Goal: Task Accomplishment & Management: Manage account settings

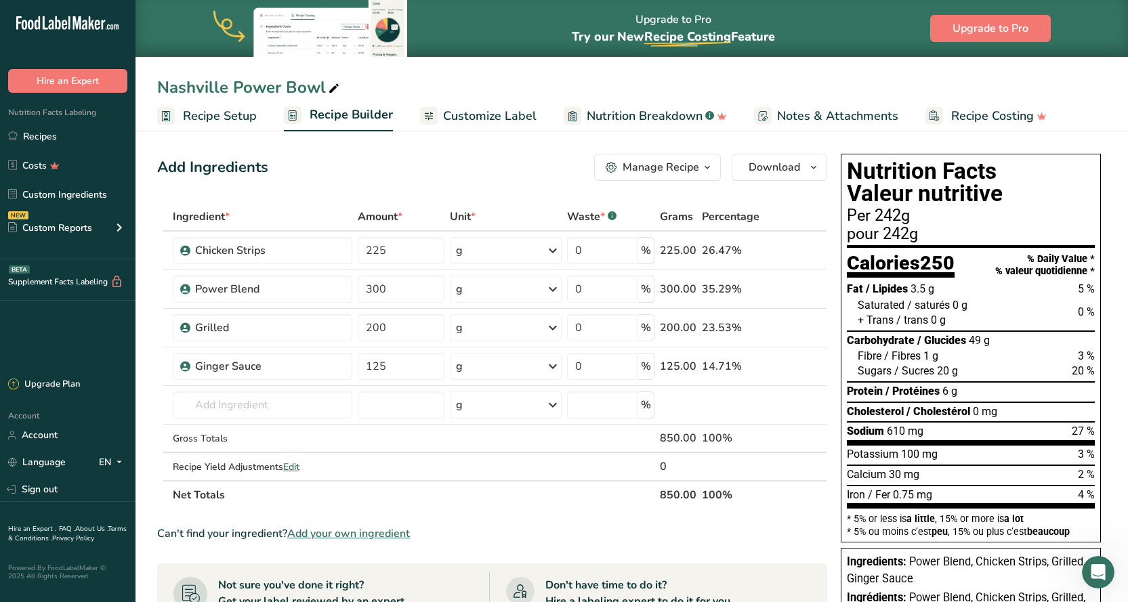
click at [209, 117] on span "Recipe Setup" at bounding box center [220, 116] width 74 height 18
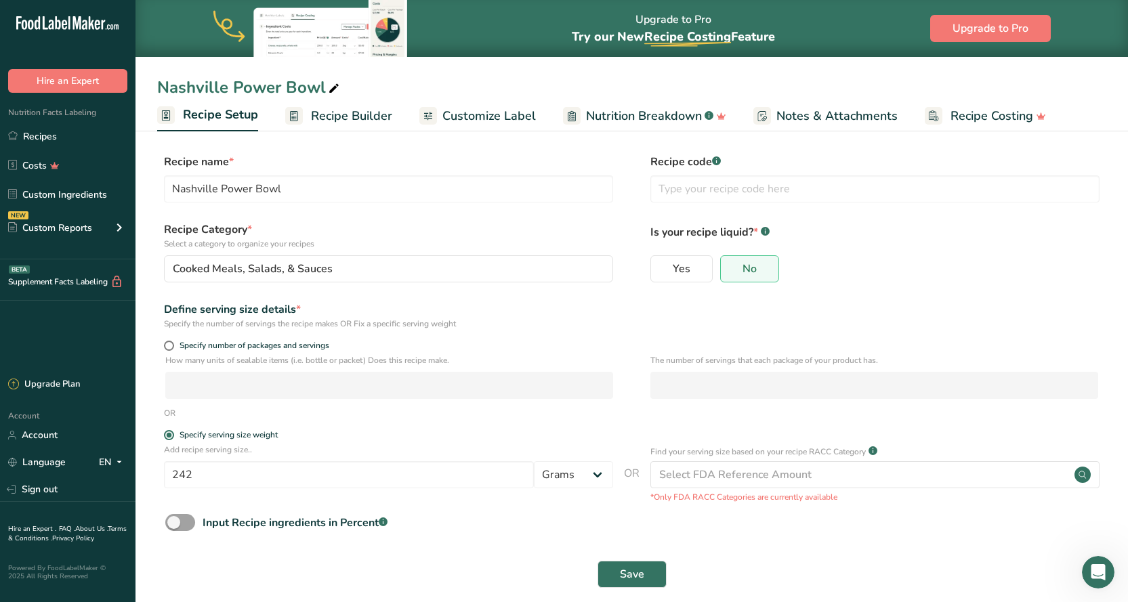
click at [321, 115] on span "Recipe Builder" at bounding box center [351, 116] width 81 height 18
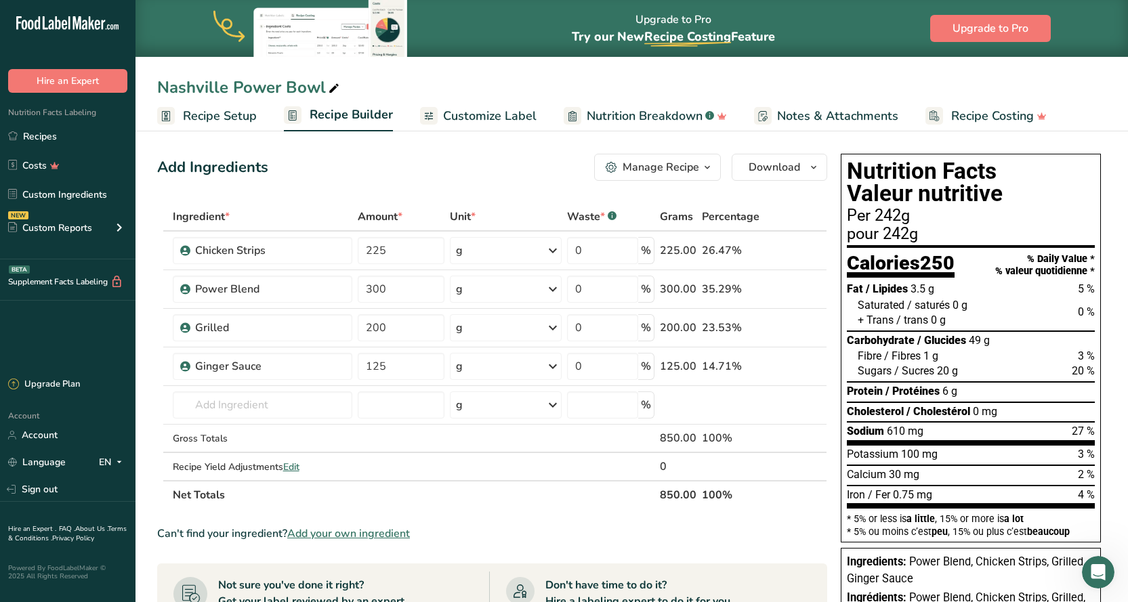
click at [330, 87] on icon at bounding box center [334, 88] width 12 height 19
click at [228, 85] on input "Nashville Power Bowl" at bounding box center [631, 87] width 949 height 24
click at [549, 94] on input "Ginger Chicken Power Bowl" at bounding box center [631, 87] width 949 height 24
type input "Ginger Chicken Power Bowl"
click at [490, 118] on span "Customize Label" at bounding box center [489, 116] width 93 height 18
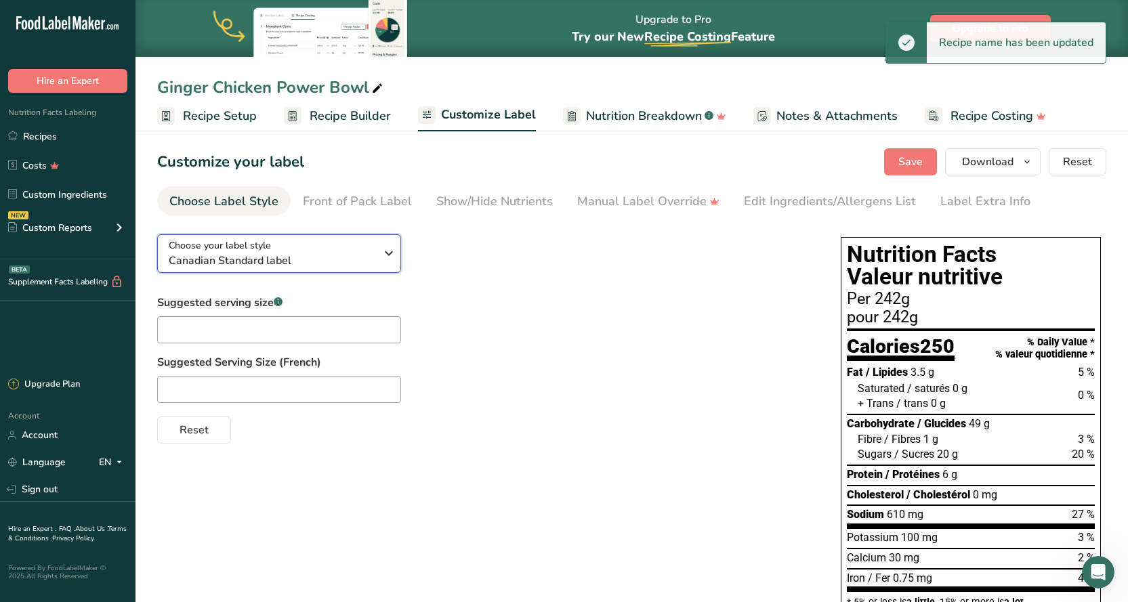
click at [387, 251] on icon "button" at bounding box center [389, 253] width 16 height 24
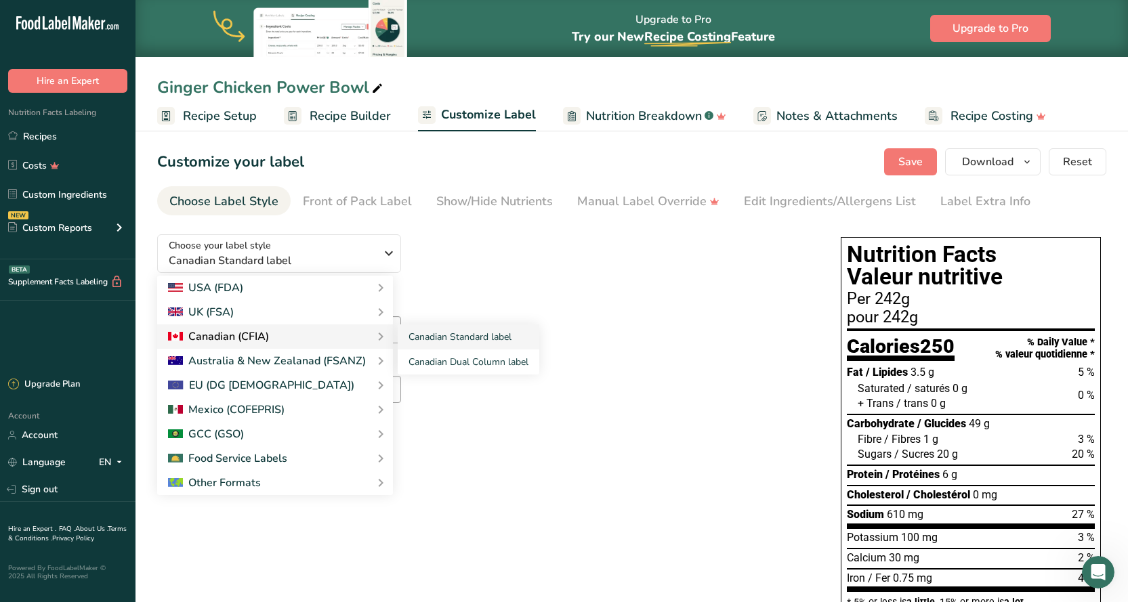
click at [343, 329] on div "Canadian (CFIA)" at bounding box center [275, 337] width 214 height 16
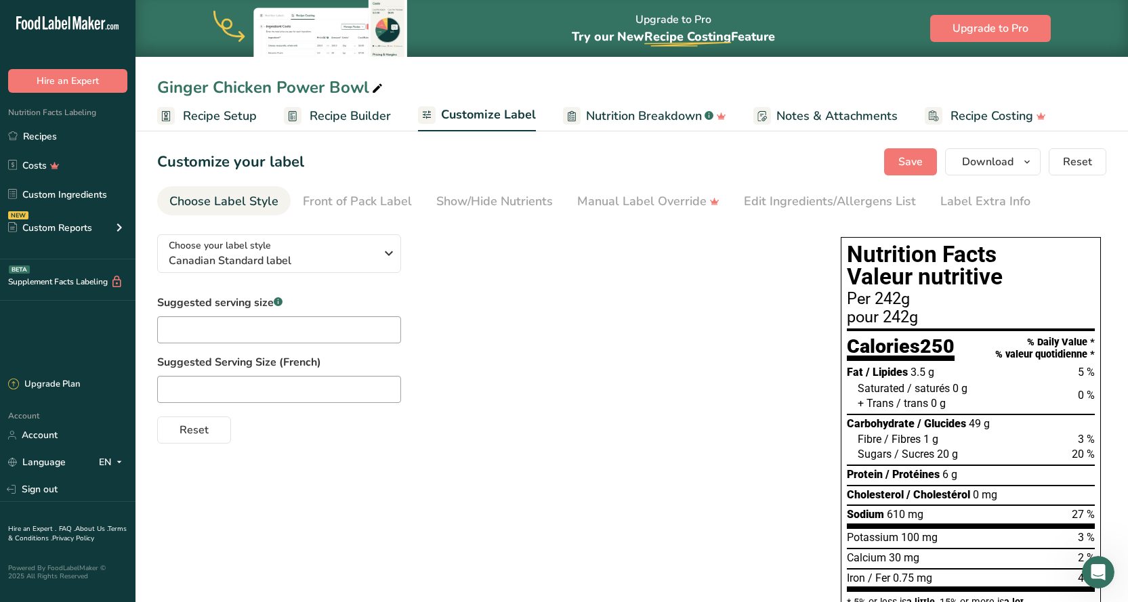
click at [546, 310] on div "Suggested serving size .a-a{fill:#347362;}.b-a{fill:#fff;} Suggested Serving Si…" at bounding box center [485, 369] width 656 height 149
click at [377, 198] on div "Front of Pack Label" at bounding box center [357, 201] width 109 height 18
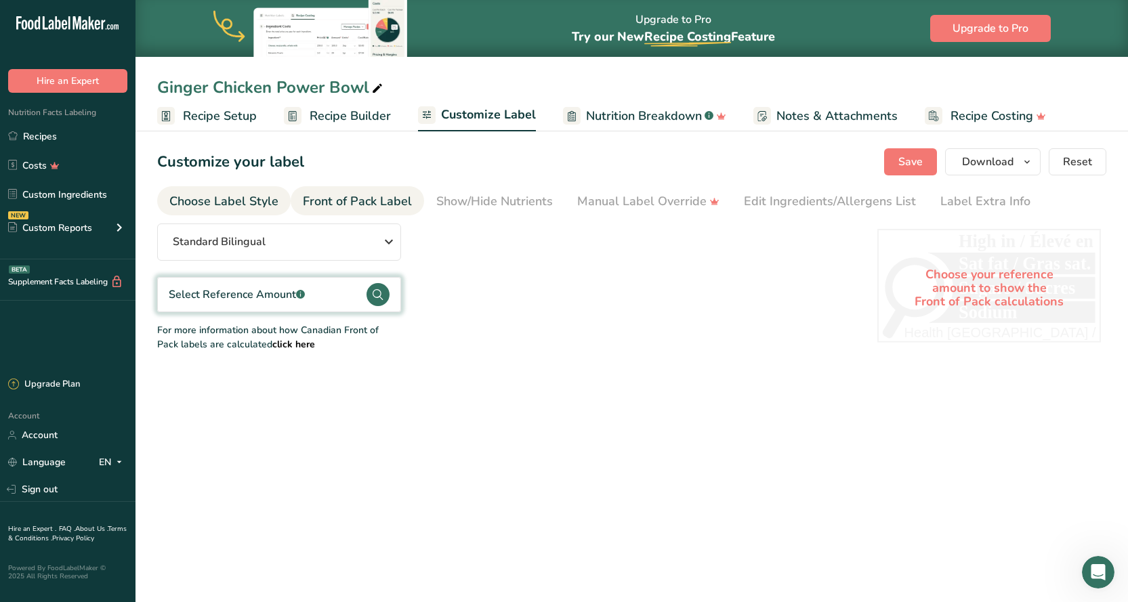
click at [196, 203] on div "Choose Label Style" at bounding box center [223, 201] width 109 height 18
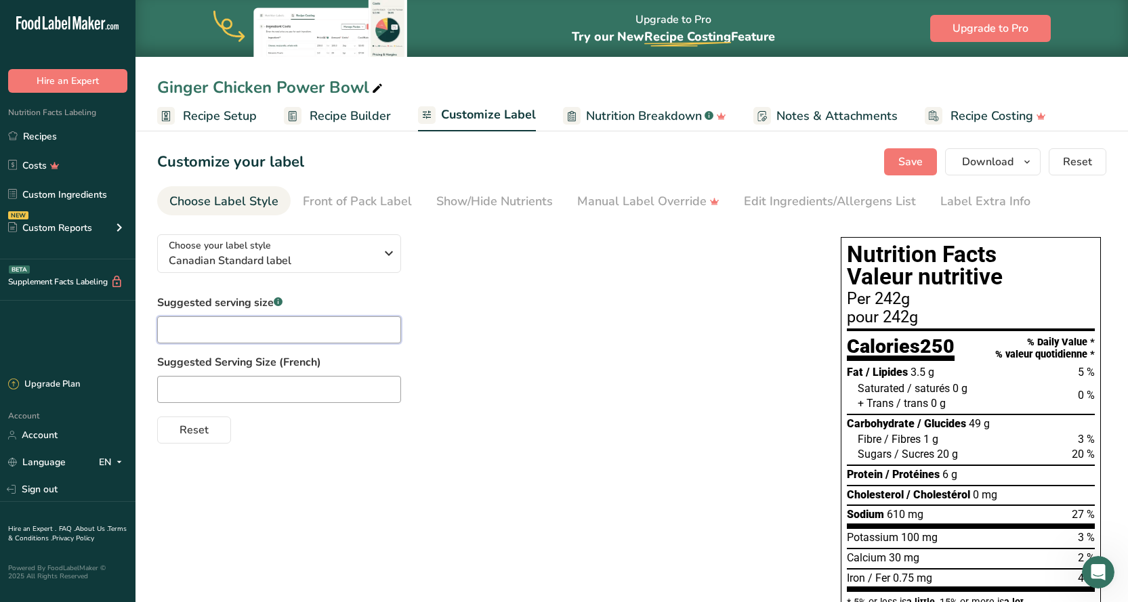
click at [309, 323] on input "text" at bounding box center [279, 329] width 244 height 27
click at [544, 353] on div "Suggested serving size .a-a{fill:#347362;}.b-a{fill:#fff;} Suggested Serving Si…" at bounding box center [485, 369] width 656 height 149
click at [378, 207] on div "Front of Pack Label" at bounding box center [357, 201] width 109 height 18
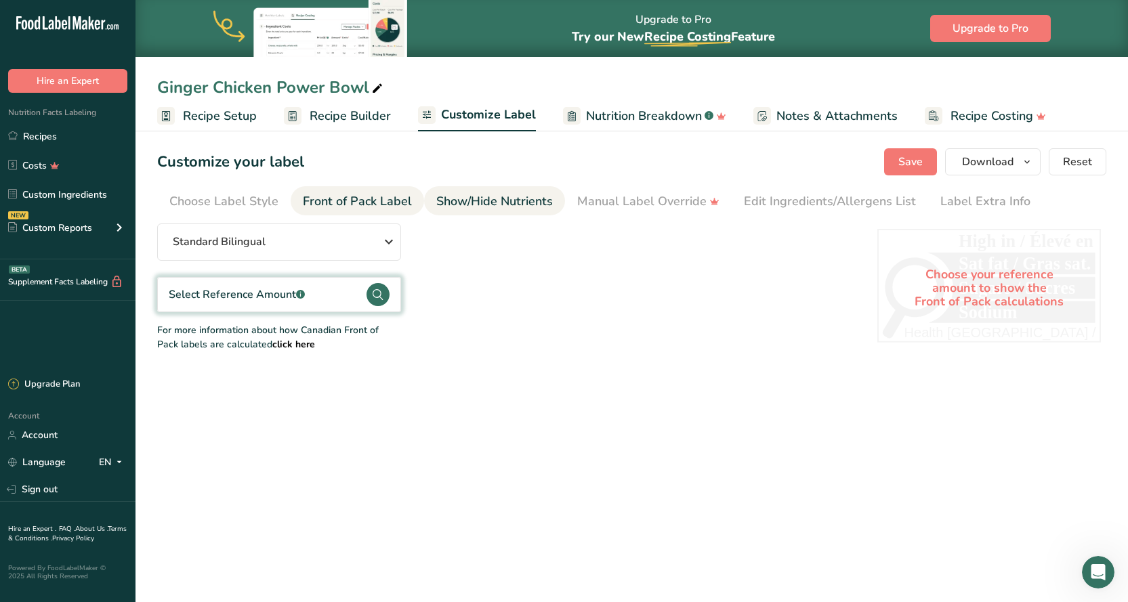
click at [483, 193] on div "Show/Hide Nutrients" at bounding box center [494, 201] width 117 height 18
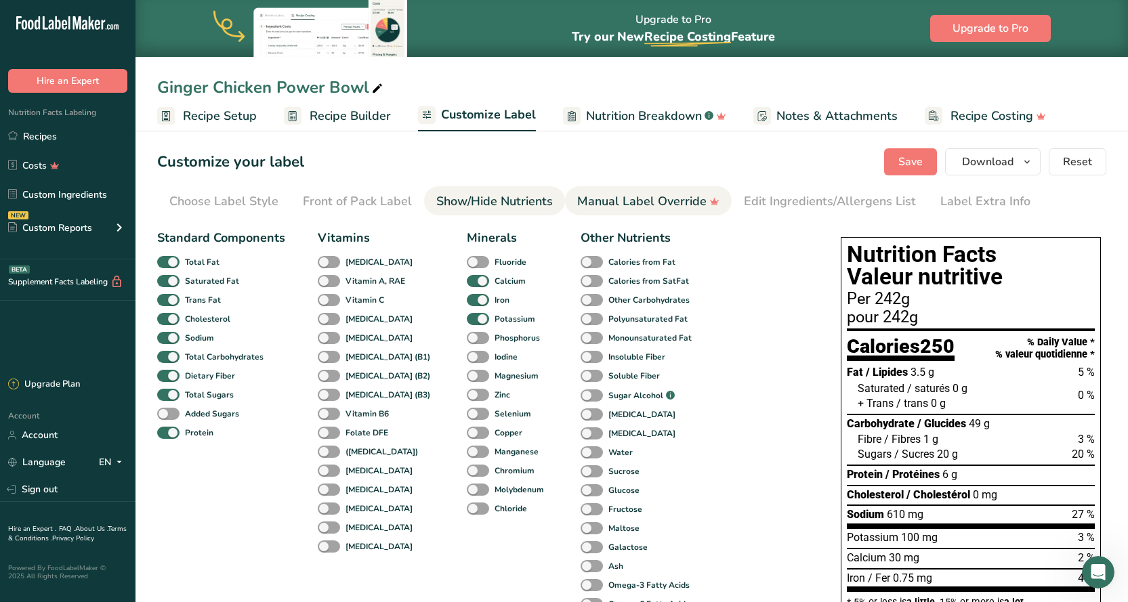
click at [649, 201] on div "Manual Label Override" at bounding box center [648, 201] width 142 height 18
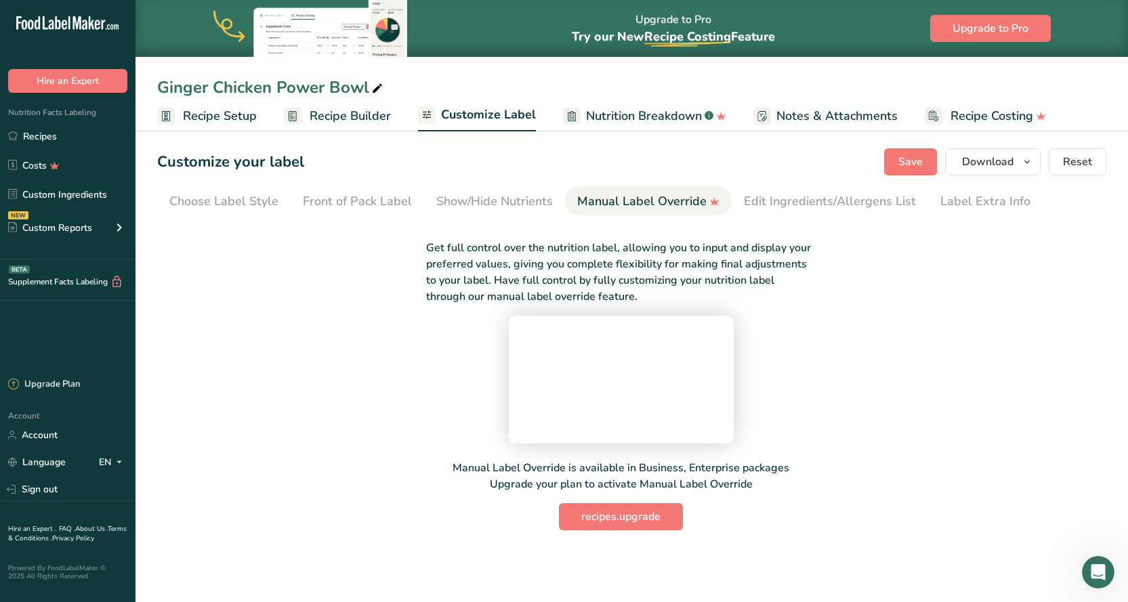
click at [337, 115] on span "Recipe Builder" at bounding box center [350, 116] width 81 height 18
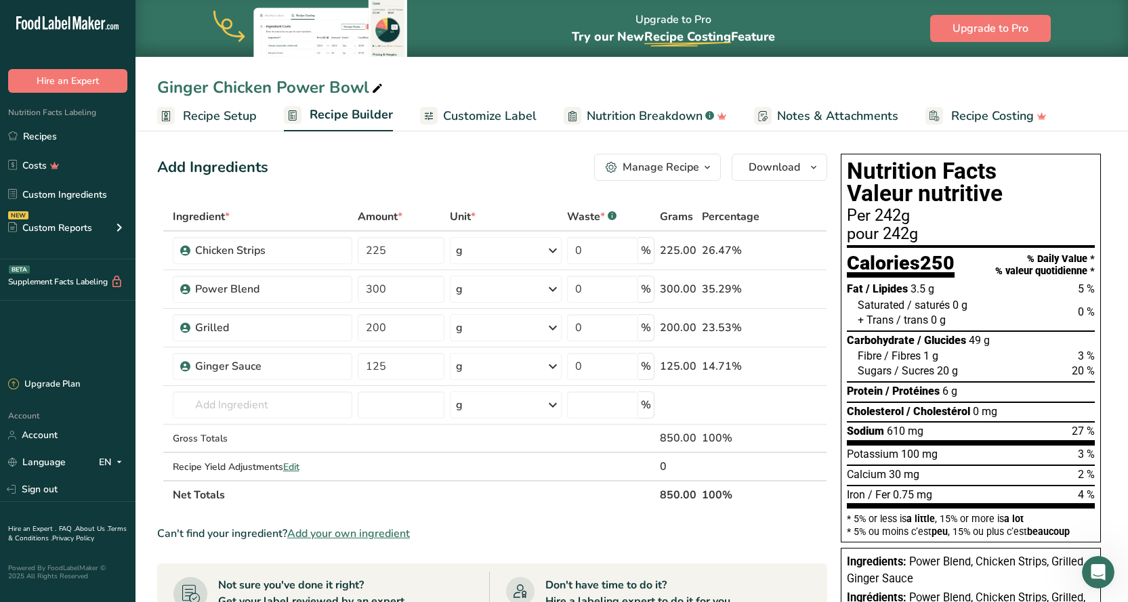
click at [236, 118] on span "Recipe Setup" at bounding box center [220, 116] width 74 height 18
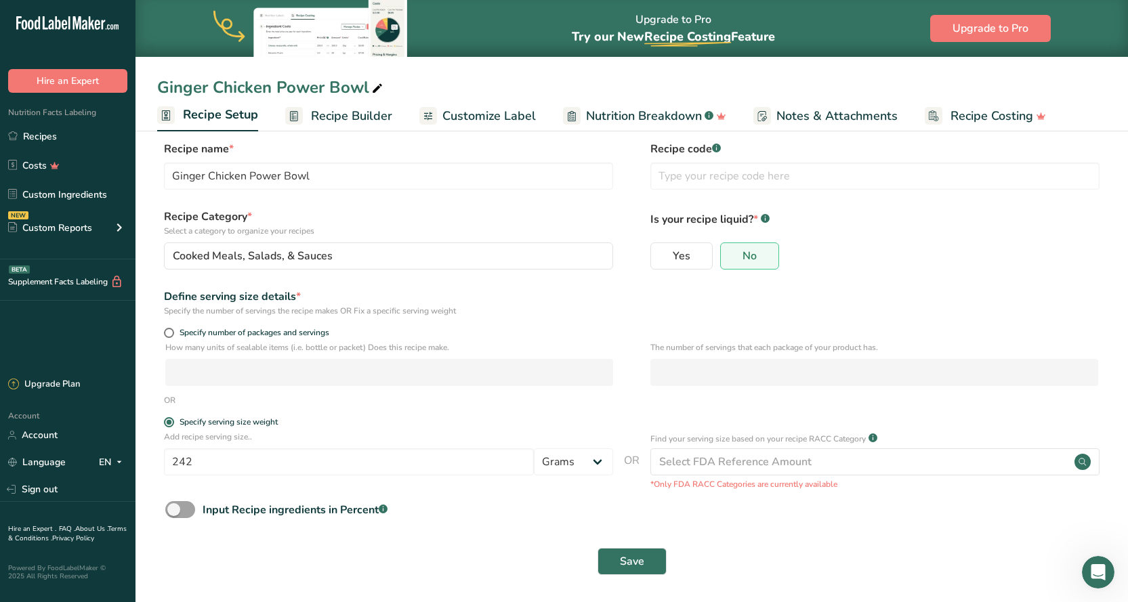
scroll to position [16, 0]
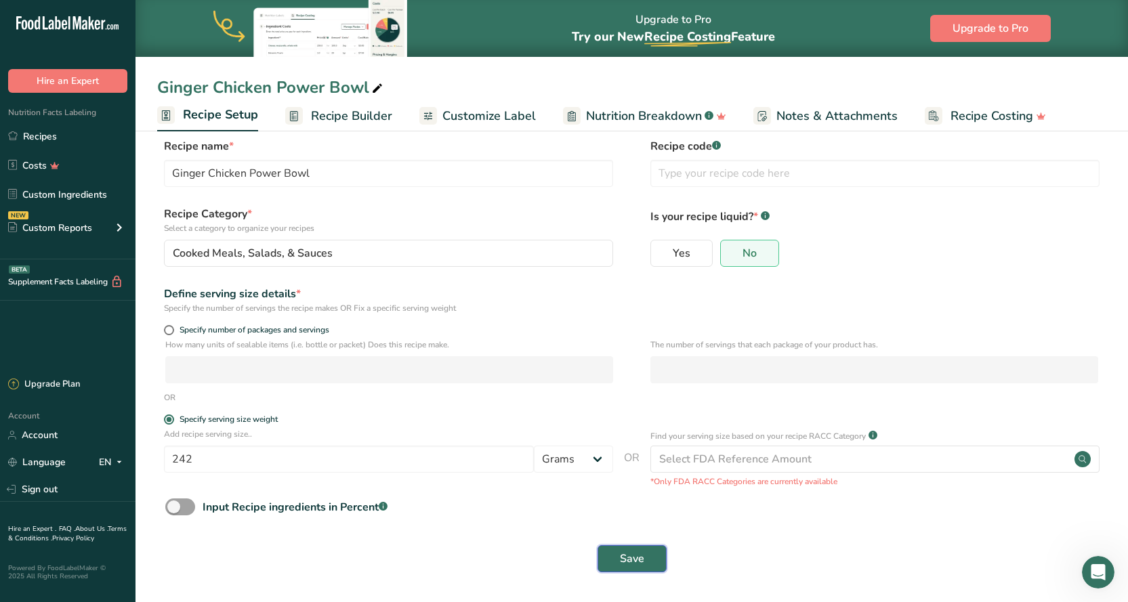
click at [635, 558] on span "Save" at bounding box center [632, 559] width 24 height 16
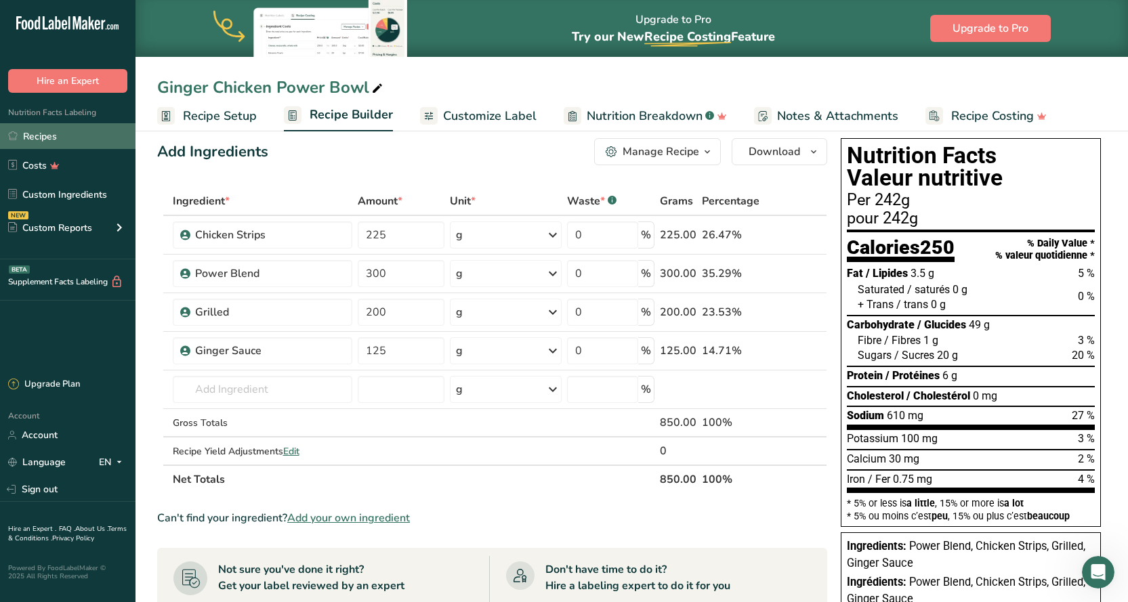
click at [55, 136] on link "Recipes" at bounding box center [67, 136] width 135 height 26
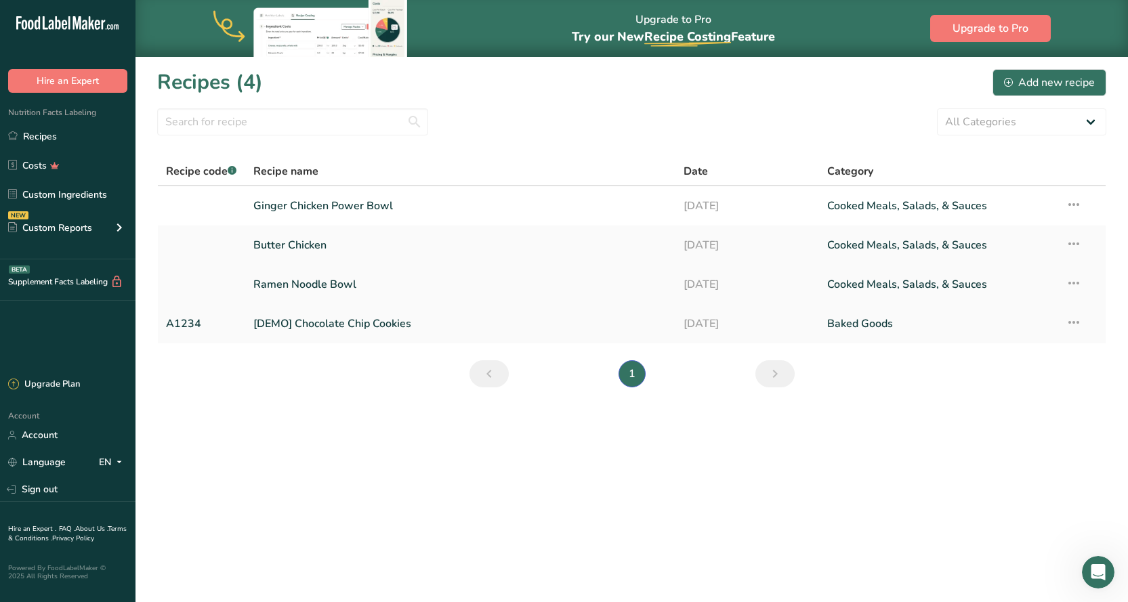
click at [325, 284] on link "Ramen Noodle Bowl" at bounding box center [460, 284] width 414 height 28
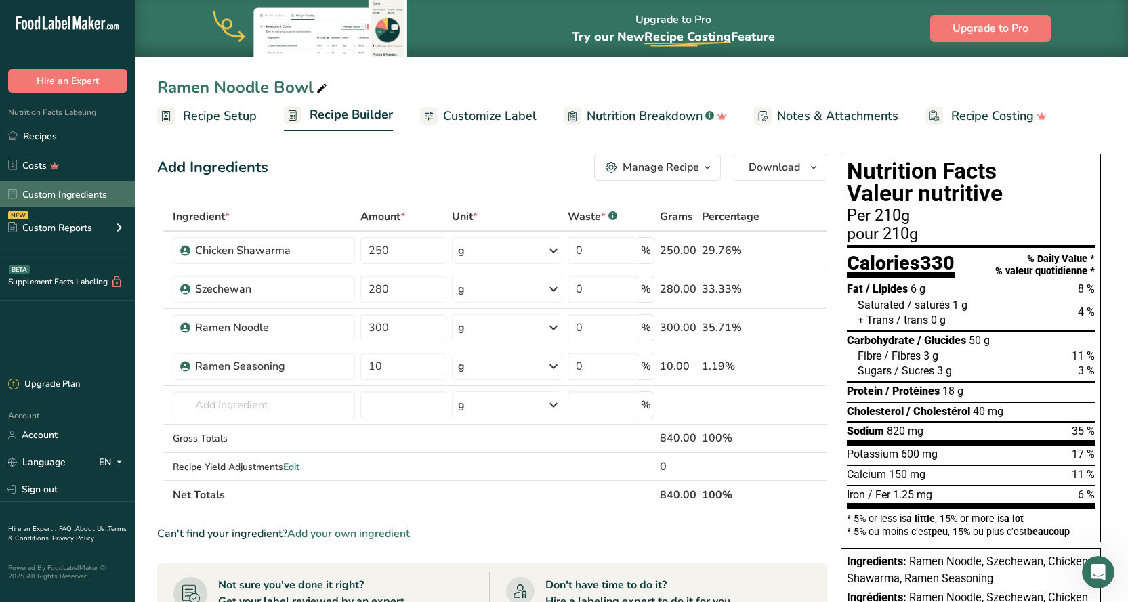
click at [81, 192] on link "Custom Ingredients" at bounding box center [67, 195] width 135 height 26
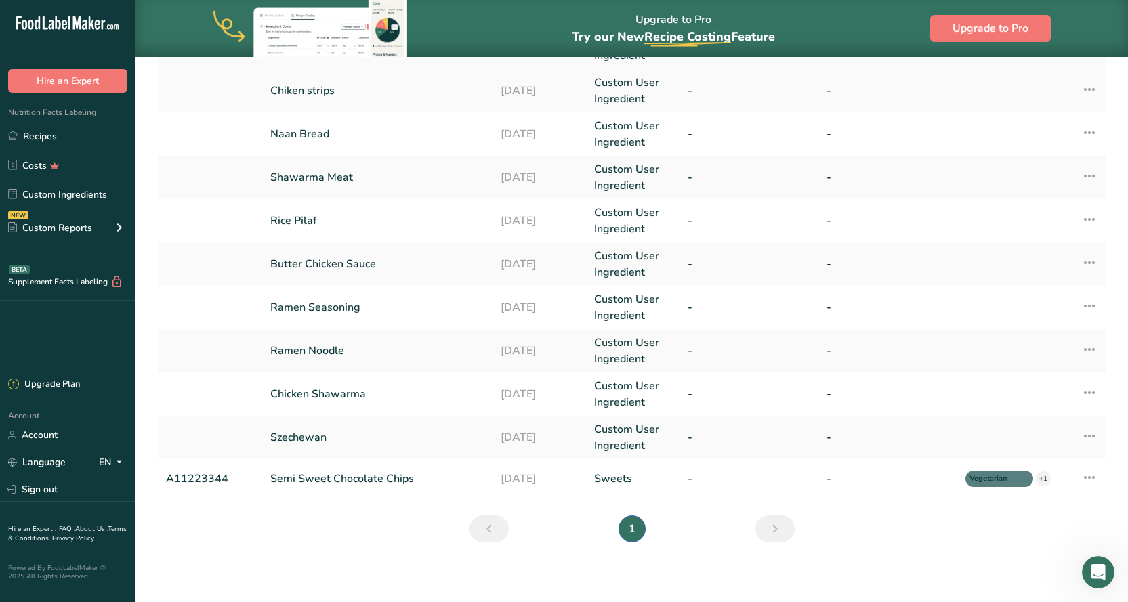
scroll to position [331, 0]
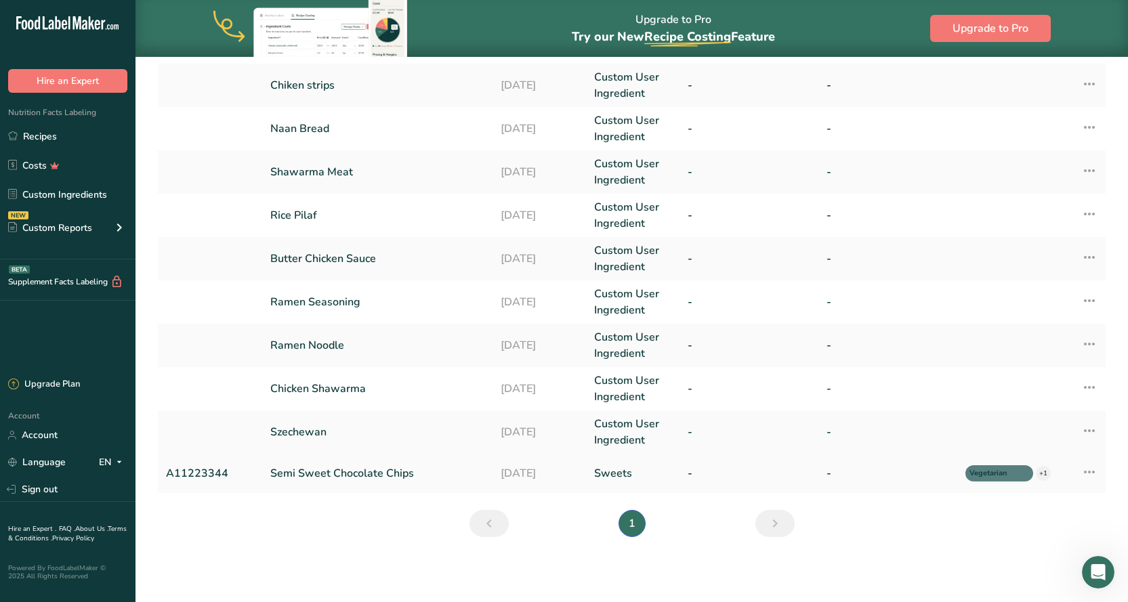
click at [1094, 470] on icon at bounding box center [1089, 472] width 16 height 24
click at [1019, 566] on span "Delete Ingredient" at bounding box center [1021, 569] width 77 height 14
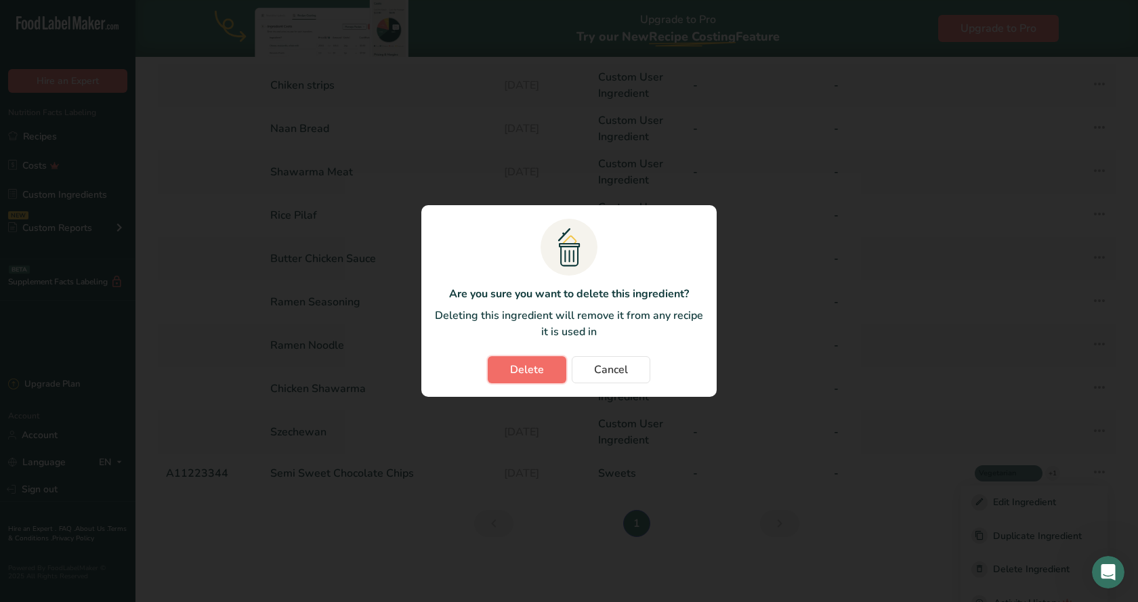
click at [550, 375] on button "Delete" at bounding box center [527, 369] width 79 height 27
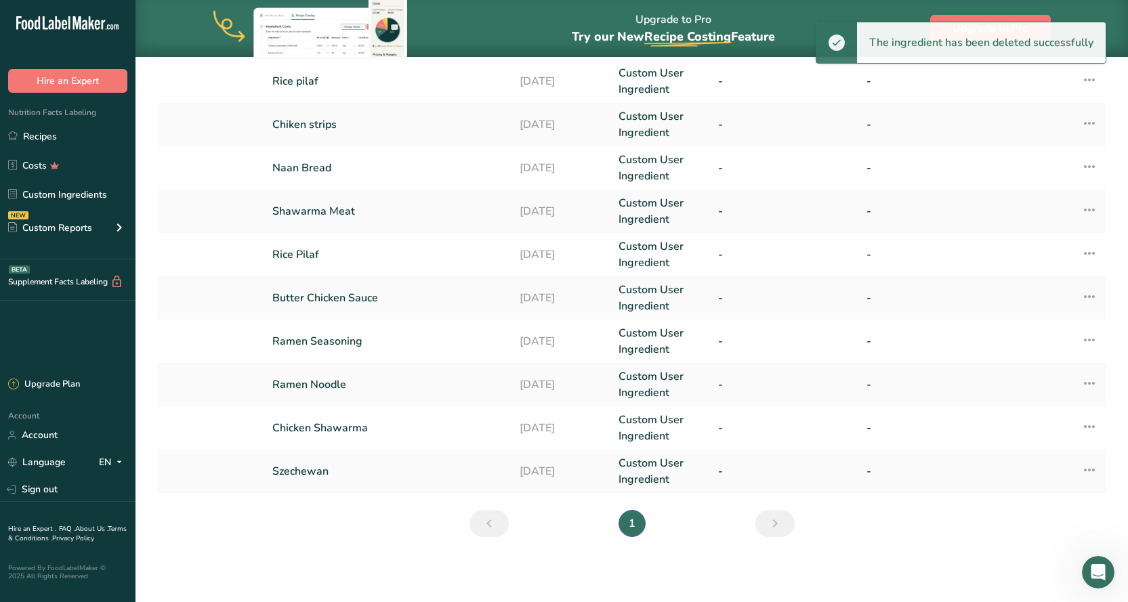
scroll to position [292, 0]
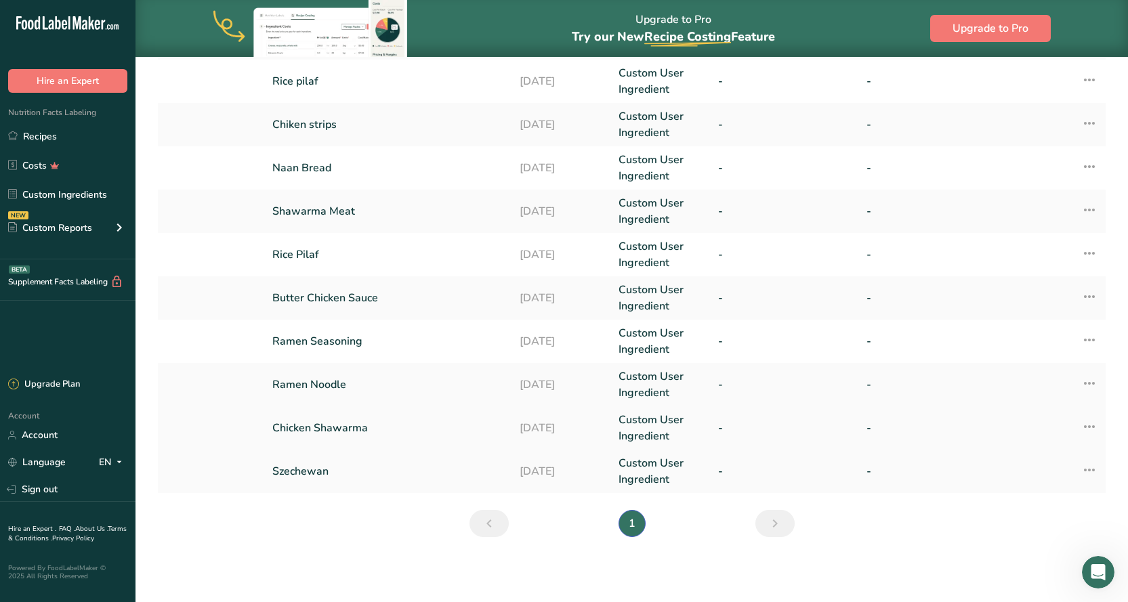
click at [1094, 426] on icon at bounding box center [1089, 427] width 16 height 24
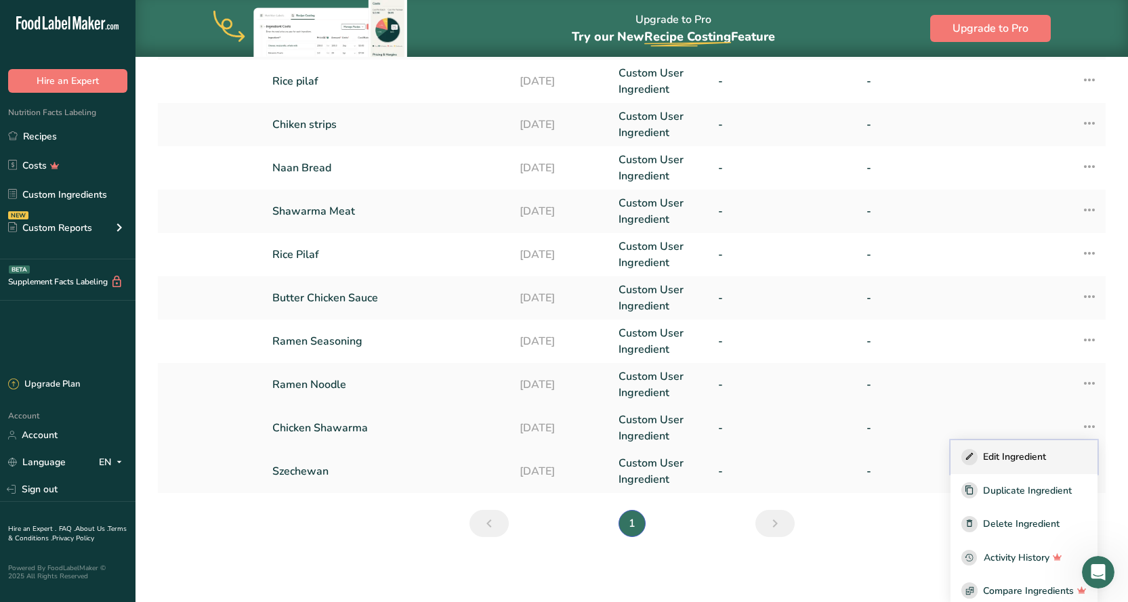
click at [1018, 461] on span "Edit Ingredient" at bounding box center [1014, 457] width 63 height 14
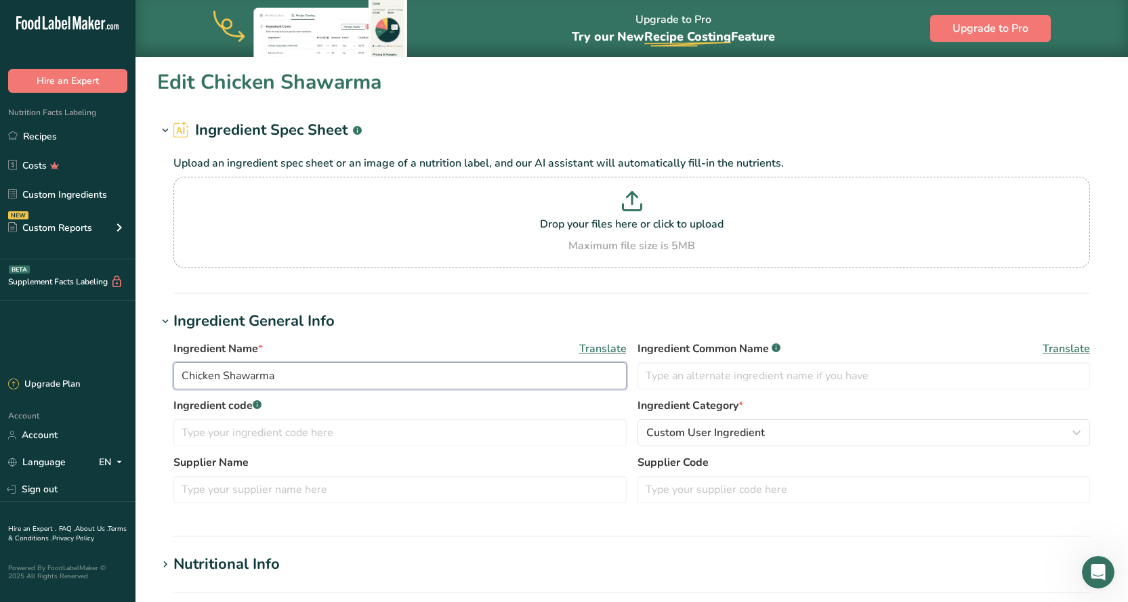
click at [290, 373] on input "Chicken Shawarma" at bounding box center [399, 375] width 453 height 27
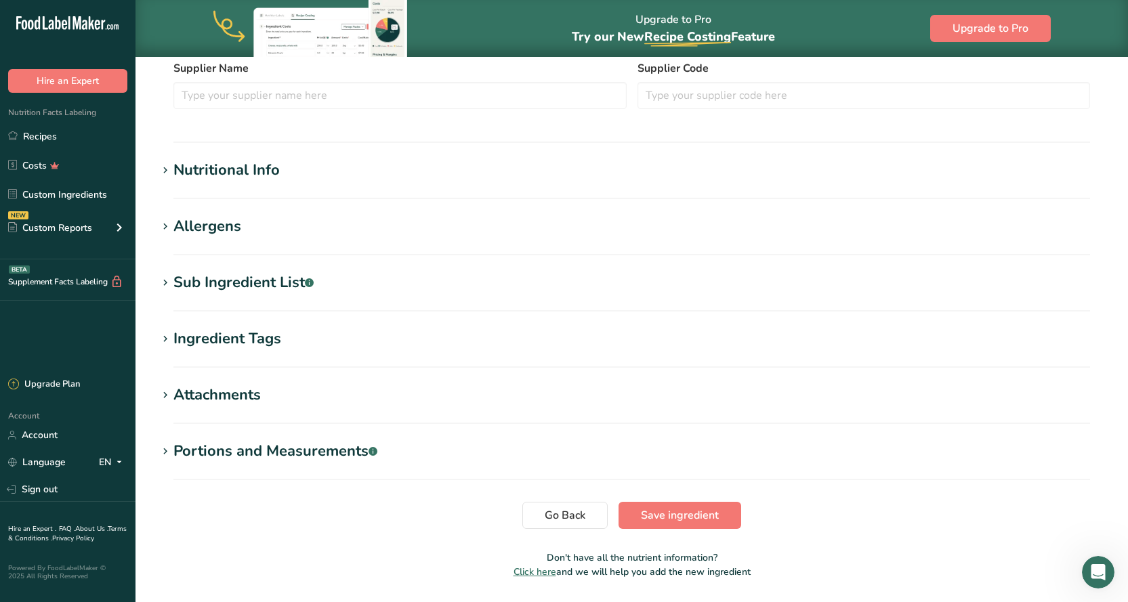
scroll to position [436, 0]
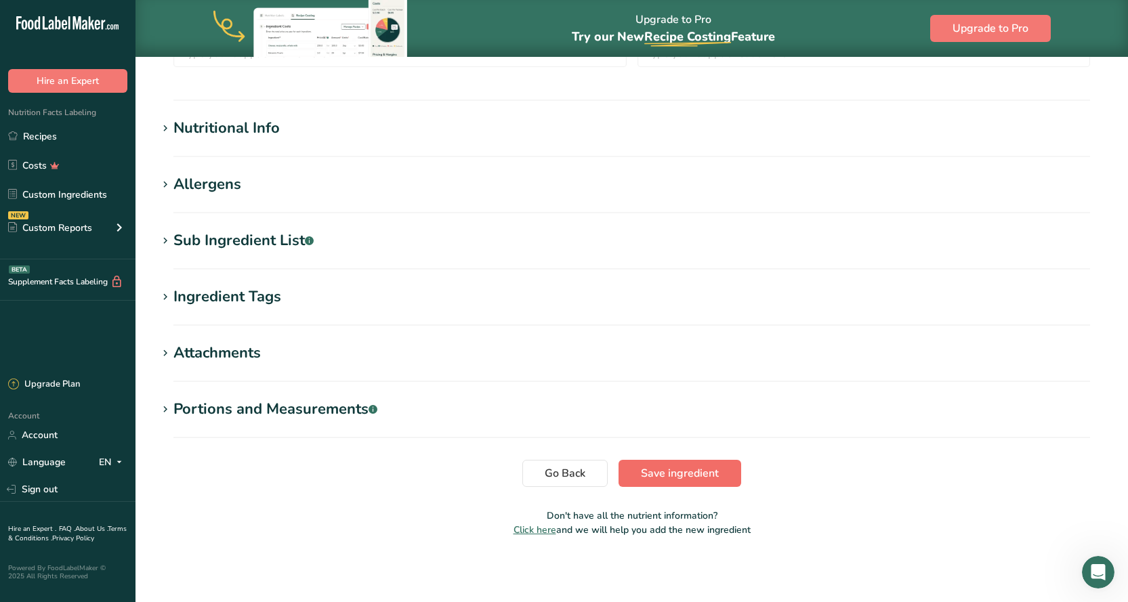
type input "Chicken Shawarma Meat"
click at [671, 479] on span "Save ingredient" at bounding box center [680, 473] width 78 height 16
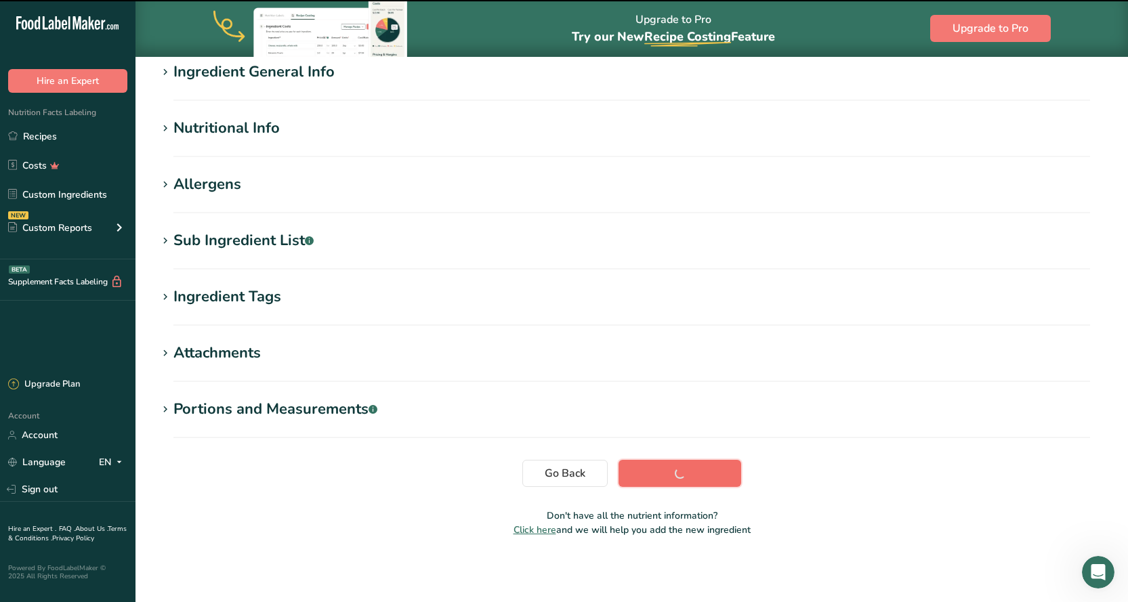
scroll to position [114, 0]
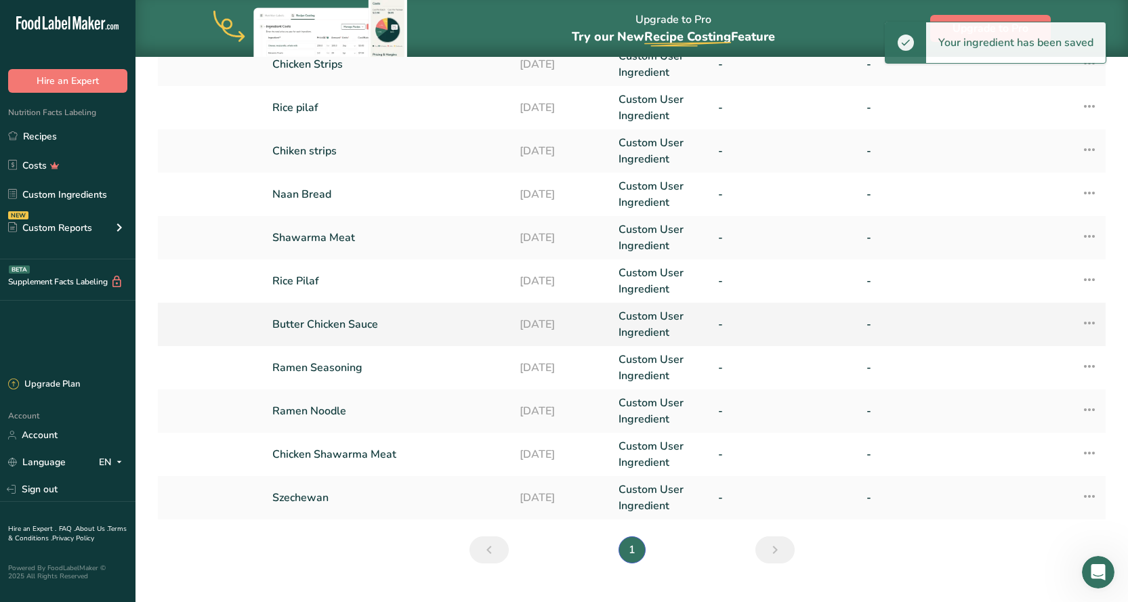
scroll to position [271, 0]
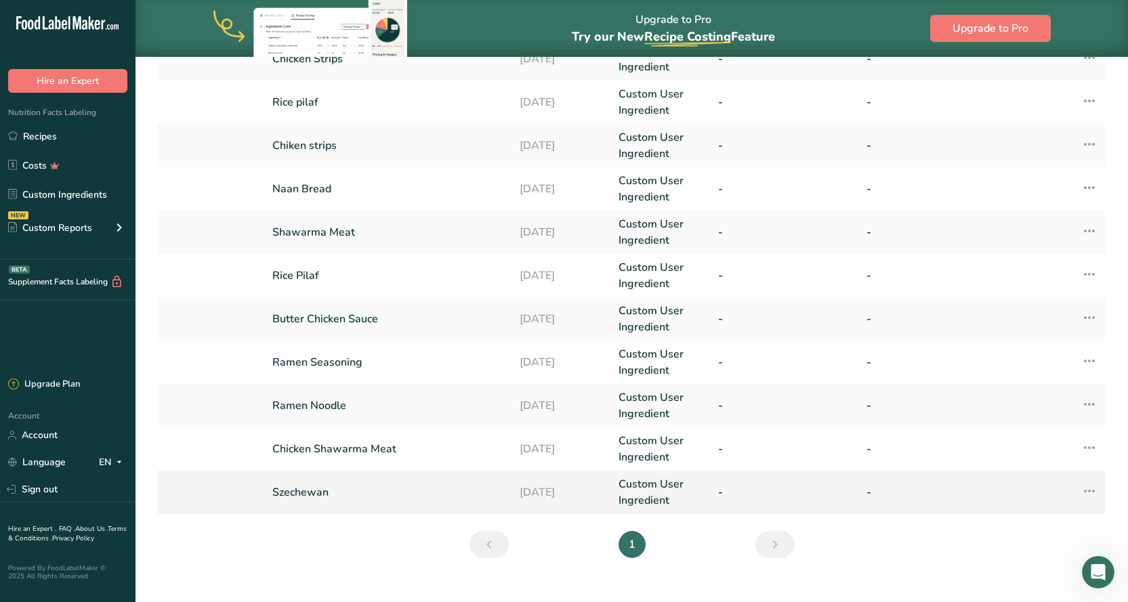
click at [294, 493] on link "Szechewan" at bounding box center [387, 492] width 231 height 16
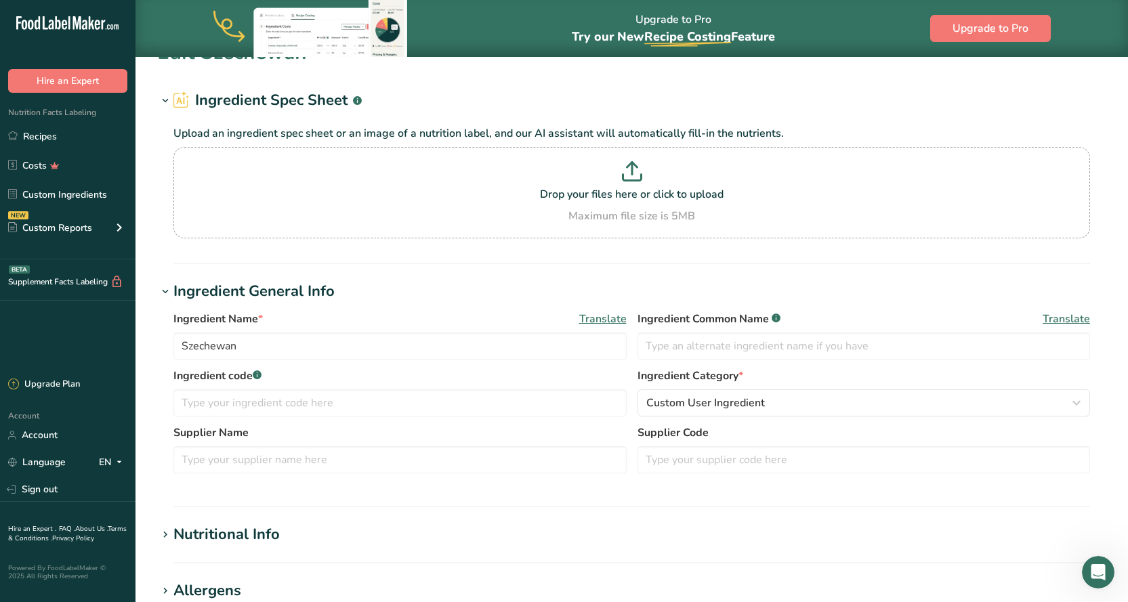
scroll to position [233, 0]
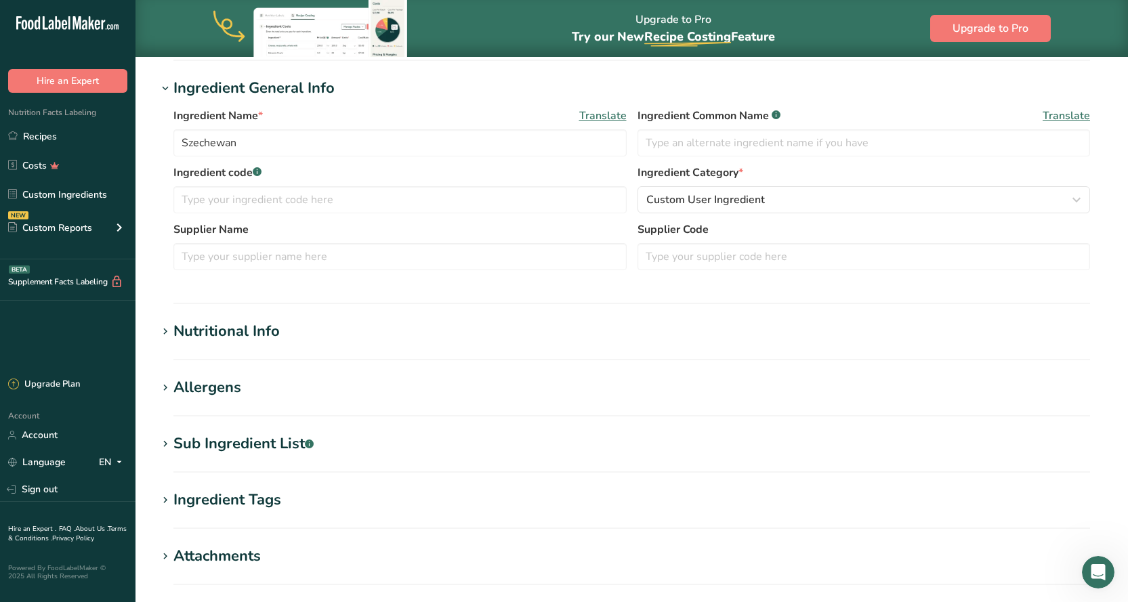
click at [230, 331] on div "Nutritional Info" at bounding box center [226, 331] width 106 height 22
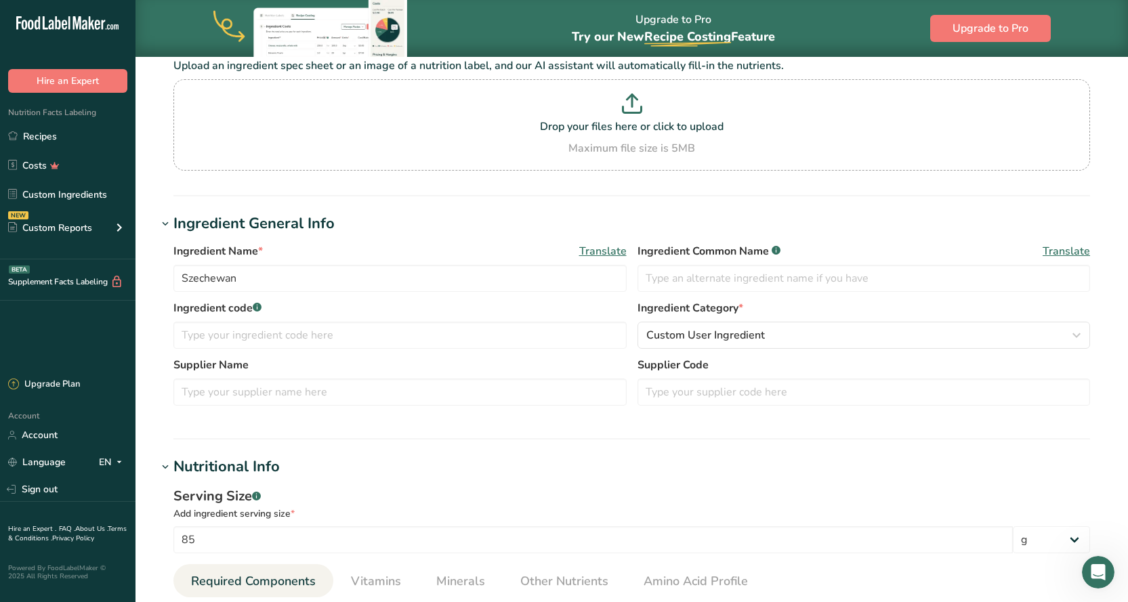
scroll to position [0, 0]
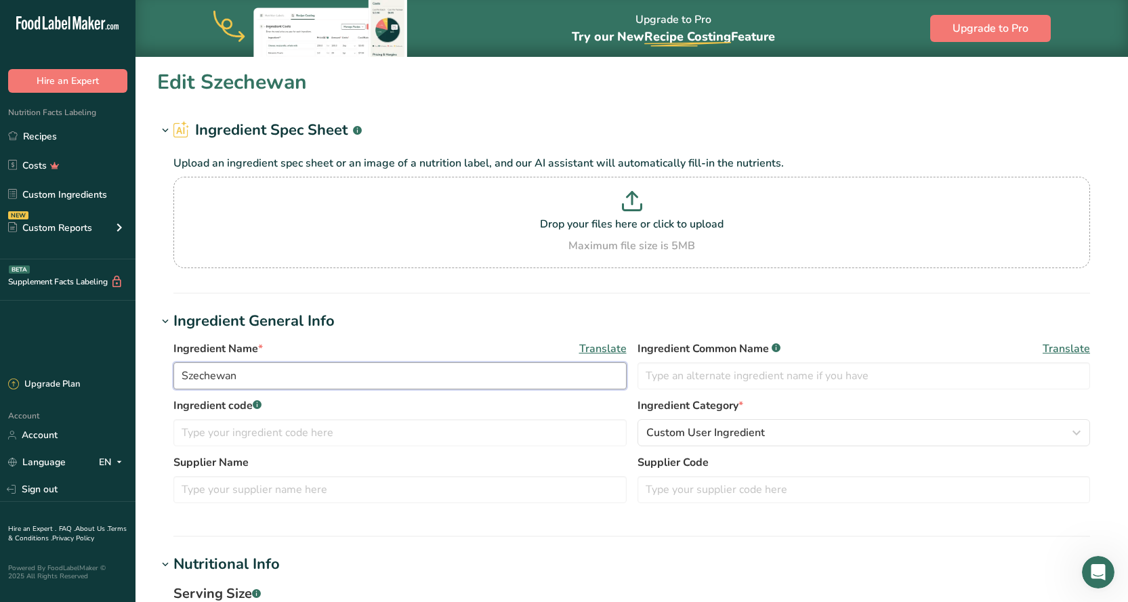
click at [257, 375] on input "Szechewan" at bounding box center [399, 375] width 453 height 27
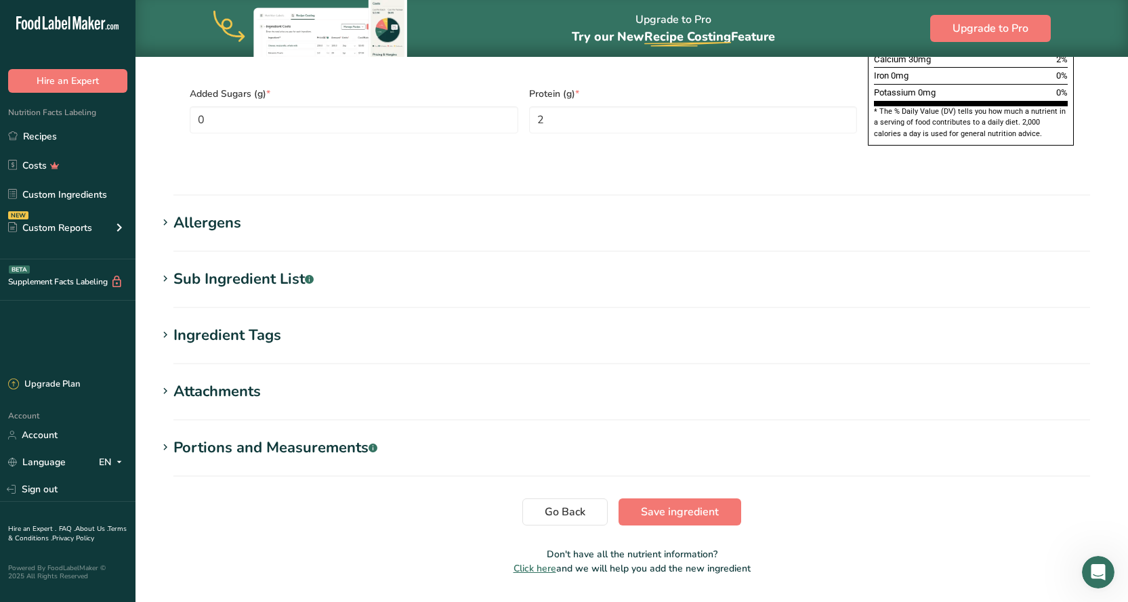
scroll to position [1037, 0]
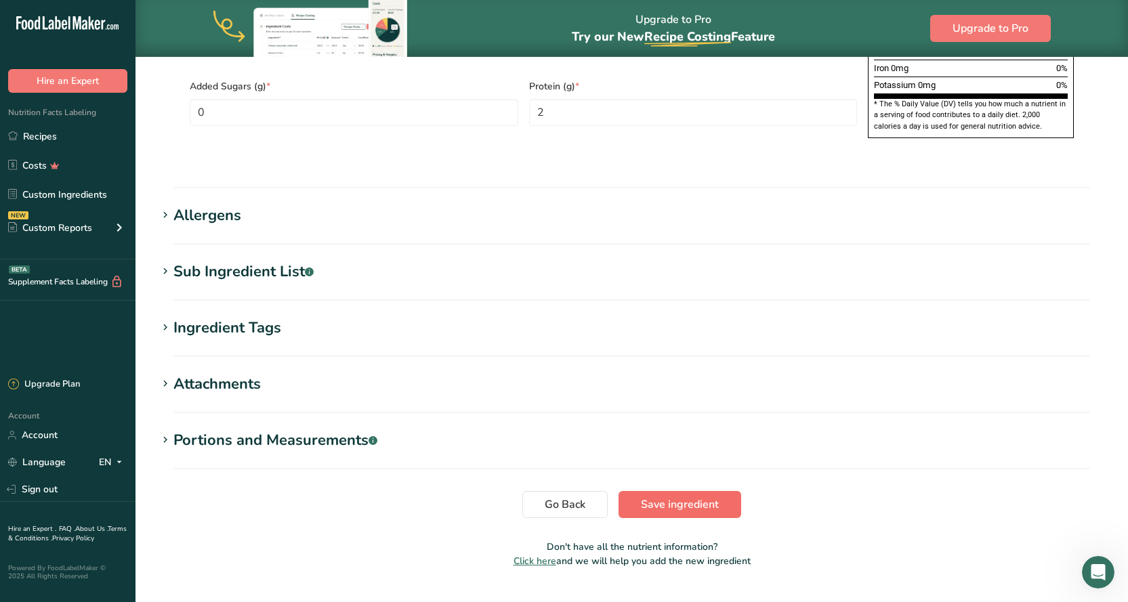
type input "Szechewan Vegetables"
click at [680, 497] on span "Save ingredient" at bounding box center [680, 505] width 78 height 16
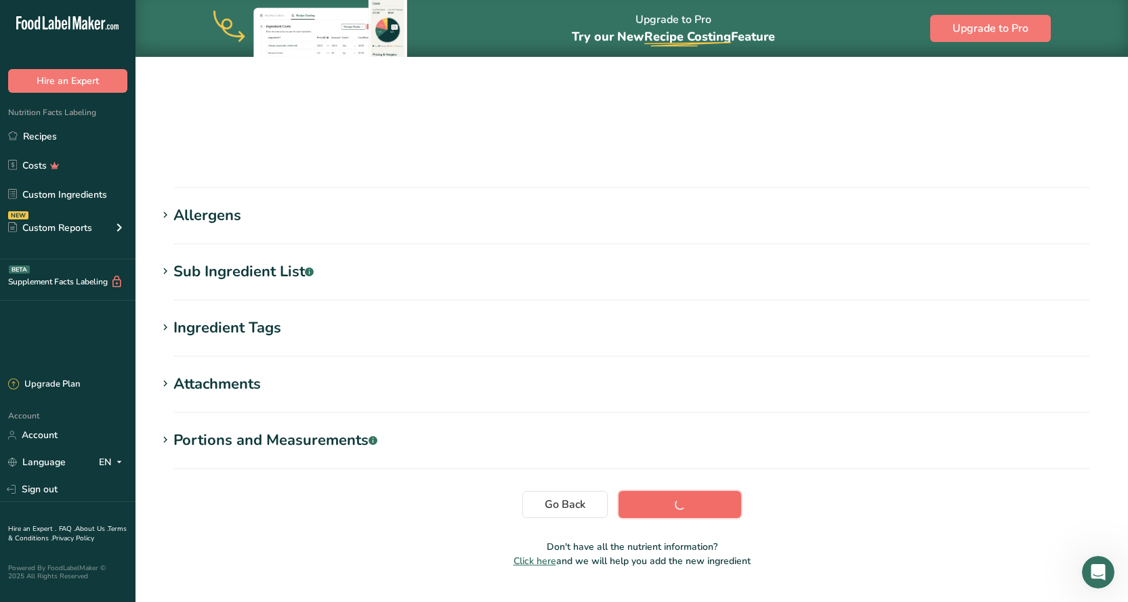
scroll to position [114, 0]
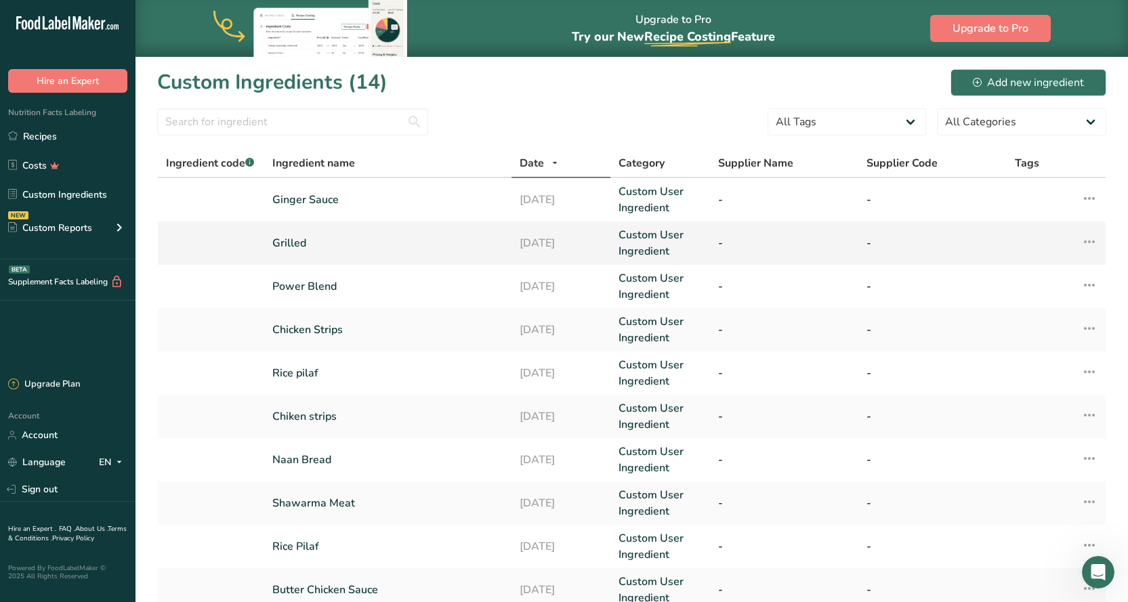
click at [294, 242] on link "Grilled" at bounding box center [387, 243] width 231 height 16
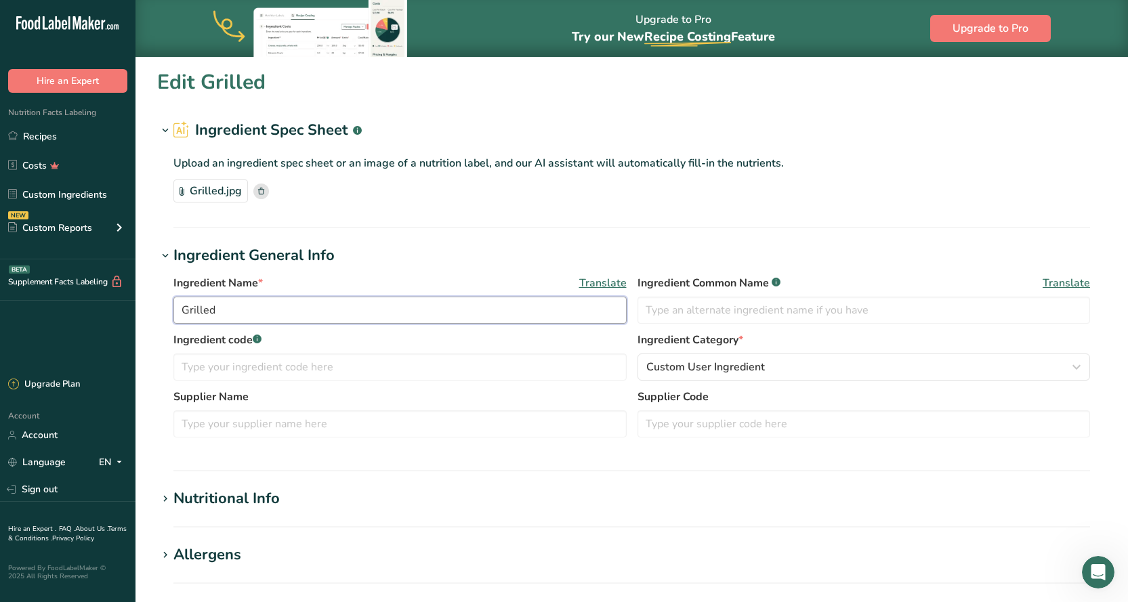
click at [240, 309] on input "Grilled" at bounding box center [399, 310] width 453 height 27
type input "Grilled Vegetables"
click at [835, 239] on section "Edit Grilled Vegetables Ingredient Spec Sheet .a-a{fill:#347362;}.b-a{fill:#fff…" at bounding box center [631, 492] width 992 height 873
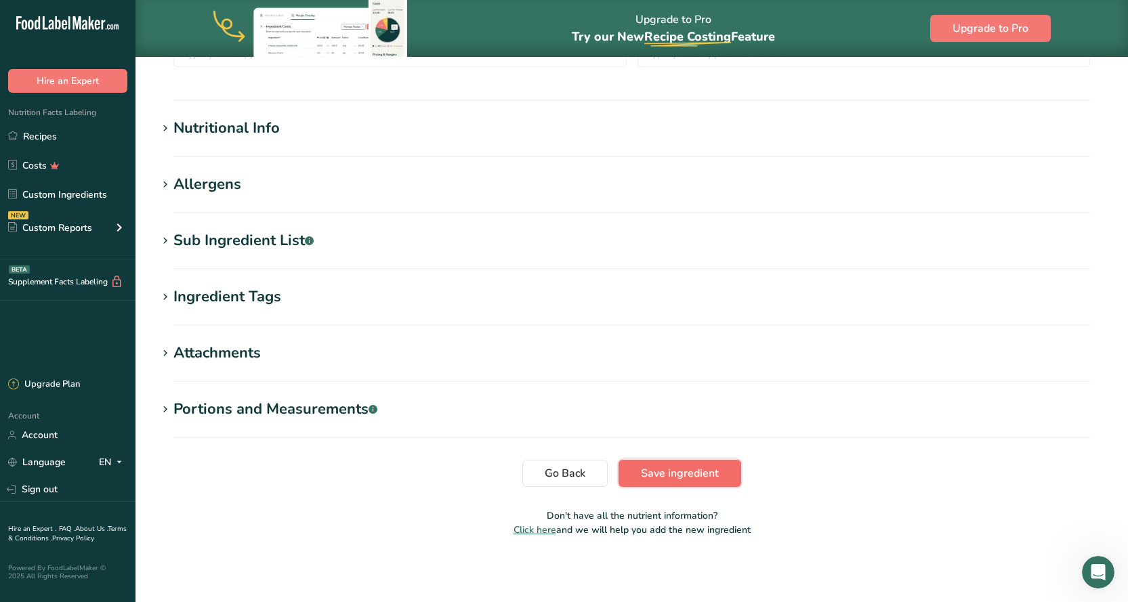
click at [712, 466] on span "Save ingredient" at bounding box center [680, 473] width 78 height 16
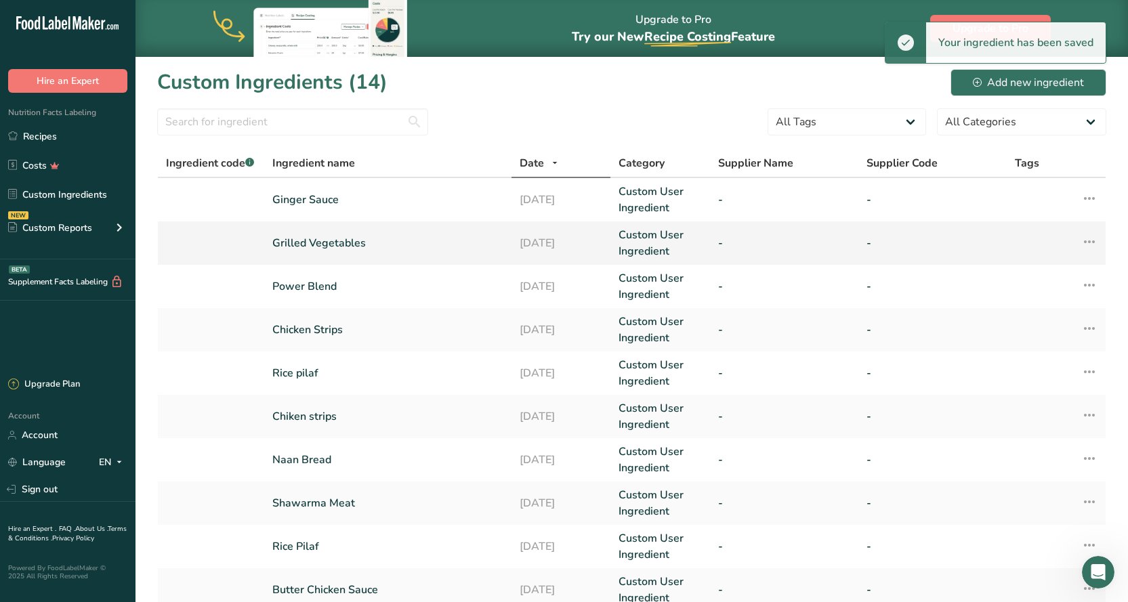
click at [317, 240] on link "Grilled Vegetables" at bounding box center [387, 243] width 231 height 16
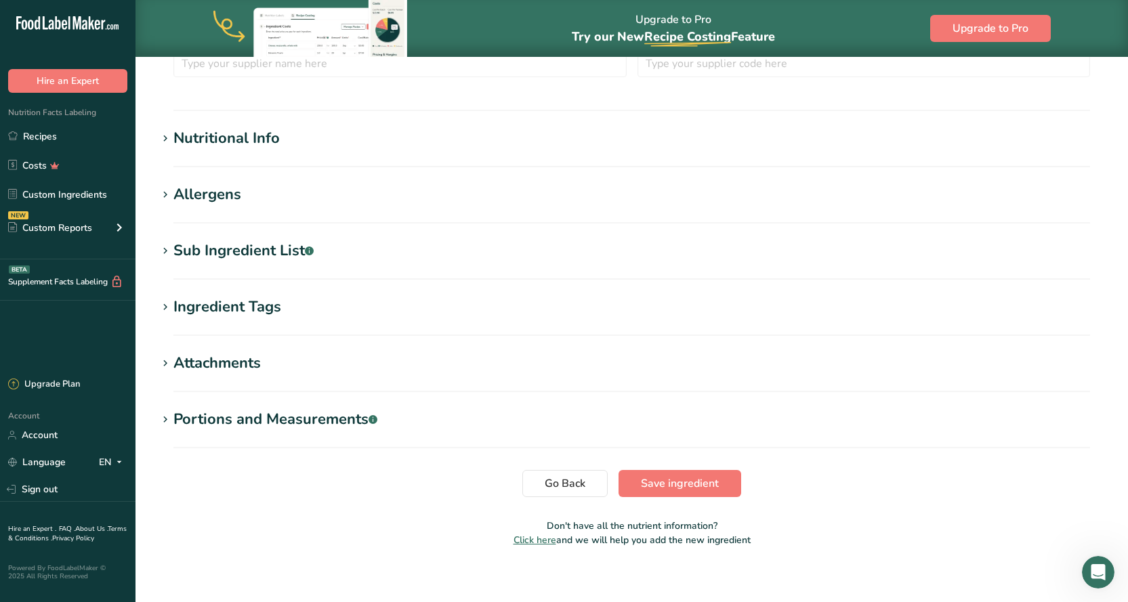
scroll to position [436, 0]
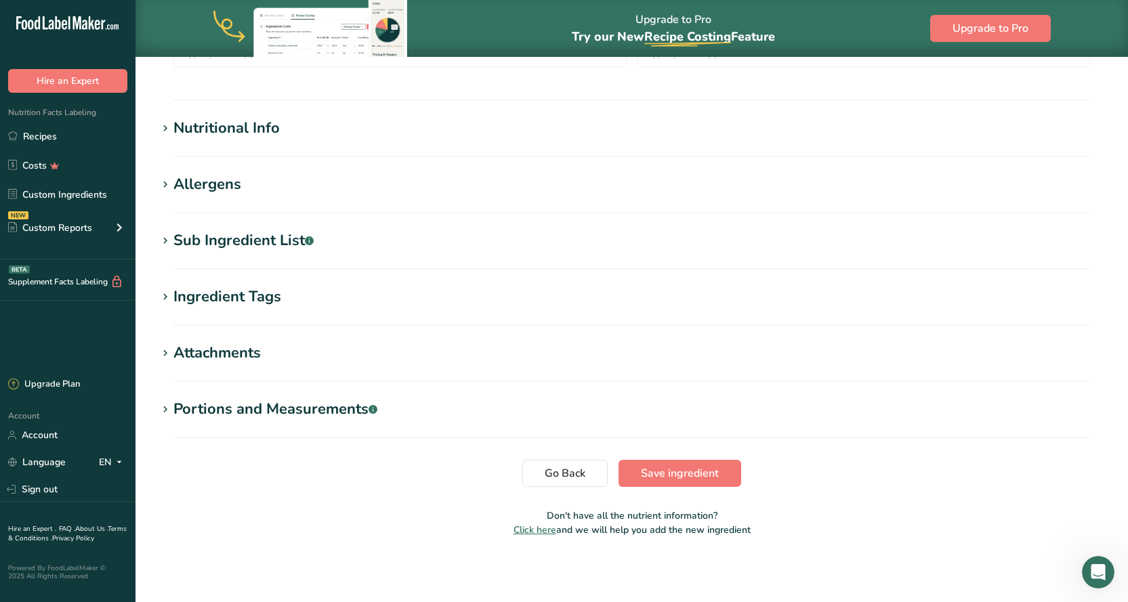
click at [208, 345] on div "Attachments" at bounding box center [216, 353] width 87 height 22
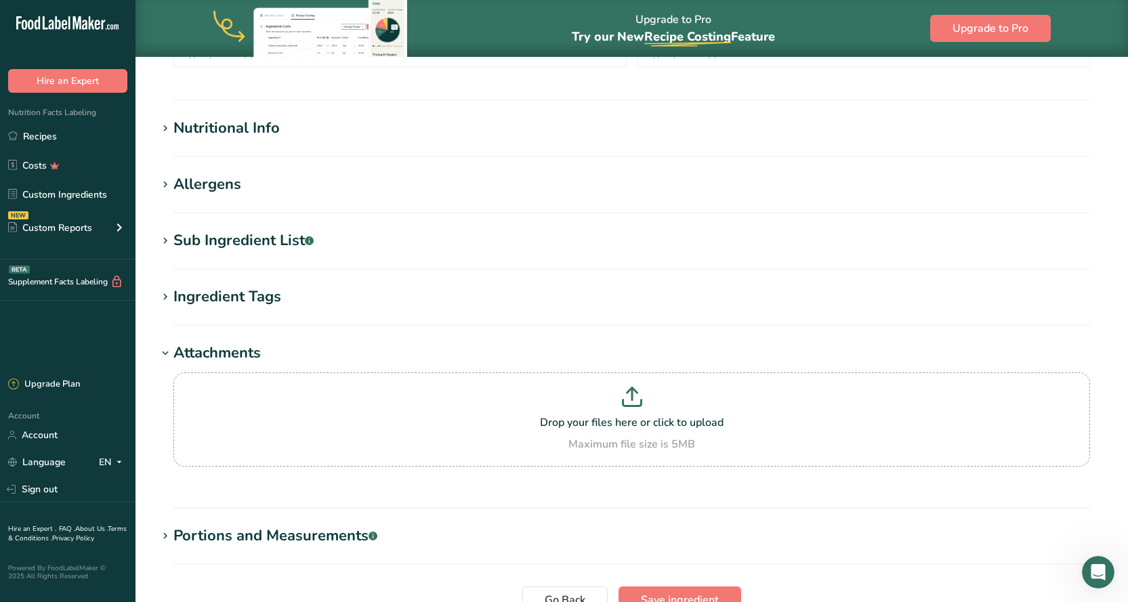
click at [208, 345] on div "Attachments" at bounding box center [216, 353] width 87 height 22
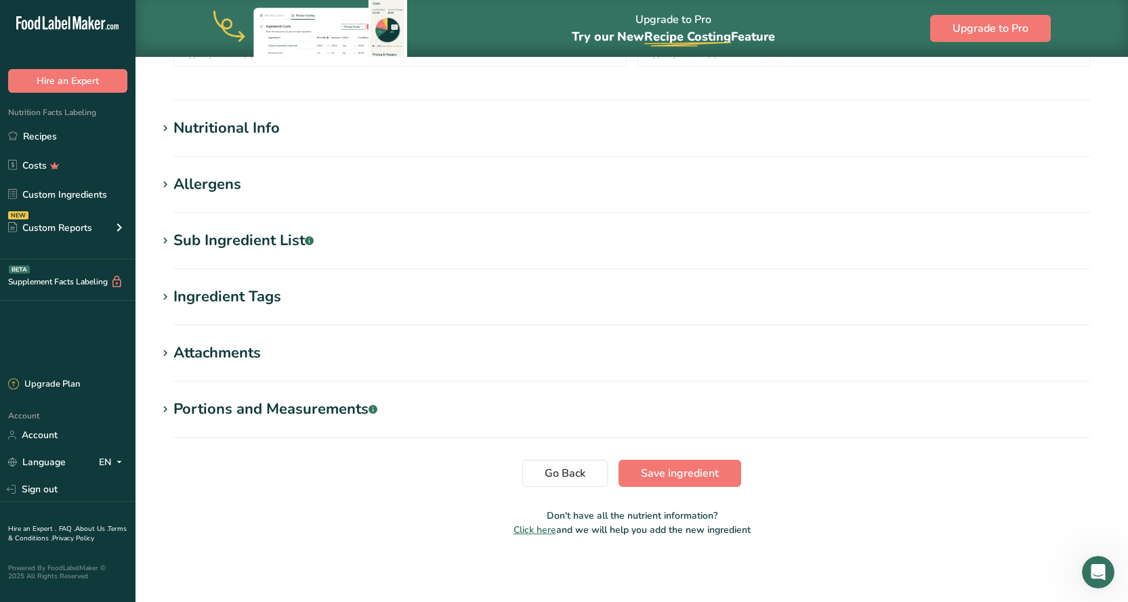
click at [235, 127] on div "Nutritional Info" at bounding box center [226, 128] width 106 height 22
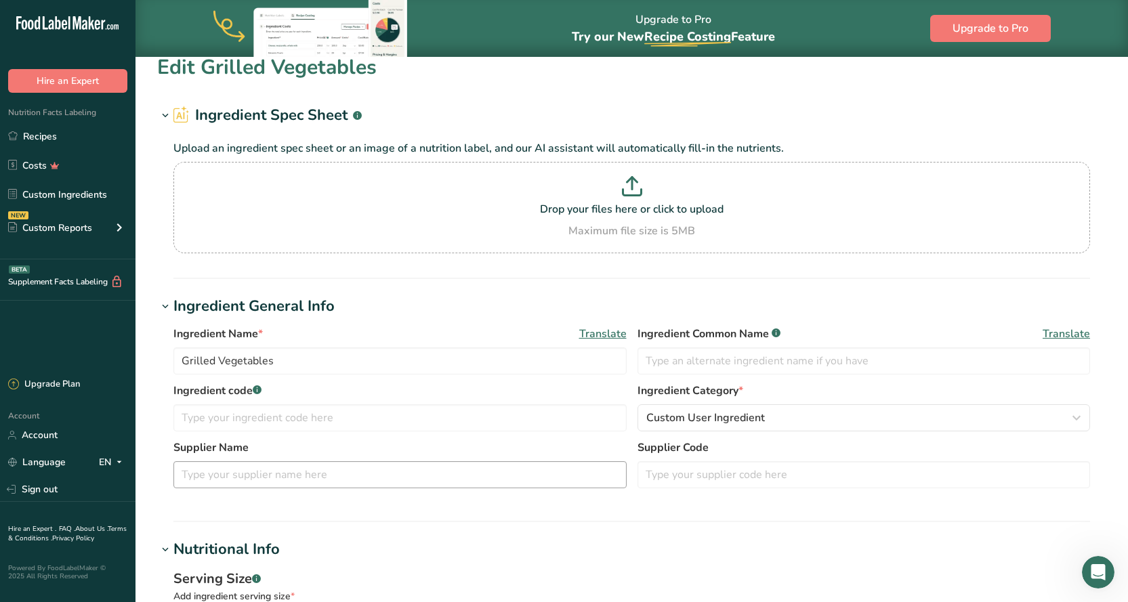
scroll to position [0, 0]
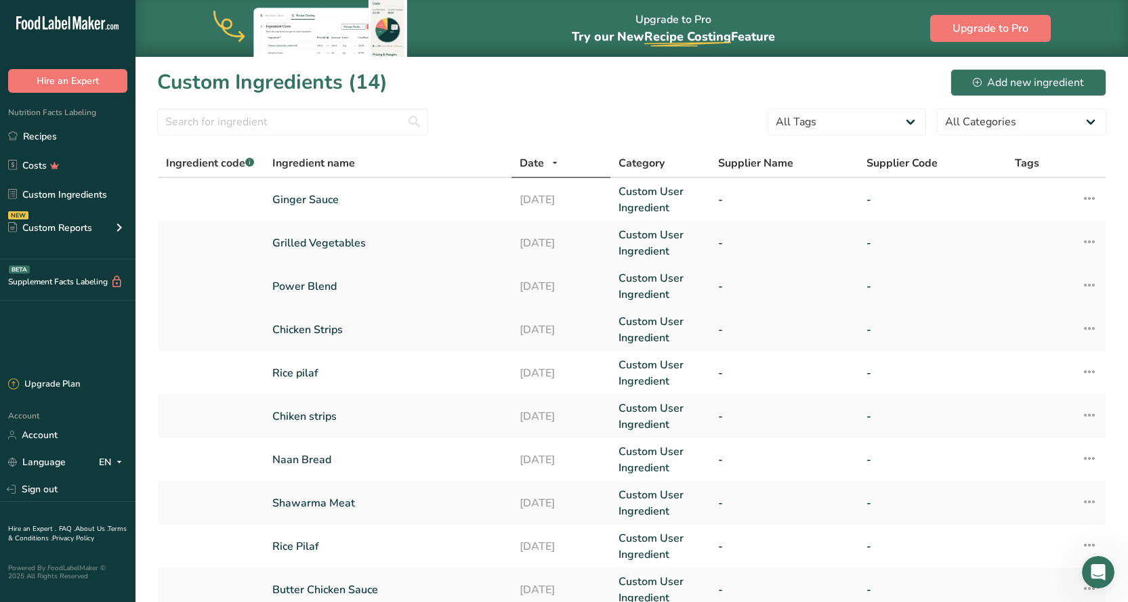
click at [293, 285] on link "Power Blend" at bounding box center [387, 286] width 231 height 16
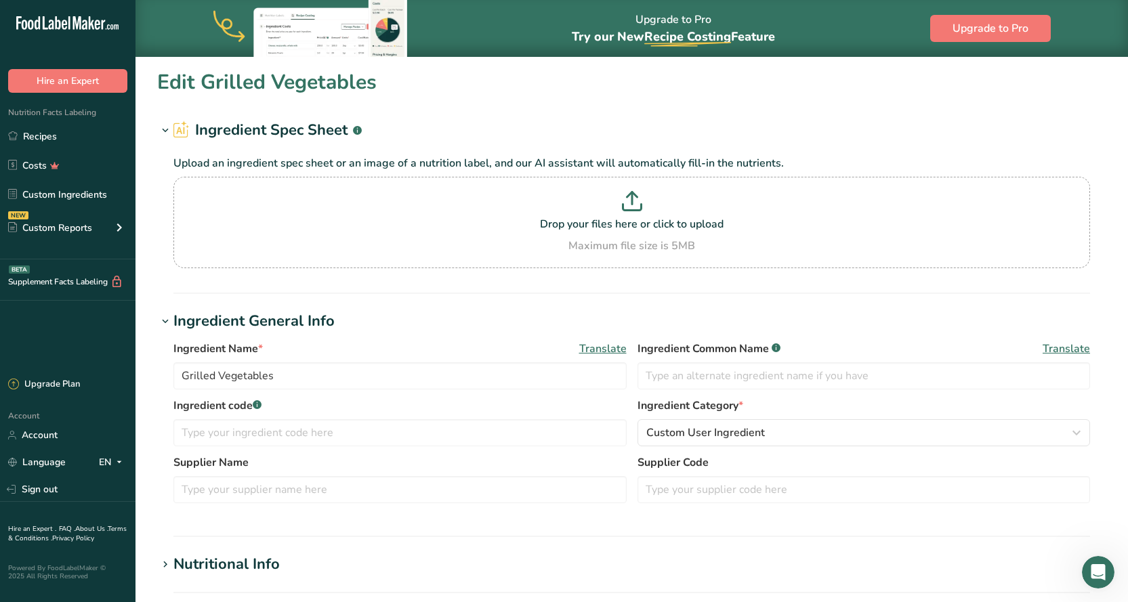
type input "Power Blend"
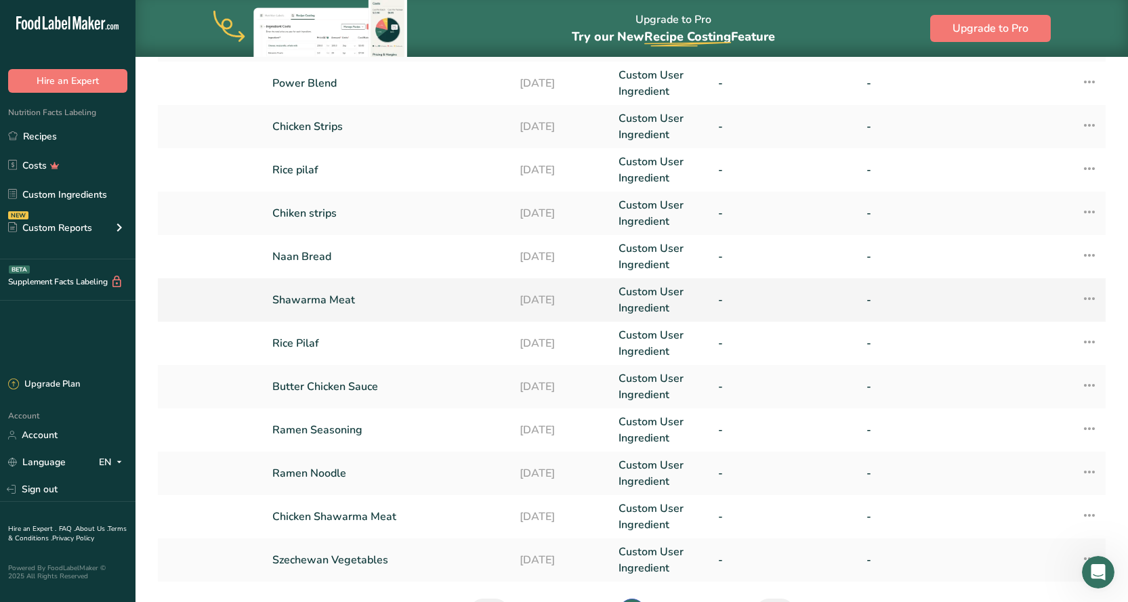
scroll to position [271, 0]
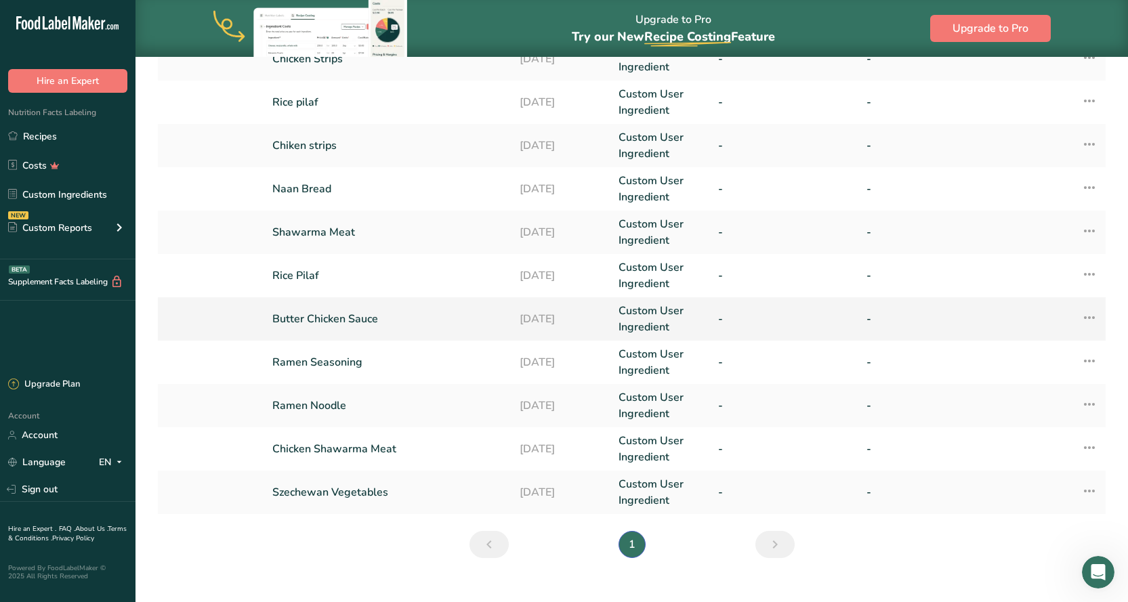
click at [310, 320] on link "Butter Chicken Sauce" at bounding box center [387, 319] width 231 height 16
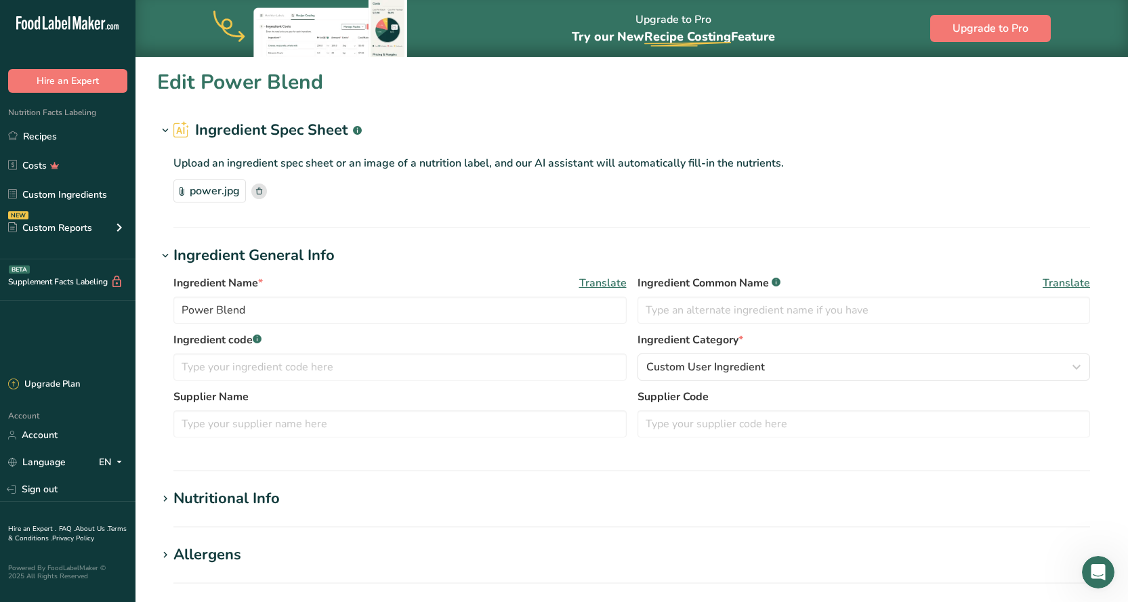
type input "Butter Chicken Sauce"
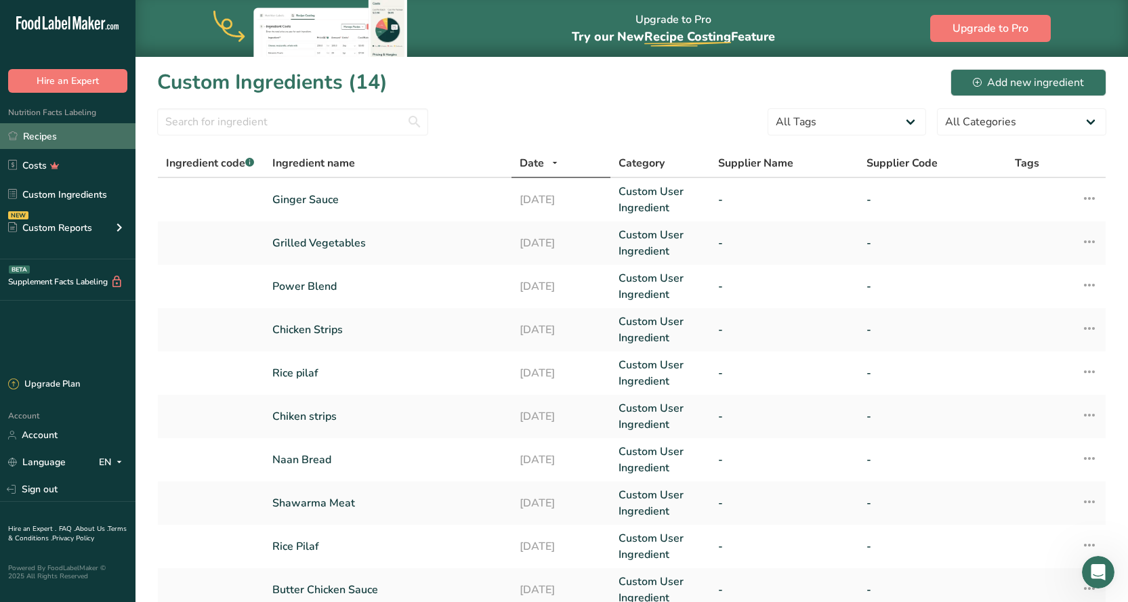
click at [40, 135] on link "Recipes" at bounding box center [67, 136] width 135 height 26
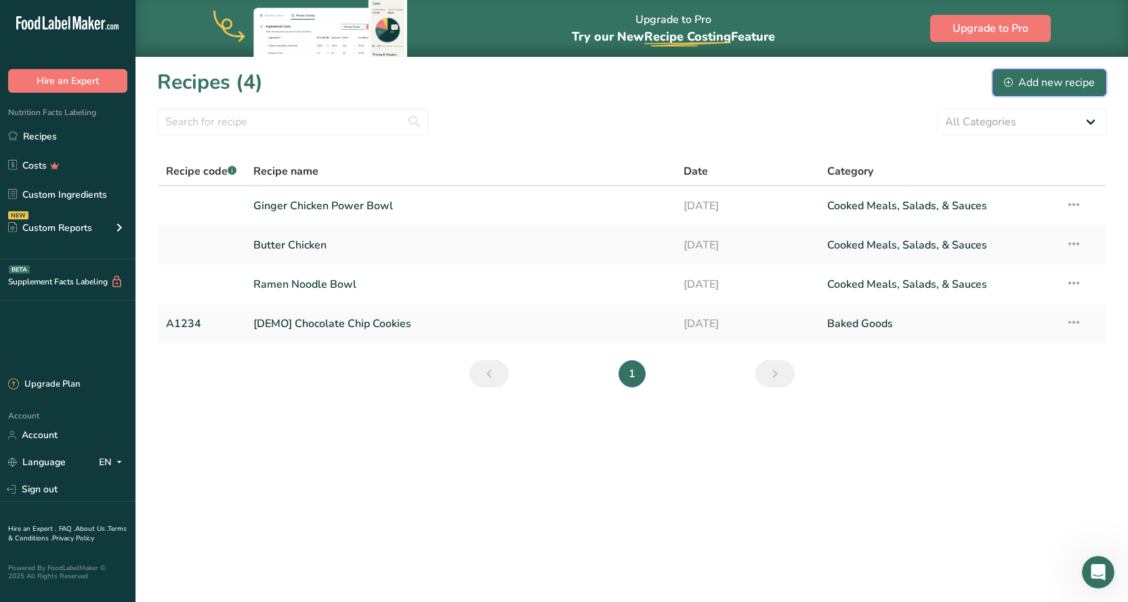
click at [1043, 89] on div "Add new recipe" at bounding box center [1049, 83] width 91 height 16
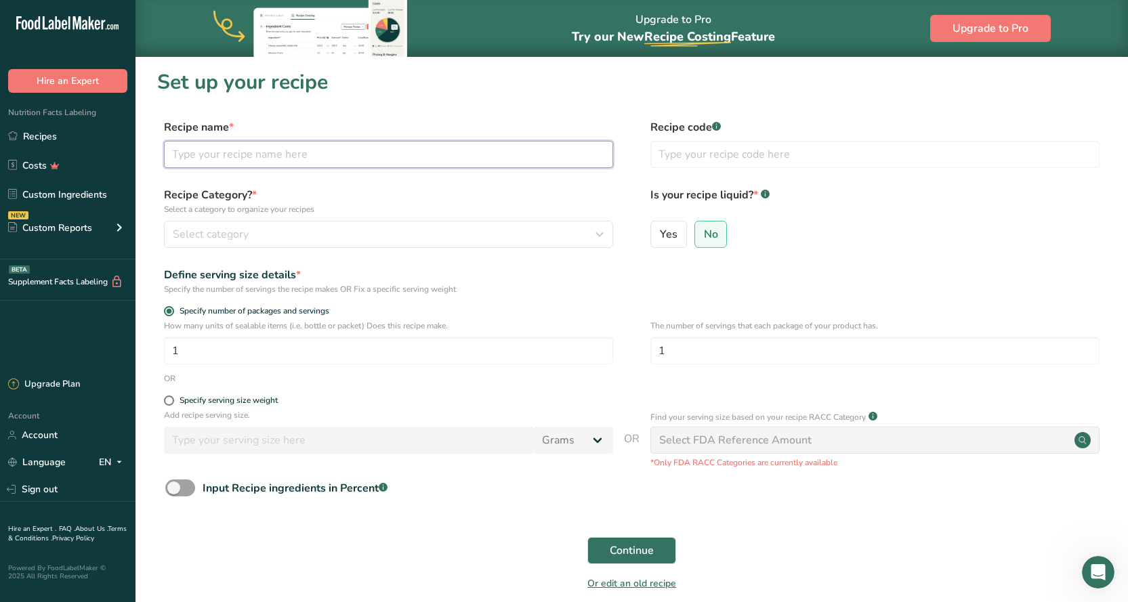
click at [215, 152] on input "text" at bounding box center [388, 154] width 449 height 27
click at [217, 149] on input "text" at bounding box center [388, 154] width 449 height 27
type input "Test Recipe Builder"
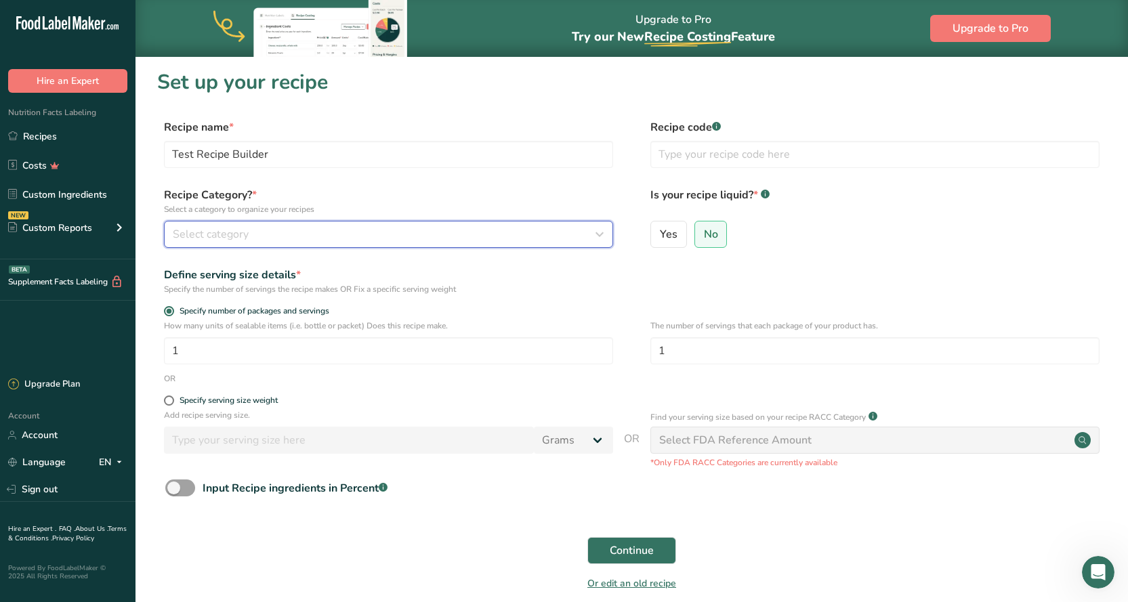
click at [226, 237] on span "Select category" at bounding box center [211, 234] width 76 height 16
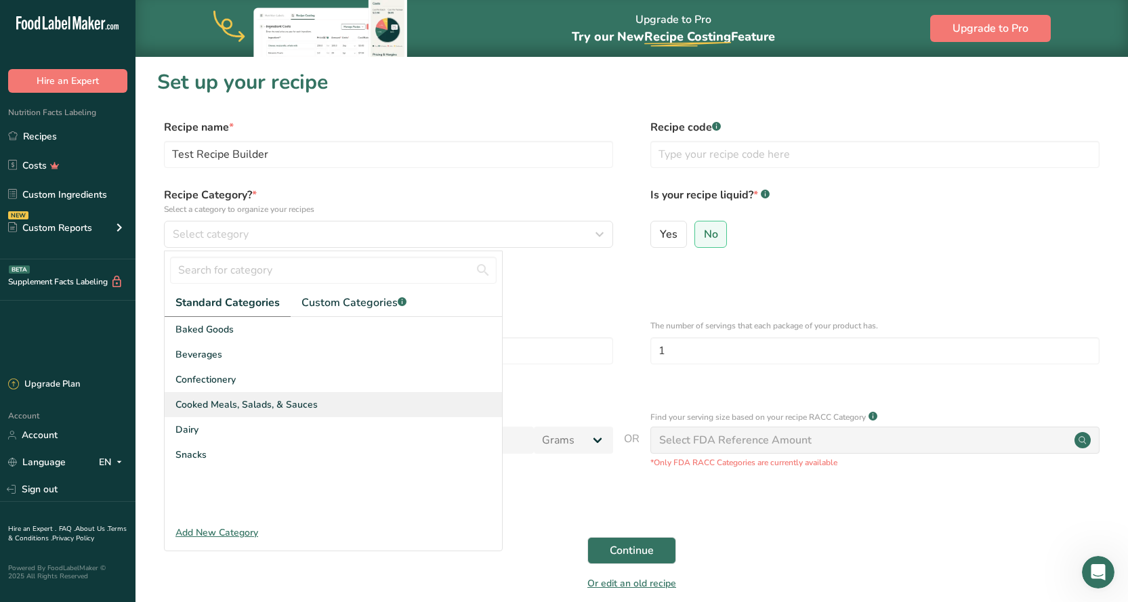
click at [228, 408] on span "Cooked Meals, Salads, & Sauces" at bounding box center [246, 405] width 142 height 14
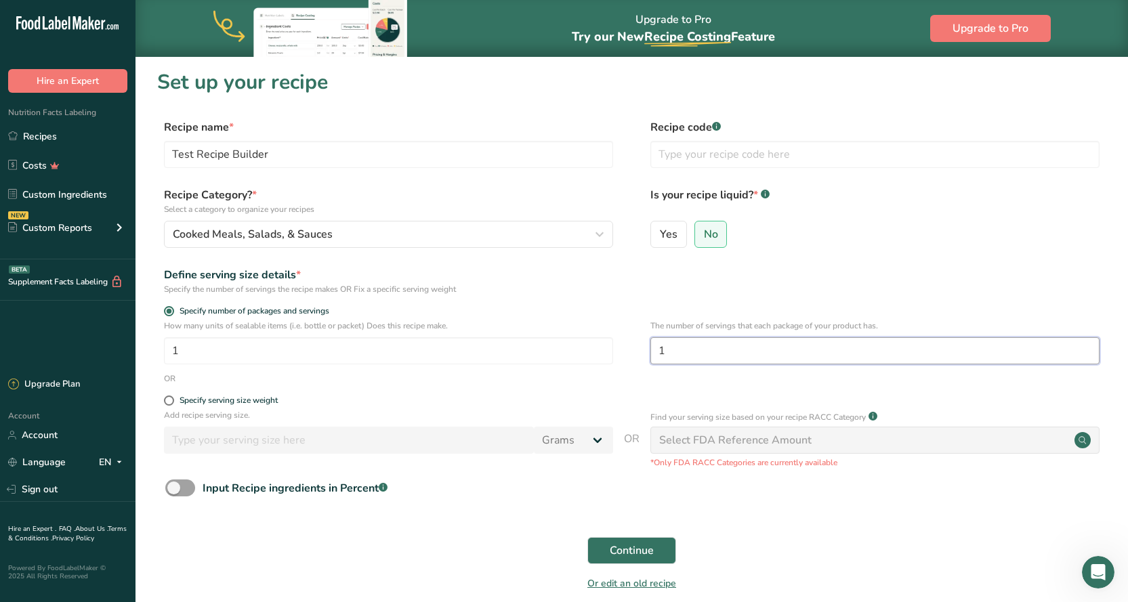
click at [675, 349] on input "1" at bounding box center [874, 350] width 449 height 27
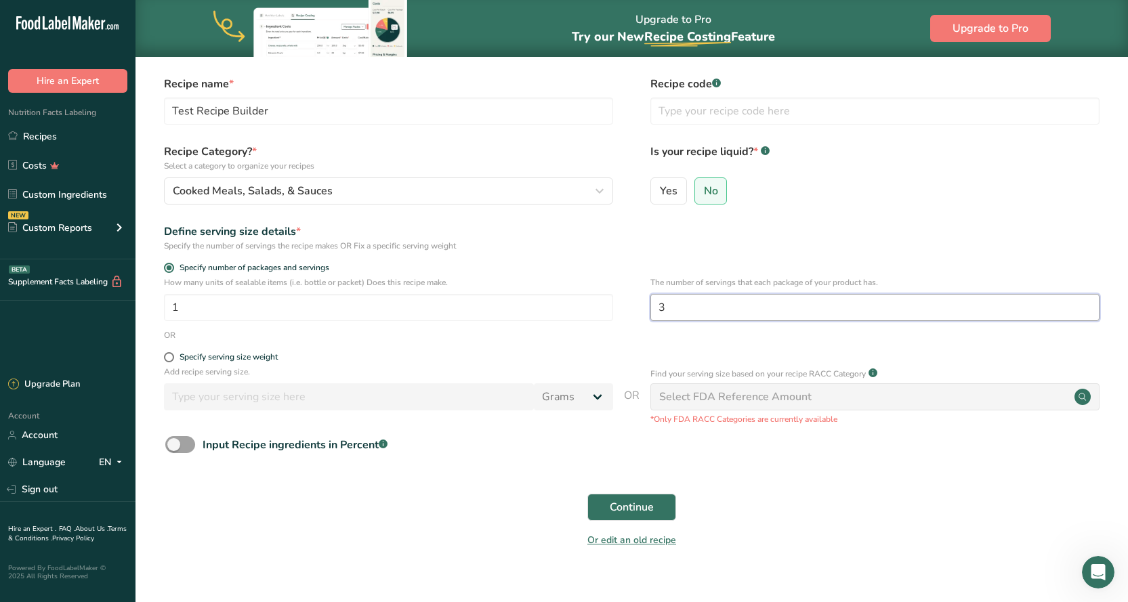
scroll to position [62, 0]
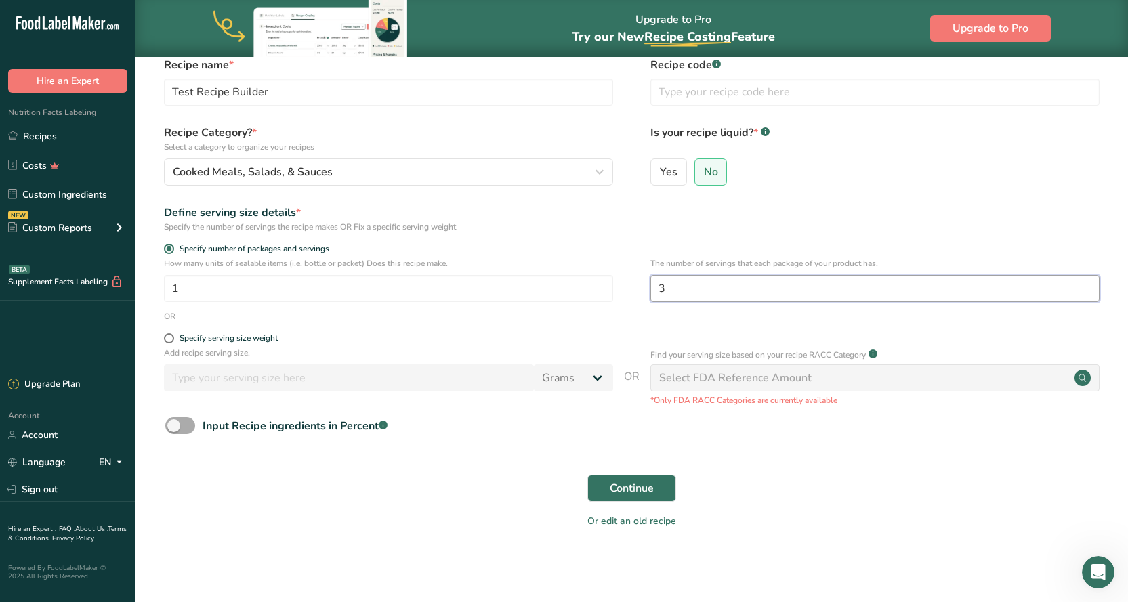
type input "3"
click at [180, 419] on span at bounding box center [180, 425] width 30 height 17
click at [174, 421] on input "Input Recipe ingredients in Percent .a-a{fill:#347362;}.b-a{fill:#fff;}" at bounding box center [169, 425] width 9 height 9
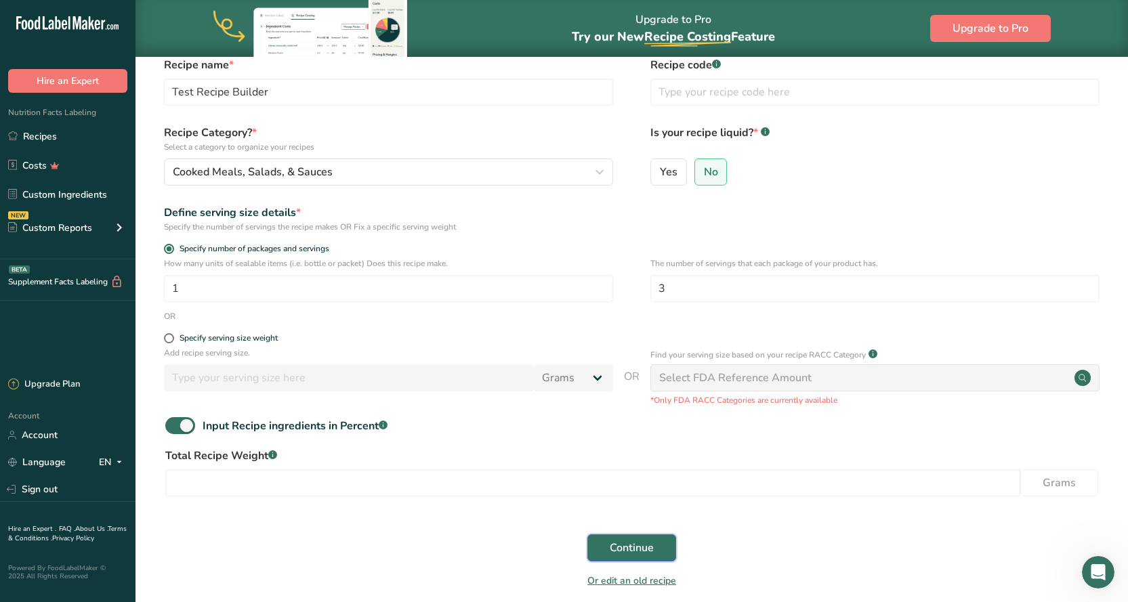
click at [628, 547] on span "Continue" at bounding box center [632, 548] width 44 height 16
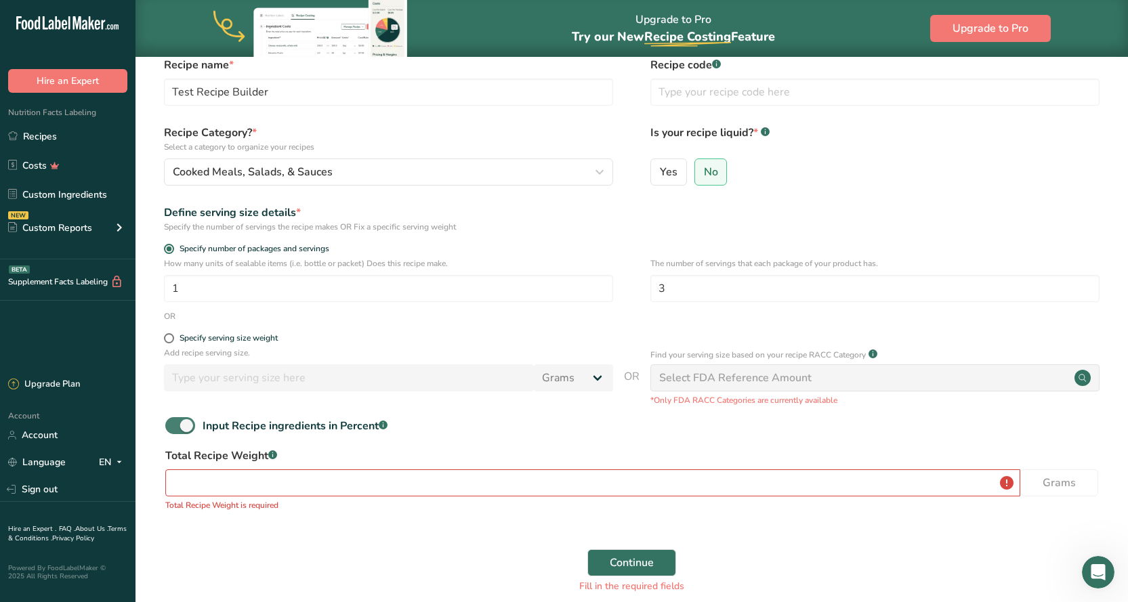
click at [181, 426] on span at bounding box center [180, 425] width 30 height 17
click at [174, 426] on input "Input Recipe ingredients in Percent .a-a{fill:#347362;}.b-a{fill:#fff;}" at bounding box center [169, 425] width 9 height 9
checkbox input "false"
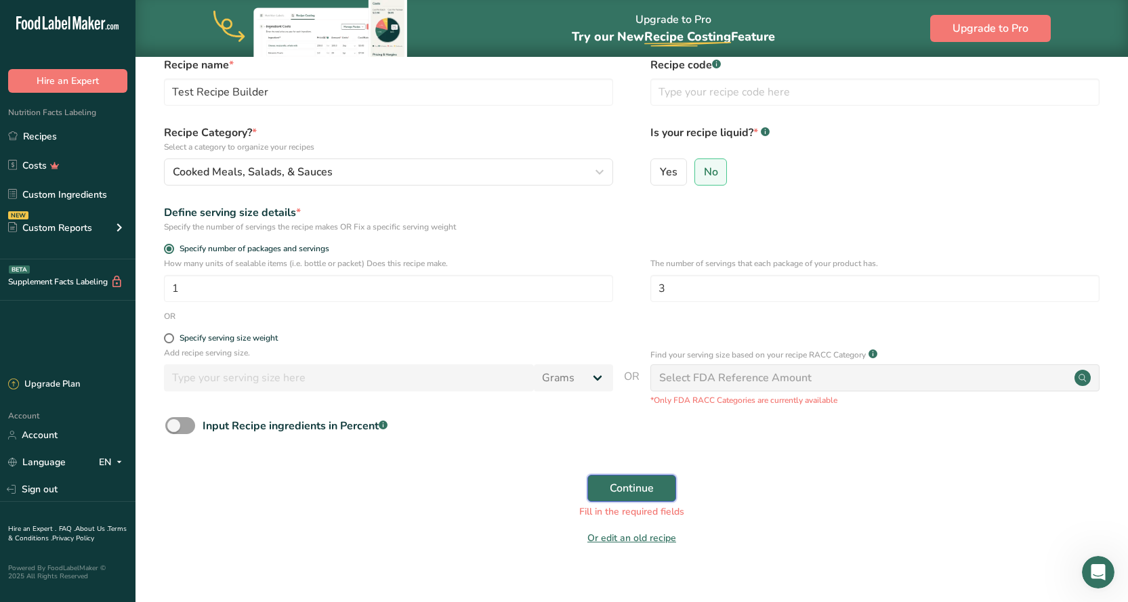
click at [649, 490] on span "Continue" at bounding box center [632, 488] width 44 height 16
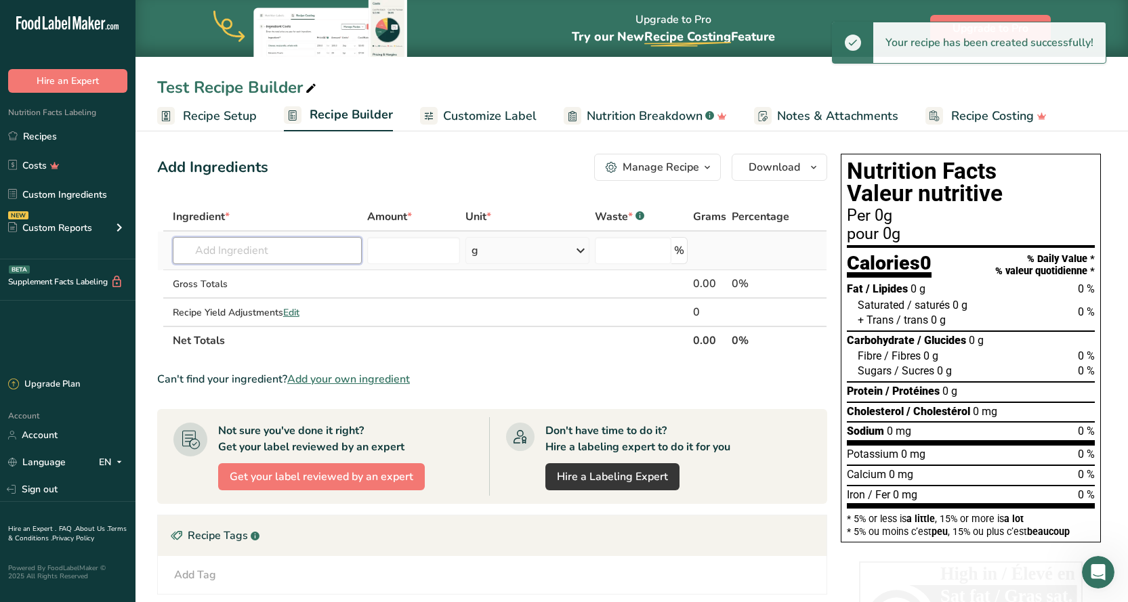
click at [266, 252] on input "text" at bounding box center [268, 250] width 190 height 27
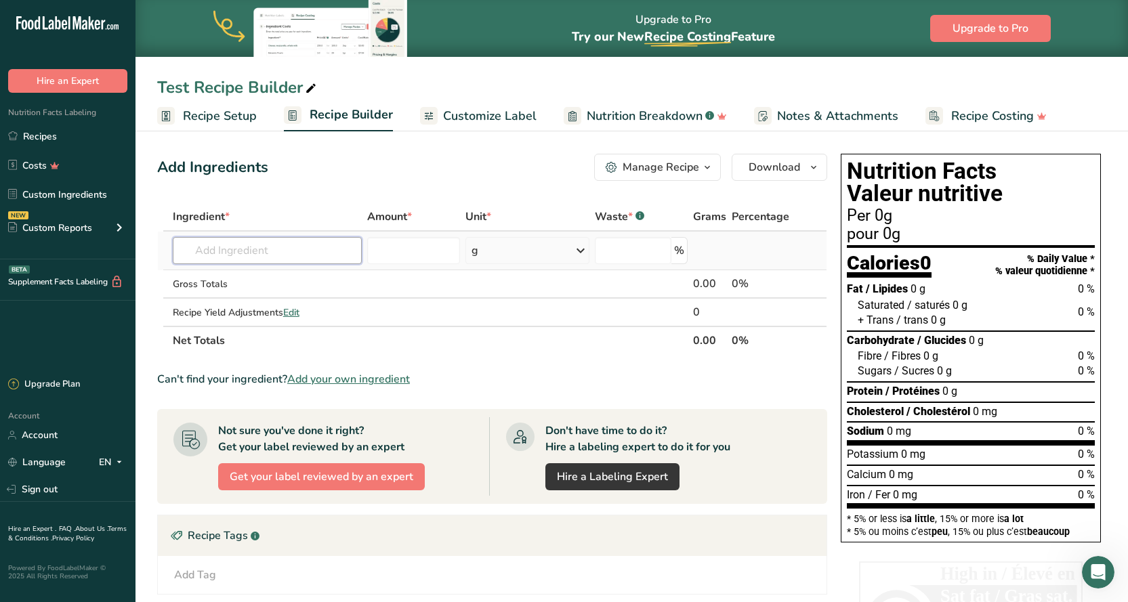
click at [253, 253] on input "text" at bounding box center [268, 250] width 190 height 27
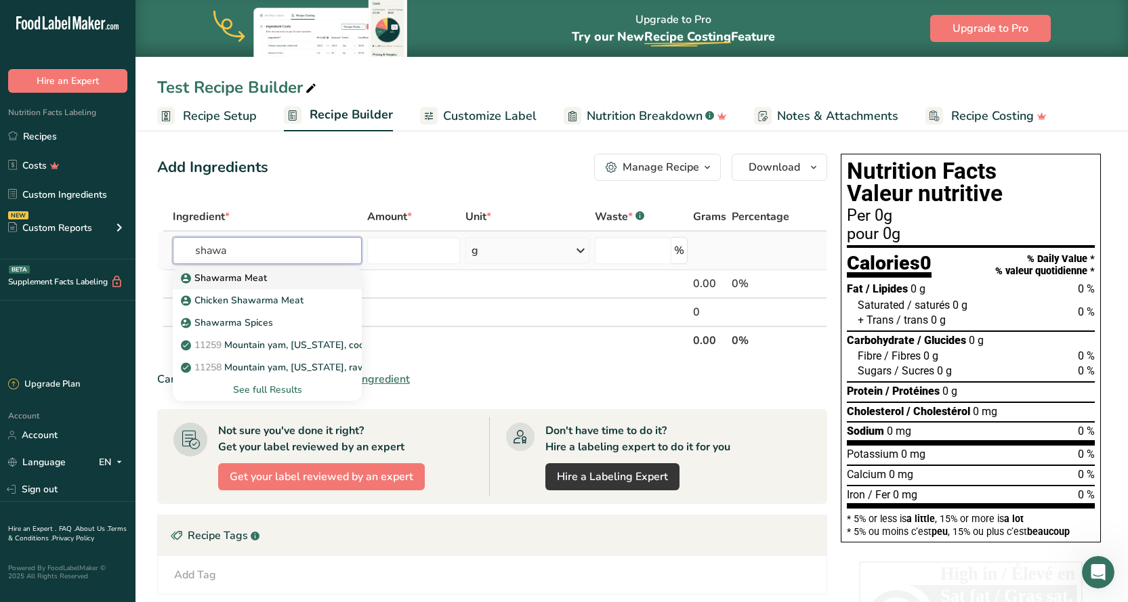
type input "shawa"
click at [234, 274] on p "Shawarma Meat" at bounding box center [225, 278] width 83 height 14
type input "Shawarma Meat"
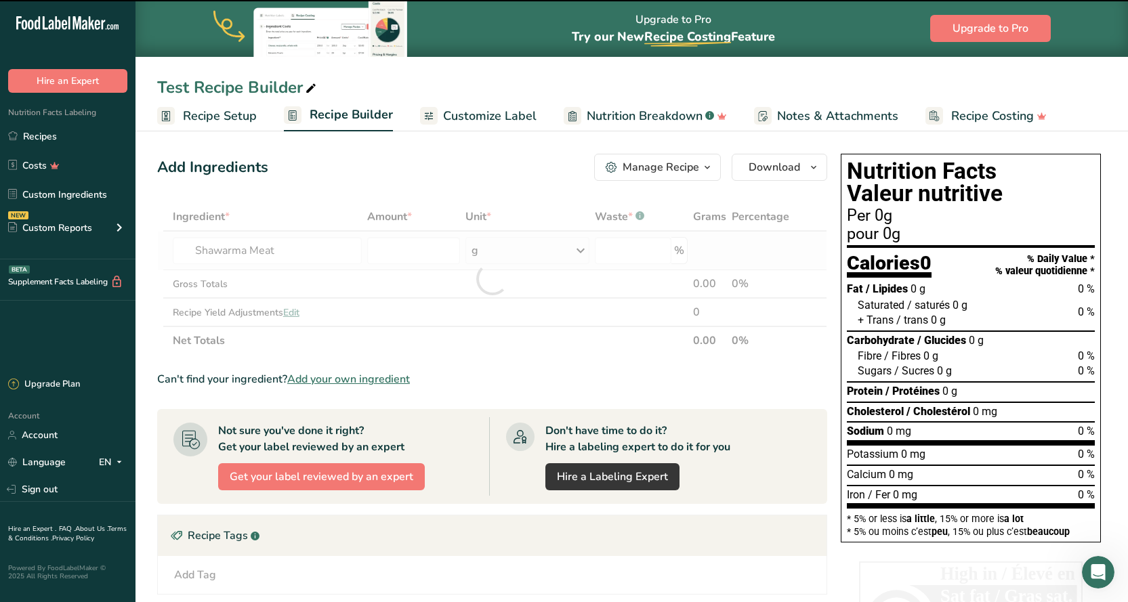
type input "0"
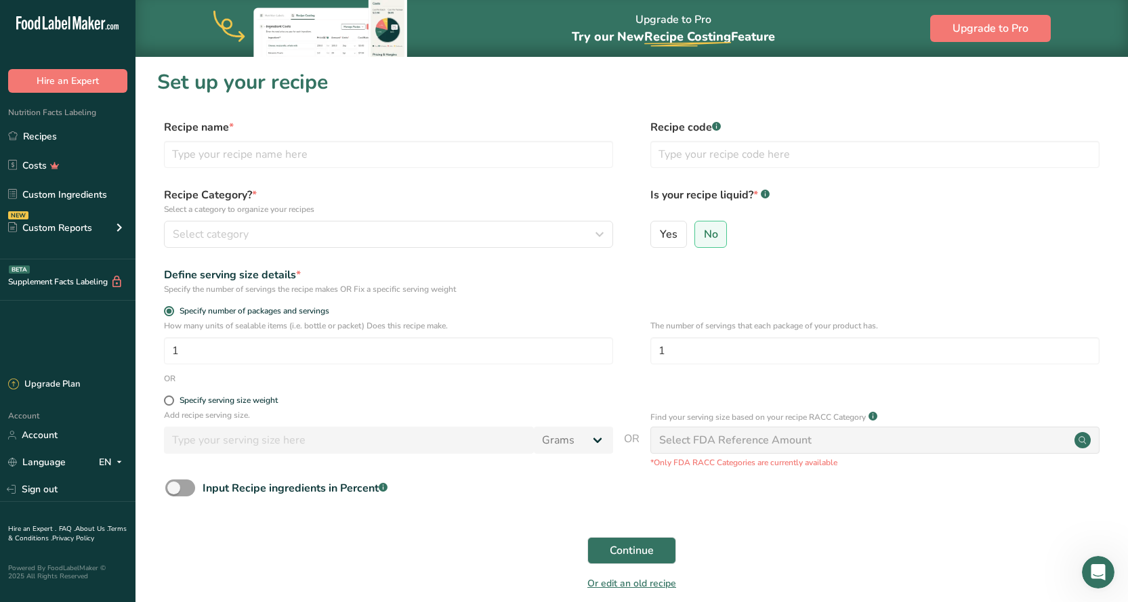
scroll to position [62, 0]
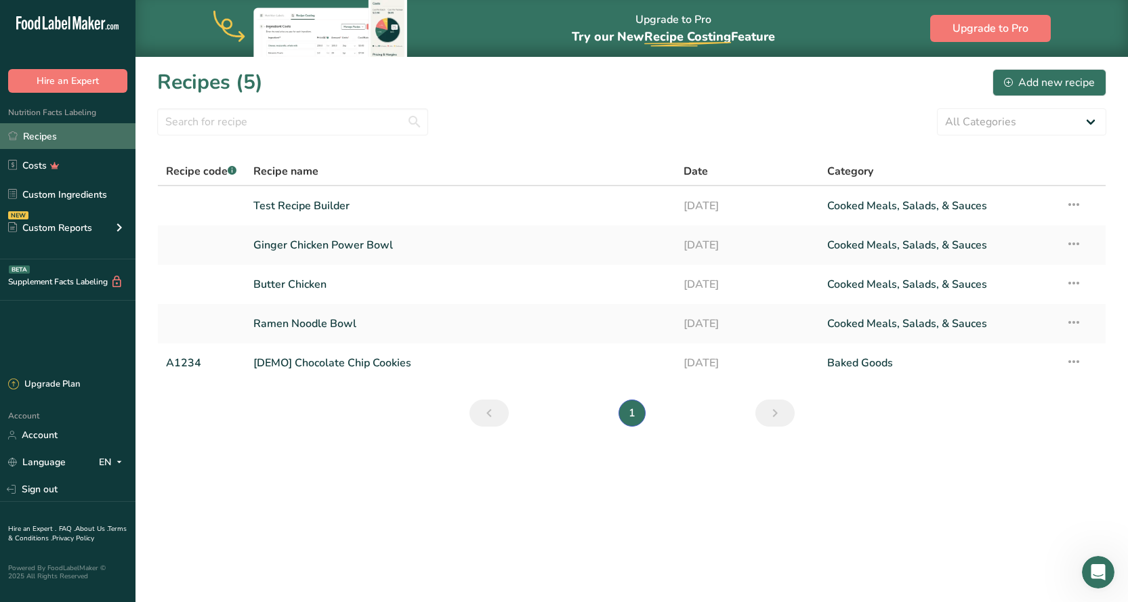
click at [43, 131] on link "Recipes" at bounding box center [67, 136] width 135 height 26
click at [189, 81] on h1 "Recipes (5)" at bounding box center [210, 82] width 106 height 30
click at [60, 20] on icon ".a-20{fill:#fff;}" at bounding box center [82, 26] width 132 height 21
click at [64, 194] on link "Custom Ingredients" at bounding box center [67, 195] width 135 height 26
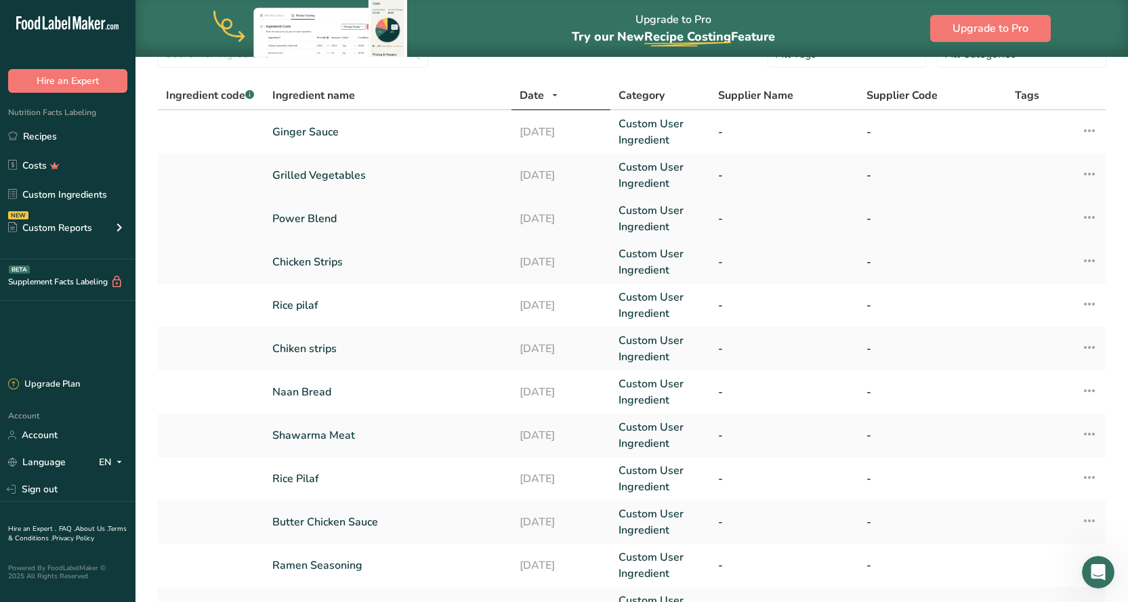
scroll to position [135, 0]
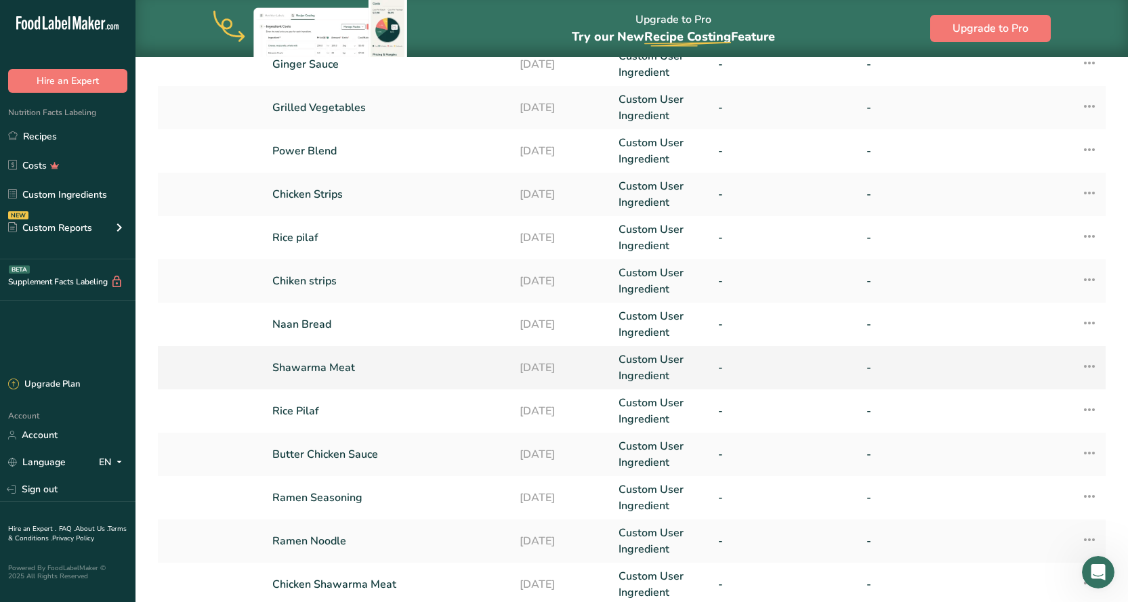
click at [323, 364] on link "Shawarma Meat" at bounding box center [387, 368] width 231 height 16
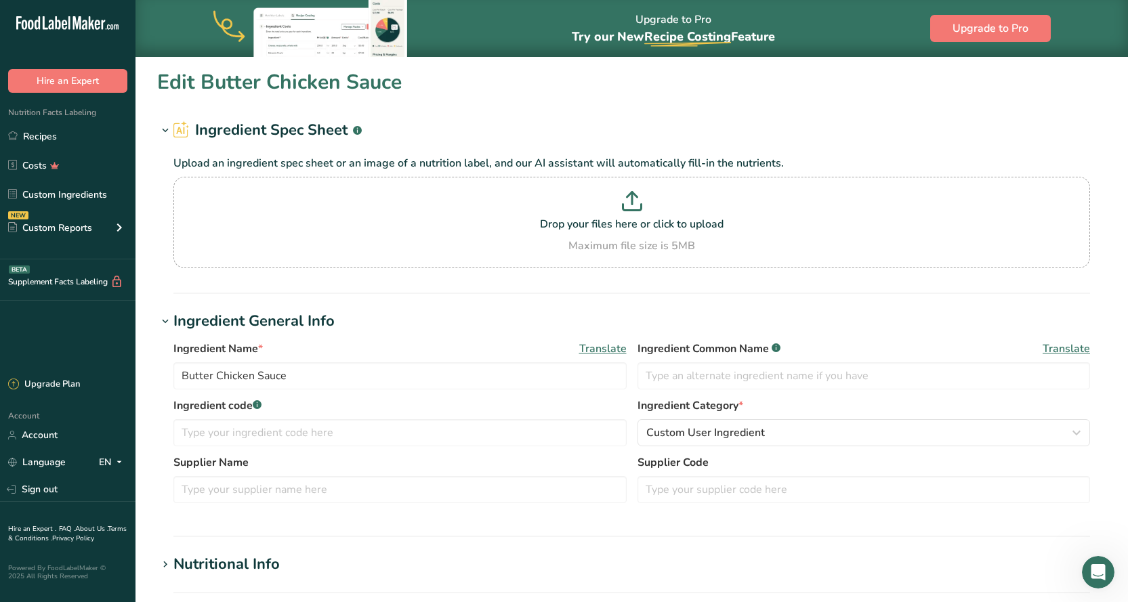
type input "Shawarma Meat"
type input "100"
type input "140"
type KJ "585.8"
type Fat "8"
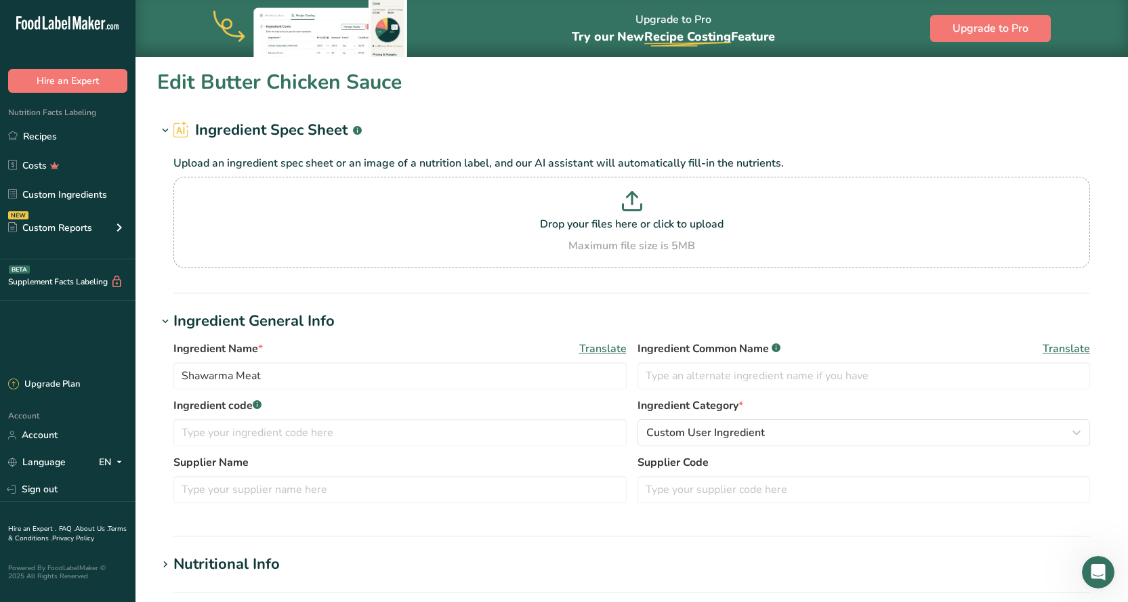
type Fat "1"
type Fat "0"
type input "65"
type input "450"
type Carbohydrates "3"
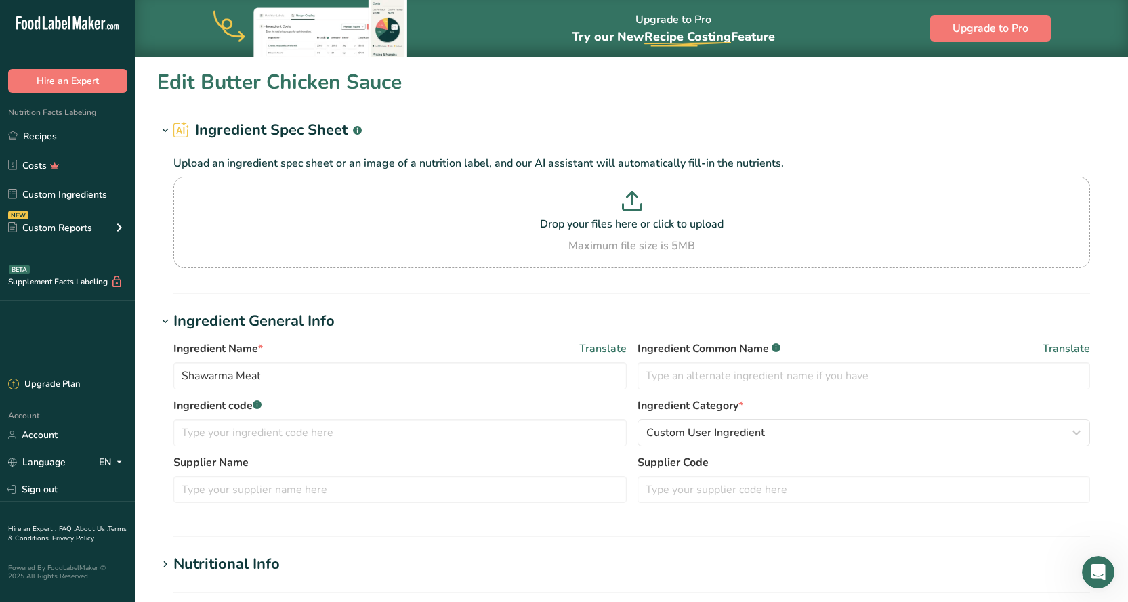
type Fiber "0"
type Sugars "0"
type input "14"
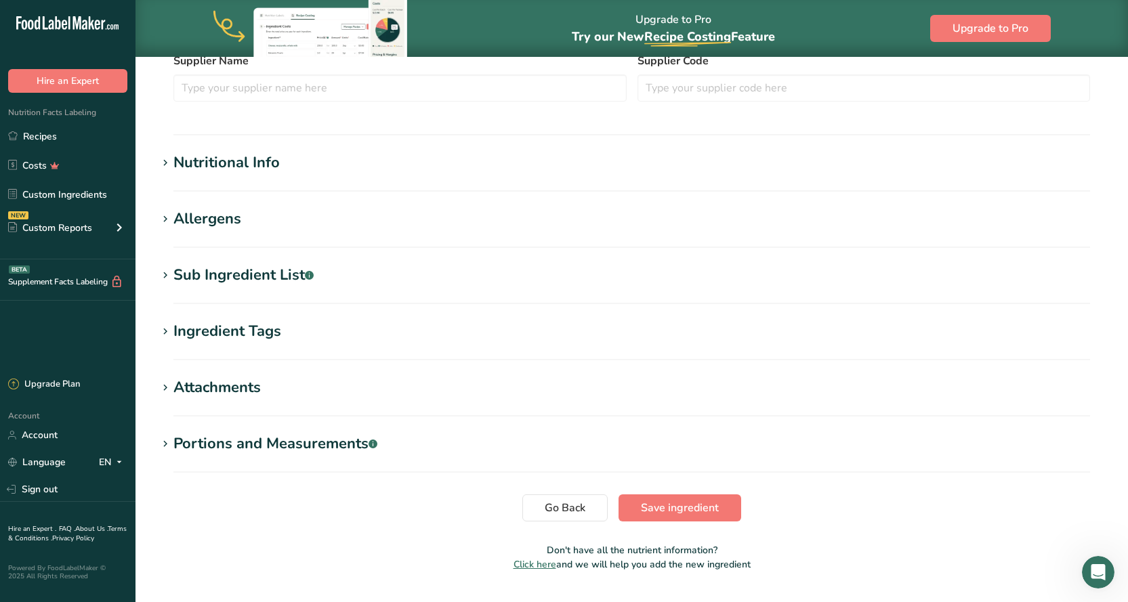
scroll to position [406, 0]
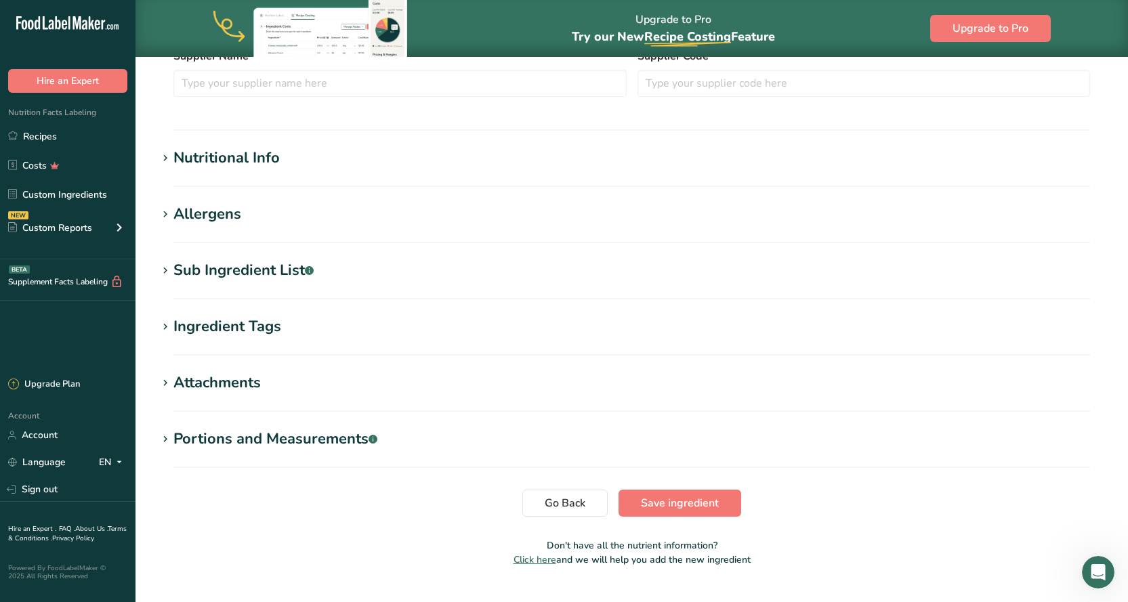
click at [203, 154] on div "Nutritional Info" at bounding box center [226, 158] width 106 height 22
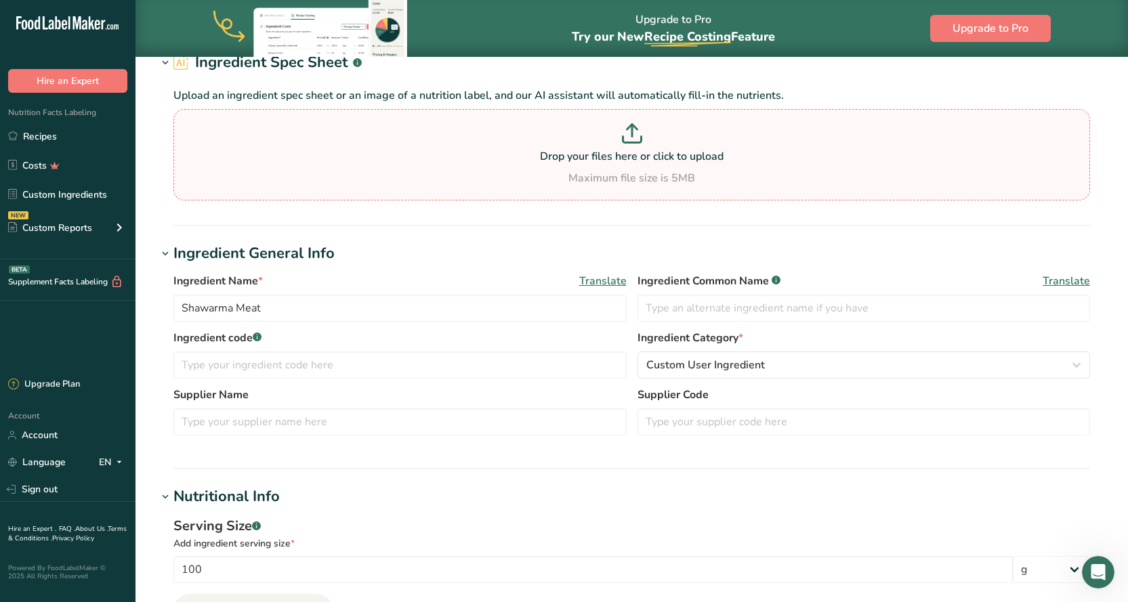
scroll to position [0, 0]
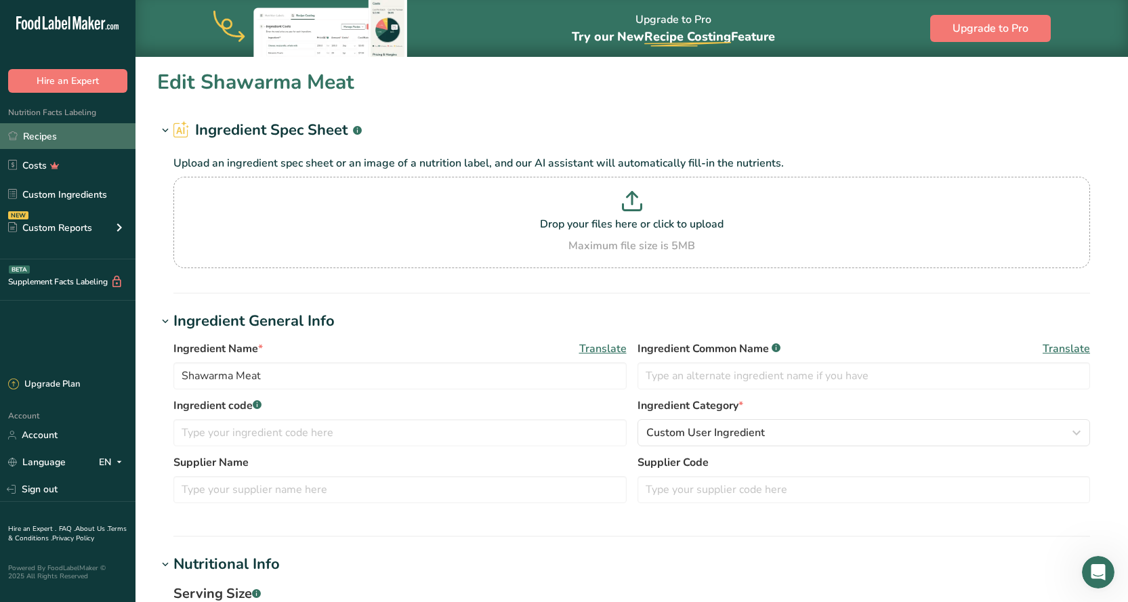
click at [45, 133] on link "Recipes" at bounding box center [67, 136] width 135 height 26
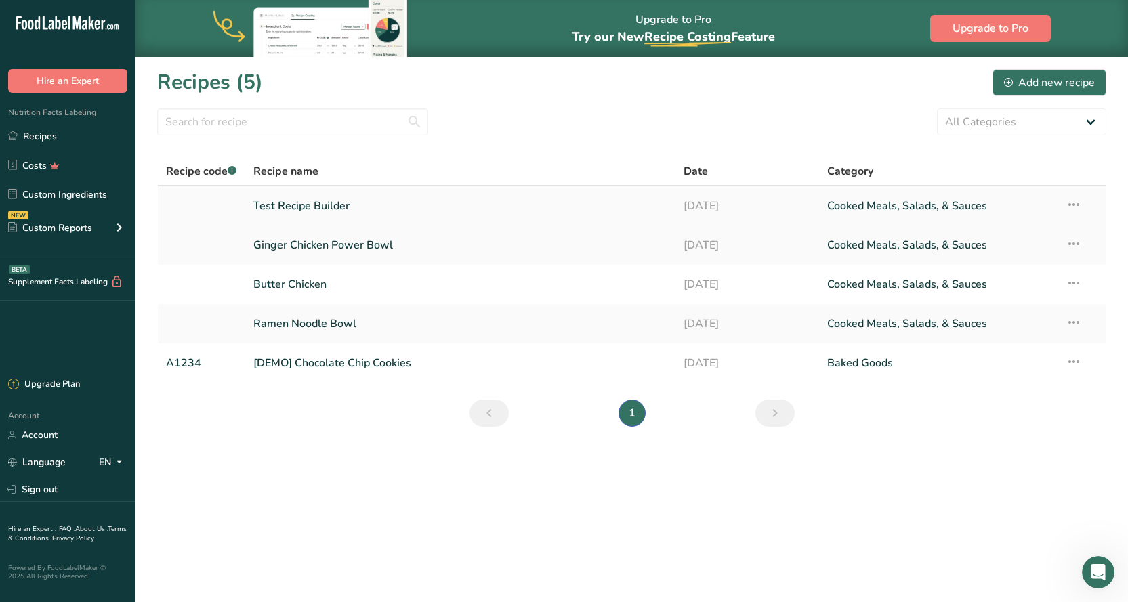
click at [314, 198] on link "Test Recipe Builder" at bounding box center [460, 206] width 414 height 28
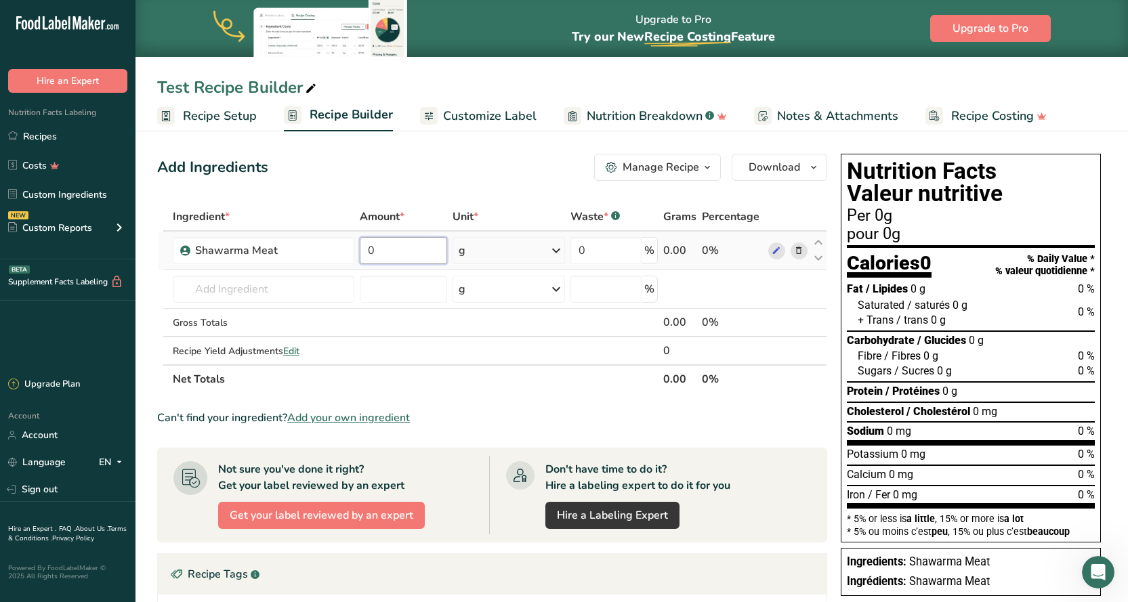
click at [380, 243] on input "0" at bounding box center [403, 250] width 87 height 27
type input "100"
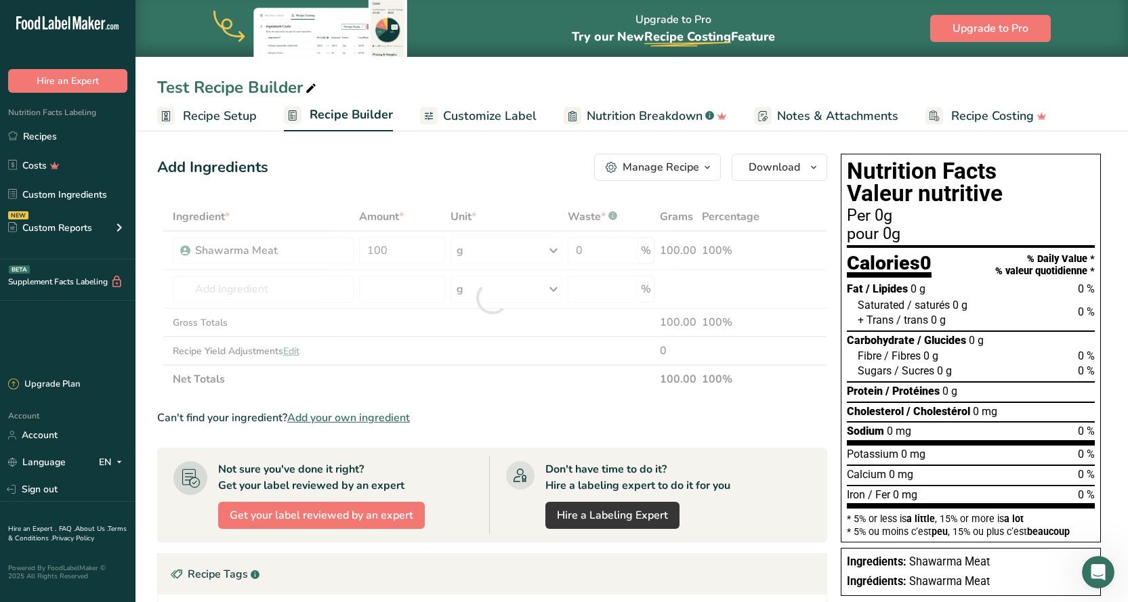
click at [494, 167] on div "Add Ingredients Manage Recipe Delete Recipe Duplicate Recipe Scale Recipe Save …" at bounding box center [492, 167] width 670 height 27
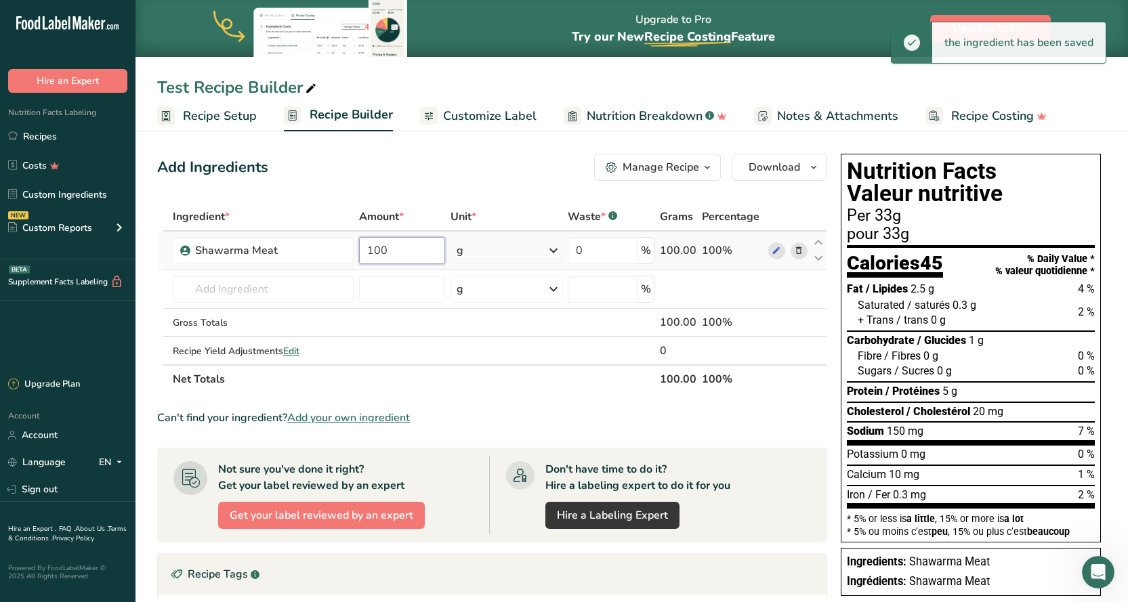
drag, startPoint x: 394, startPoint y: 246, endPoint x: 359, endPoint y: 251, distance: 35.5
click at [359, 251] on input "100" at bounding box center [402, 250] width 86 height 27
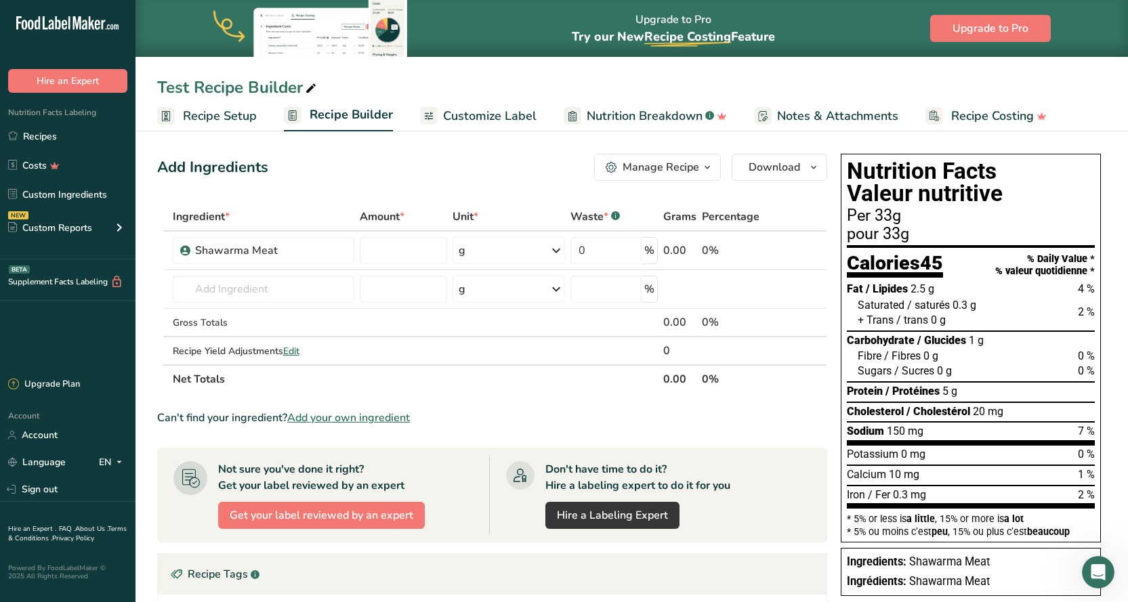
type input "0"
click at [457, 173] on div "Add Ingredients Manage Recipe Delete Recipe Duplicate Recipe Scale Recipe Save …" at bounding box center [492, 167] width 670 height 27
click at [87, 188] on link "Custom Ingredients" at bounding box center [67, 195] width 135 height 26
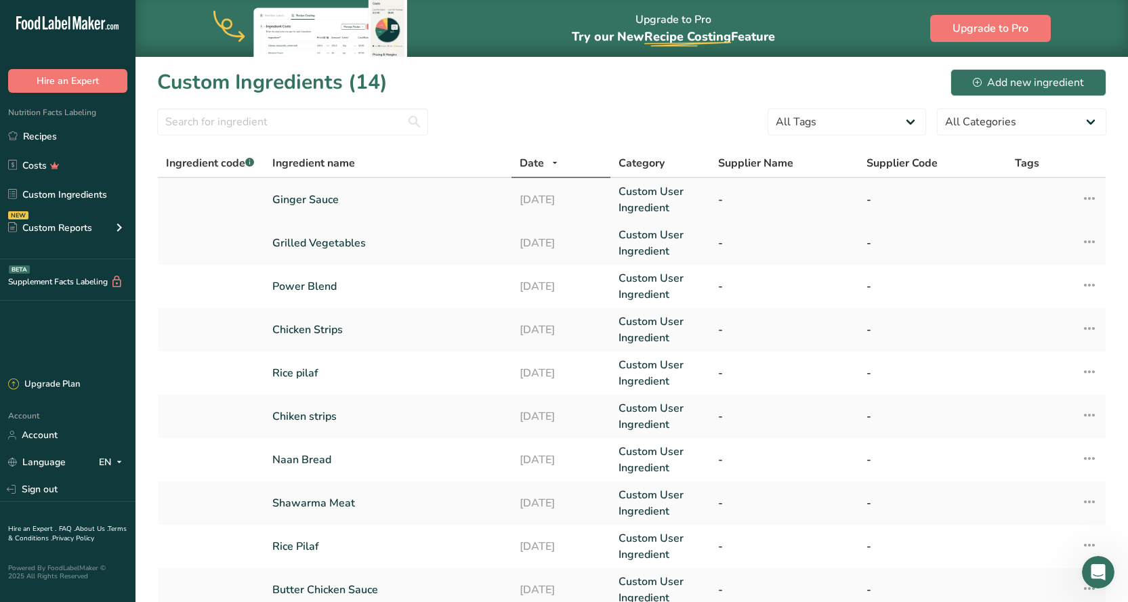
click at [300, 201] on link "Ginger Sauce" at bounding box center [387, 200] width 231 height 16
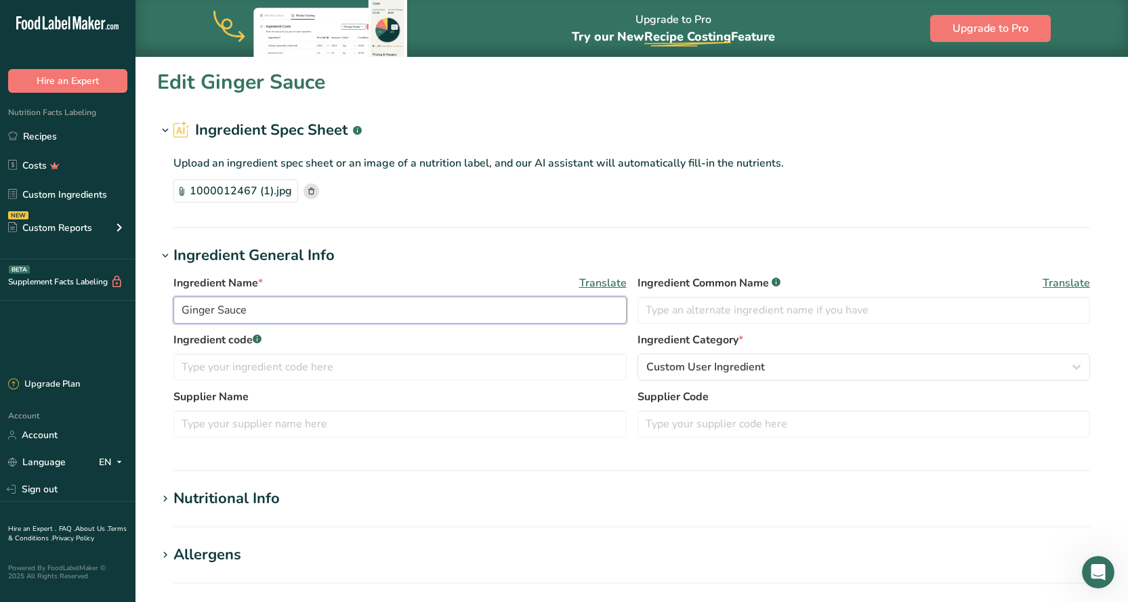
click at [180, 311] on input "Ginger Sauce" at bounding box center [399, 310] width 453 height 27
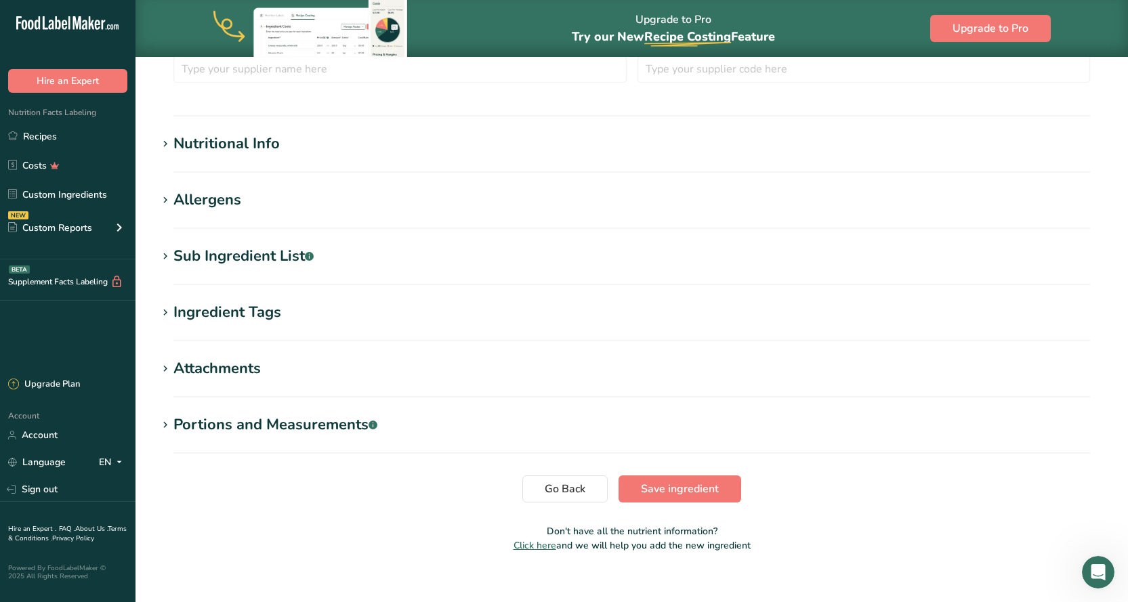
scroll to position [371, 0]
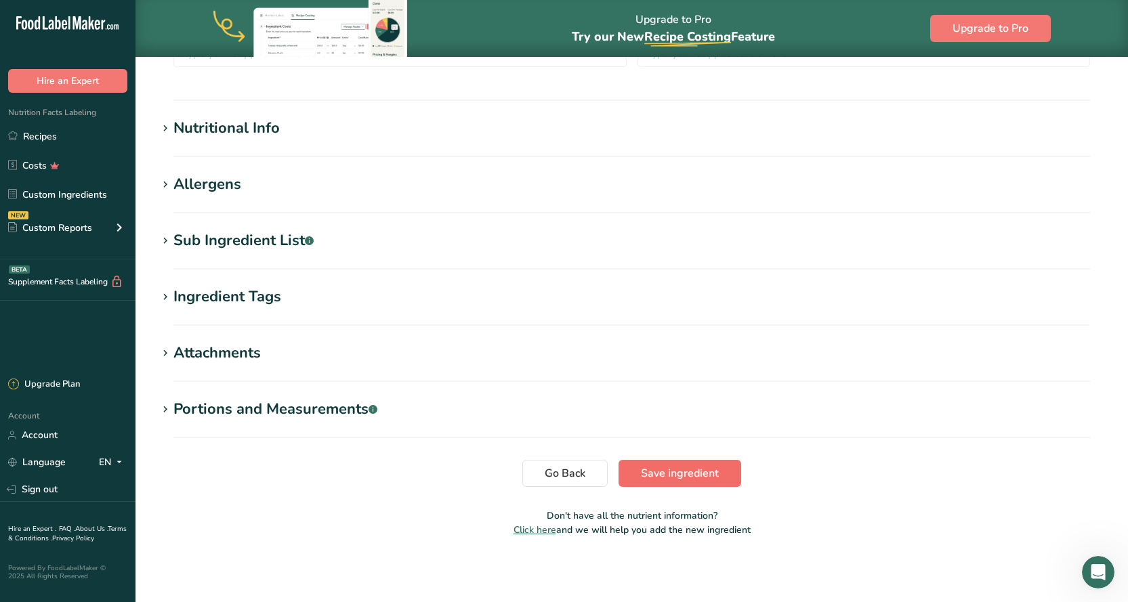
type input "WP Ginger Sauce"
click at [697, 475] on span "Save ingredient" at bounding box center [680, 473] width 78 height 16
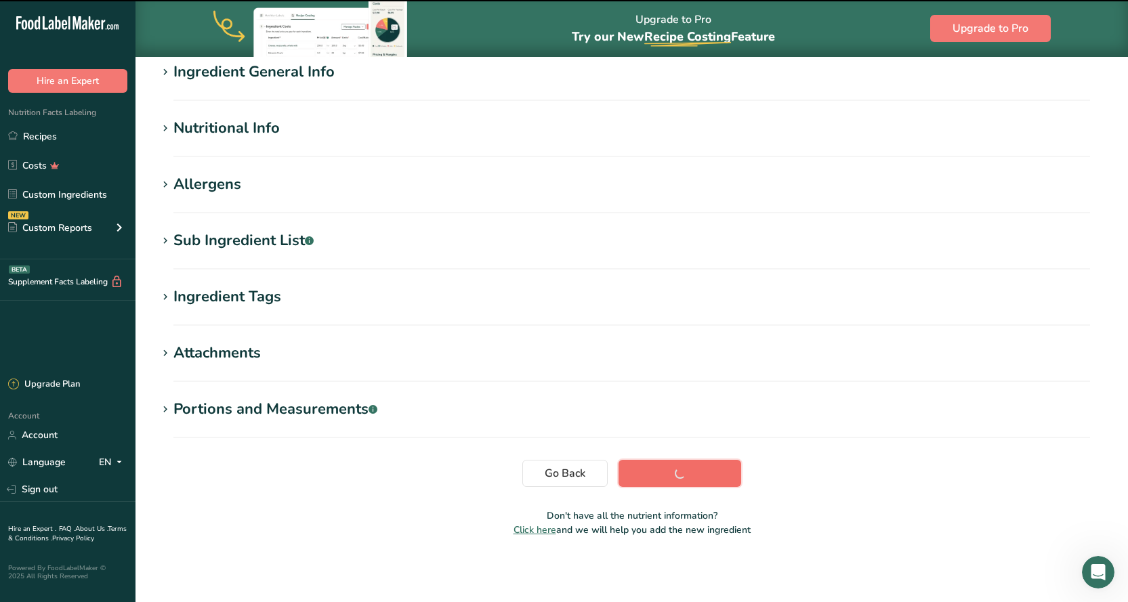
scroll to position [114, 0]
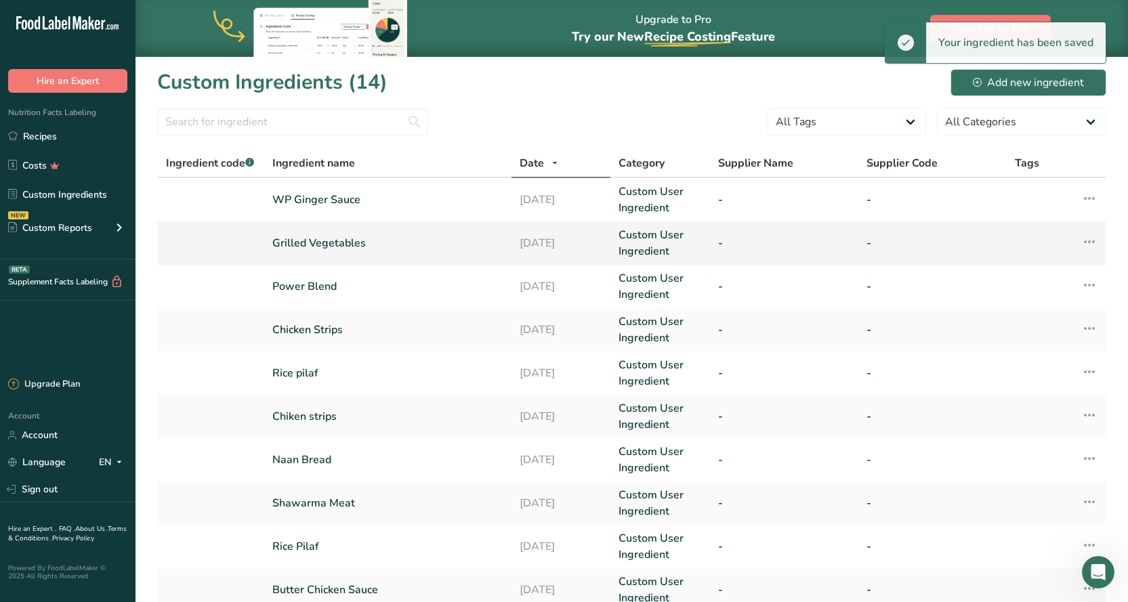
click at [286, 243] on link "Grilled Vegetables" at bounding box center [387, 243] width 231 height 16
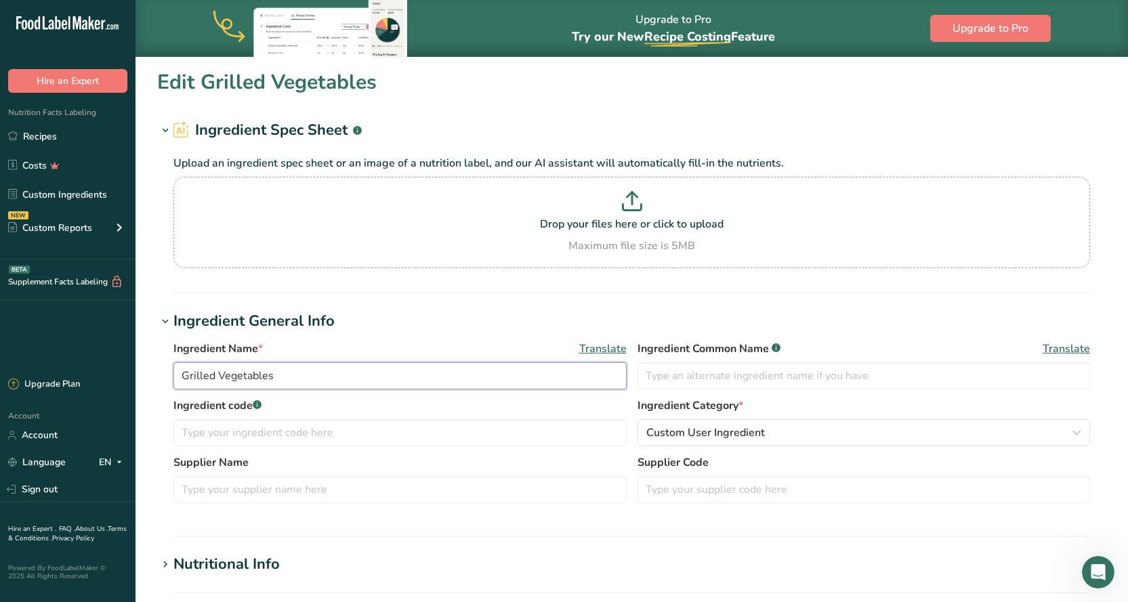
click at [186, 373] on input "Grilled Vegetables" at bounding box center [399, 375] width 453 height 27
click at [183, 379] on input "Grilled Vegetables" at bounding box center [399, 375] width 453 height 27
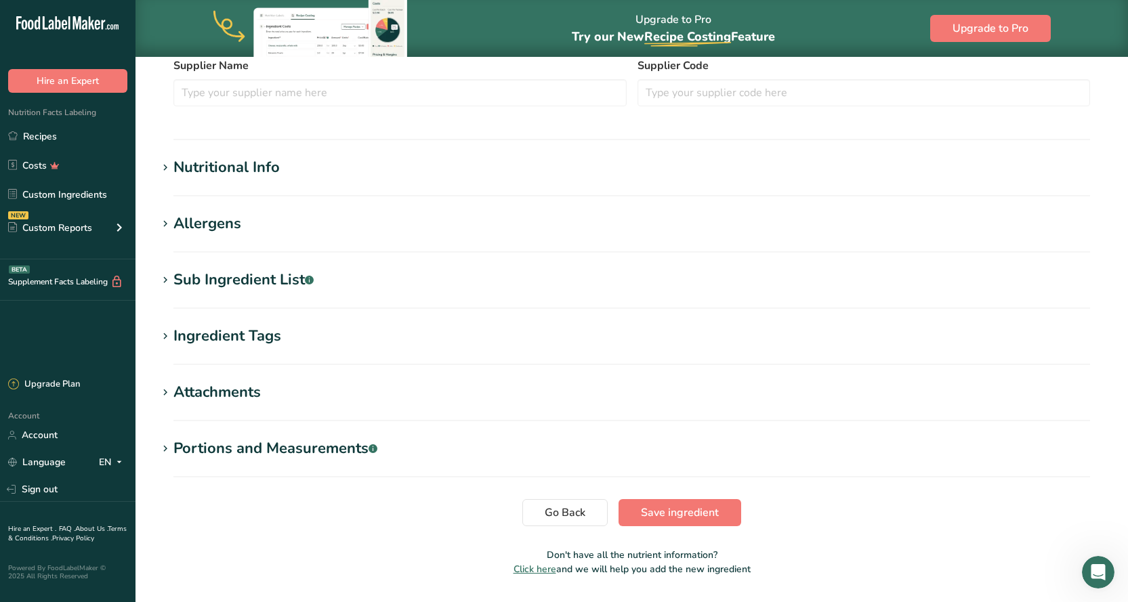
scroll to position [406, 0]
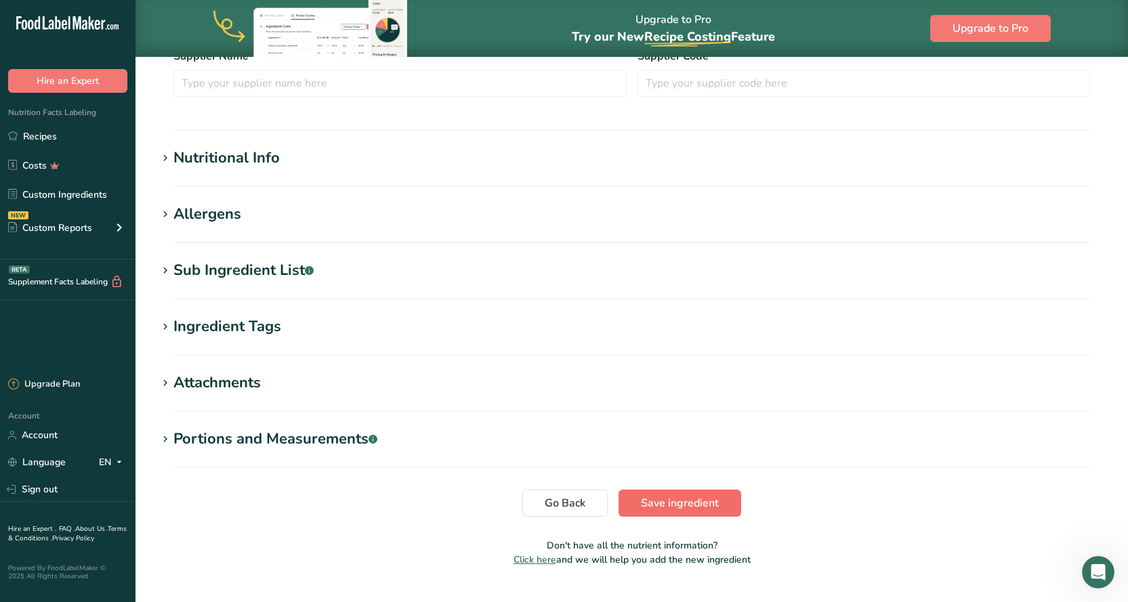
type input "WP Grilled Vegetables"
click at [702, 494] on button "Save ingredient" at bounding box center [679, 503] width 123 height 27
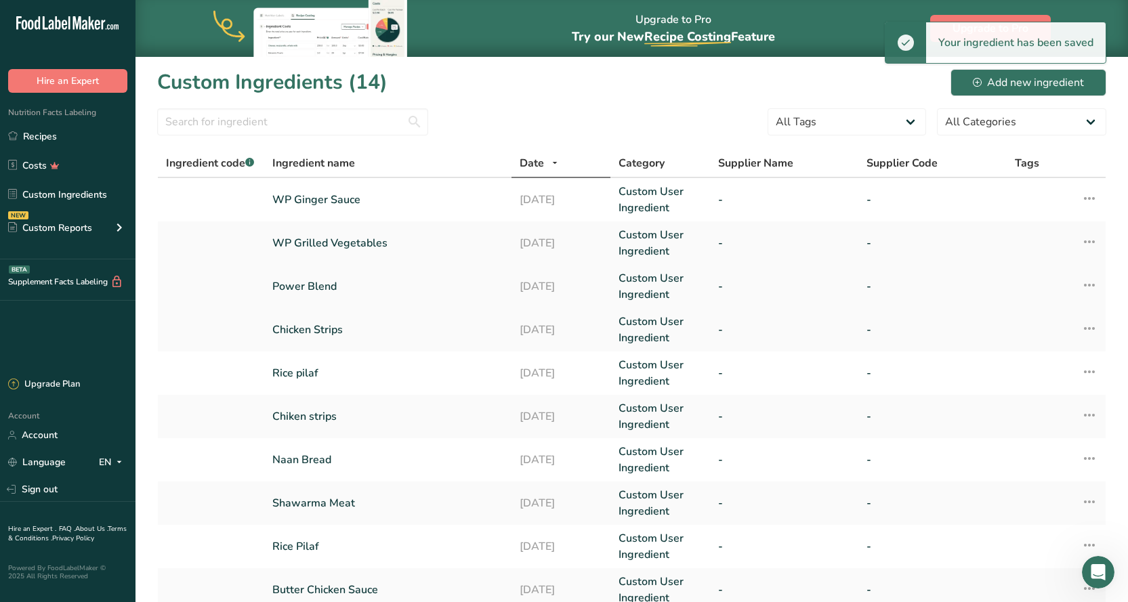
click at [285, 289] on link "Power Blend" at bounding box center [387, 286] width 231 height 16
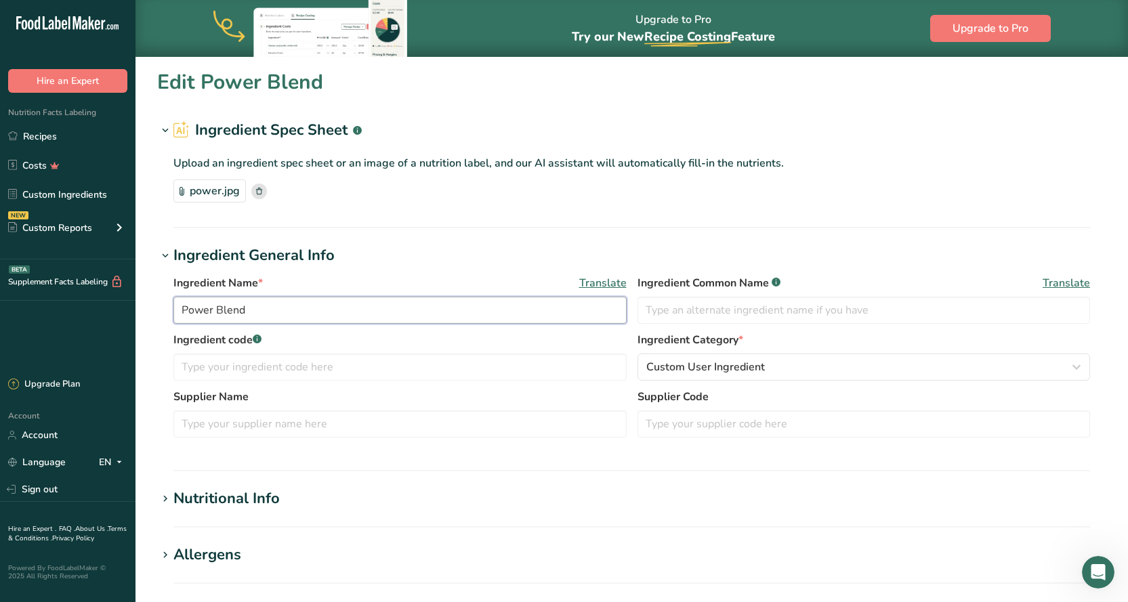
click at [182, 313] on input "Power Blend" at bounding box center [399, 310] width 453 height 27
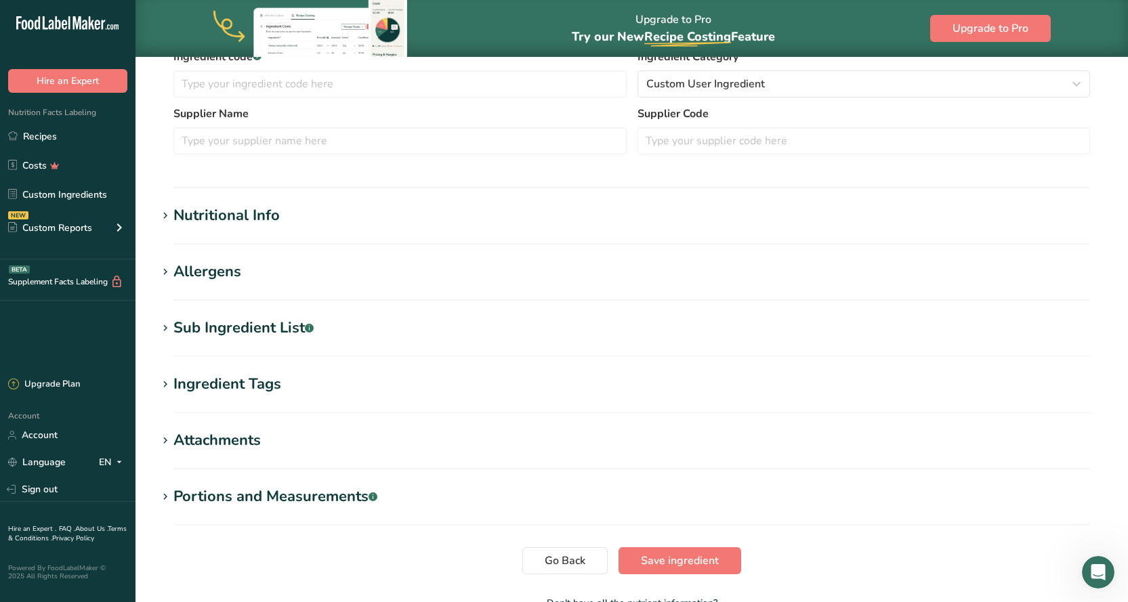
scroll to position [339, 0]
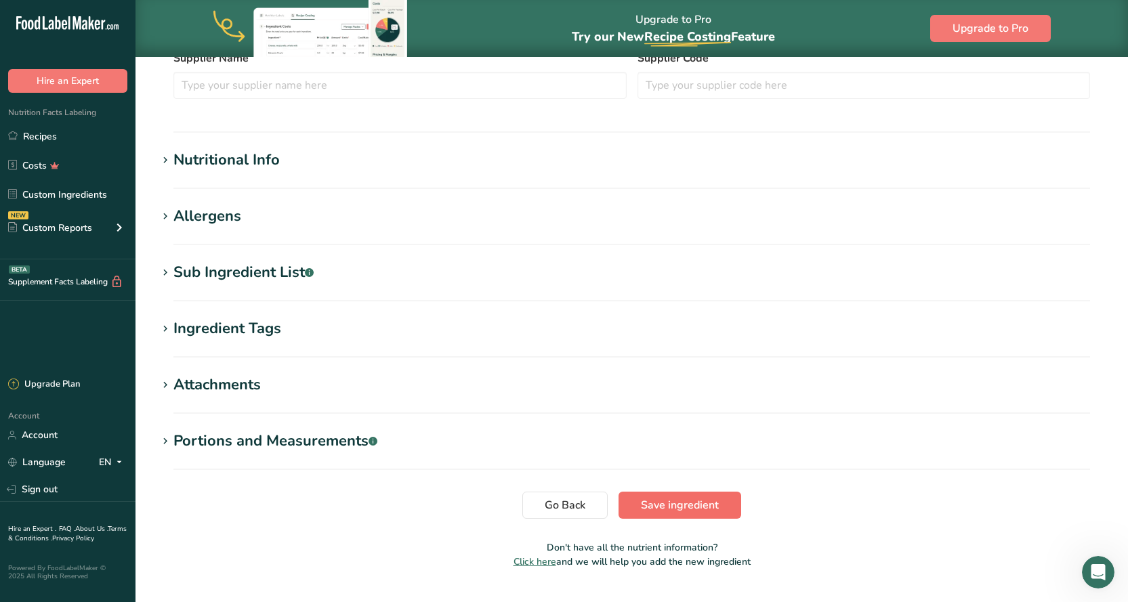
type input "WP Power Blend"
click at [686, 513] on span "Save ingredient" at bounding box center [680, 505] width 78 height 16
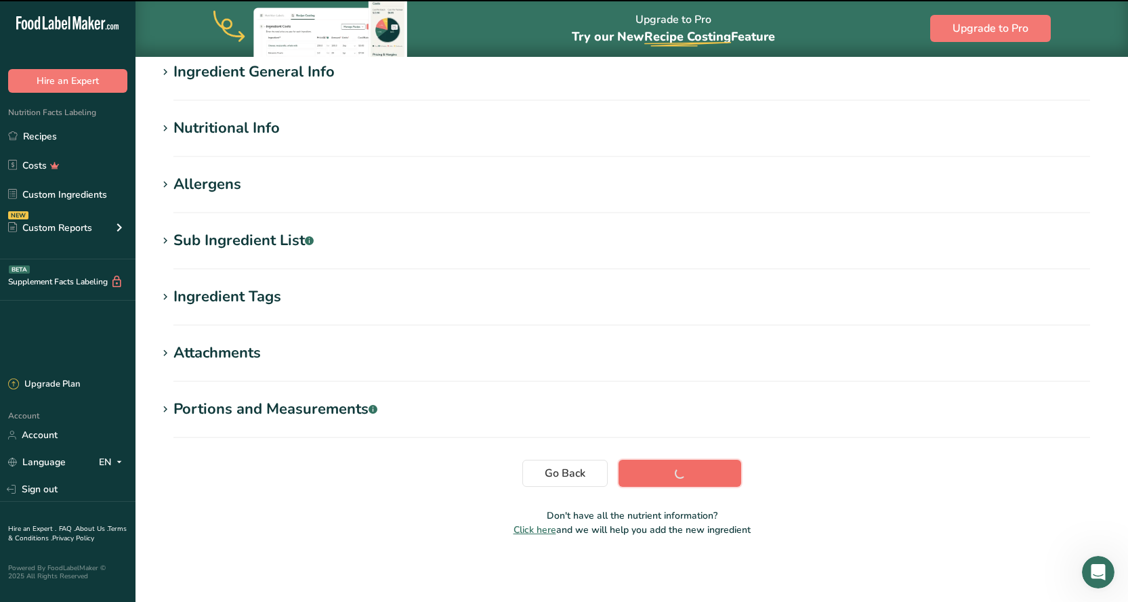
scroll to position [114, 0]
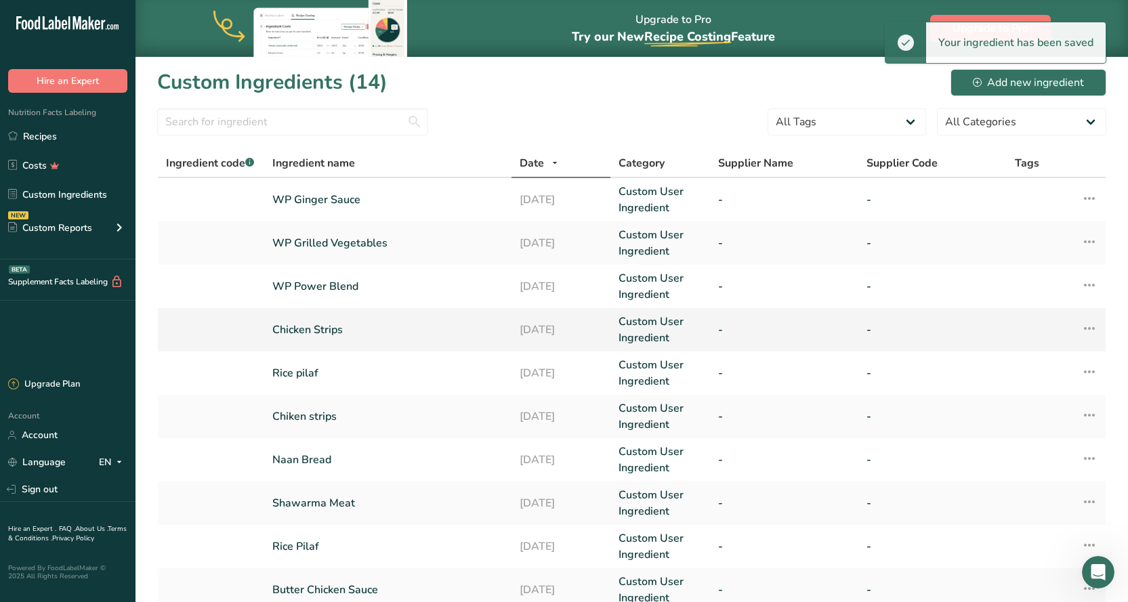
click at [307, 331] on link "Chicken Strips" at bounding box center [387, 330] width 231 height 16
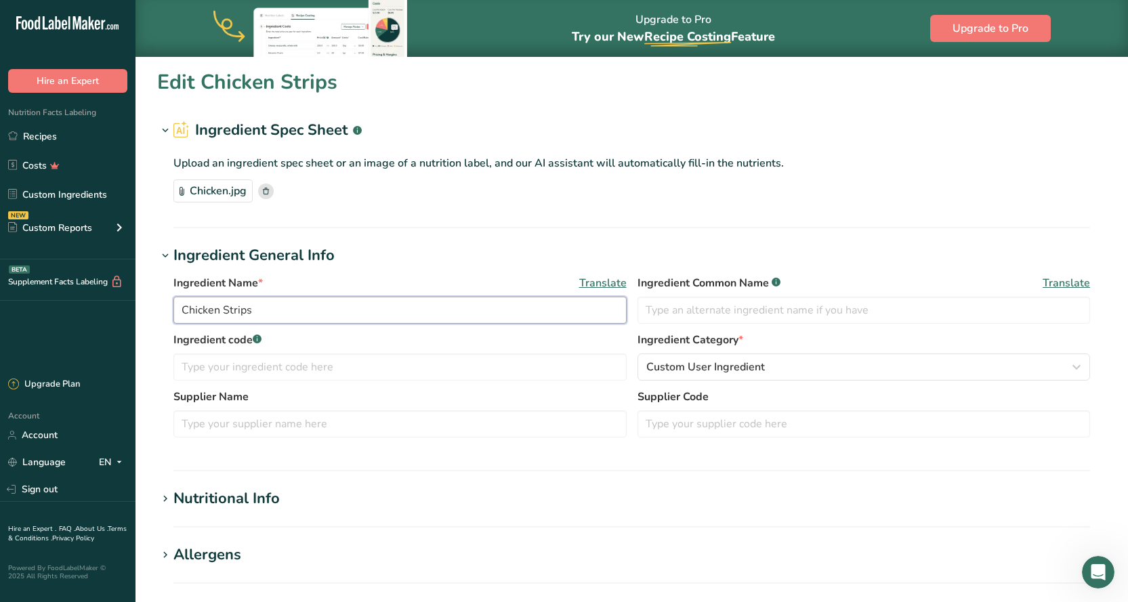
click at [179, 309] on input "Chicken Strips" at bounding box center [399, 310] width 453 height 27
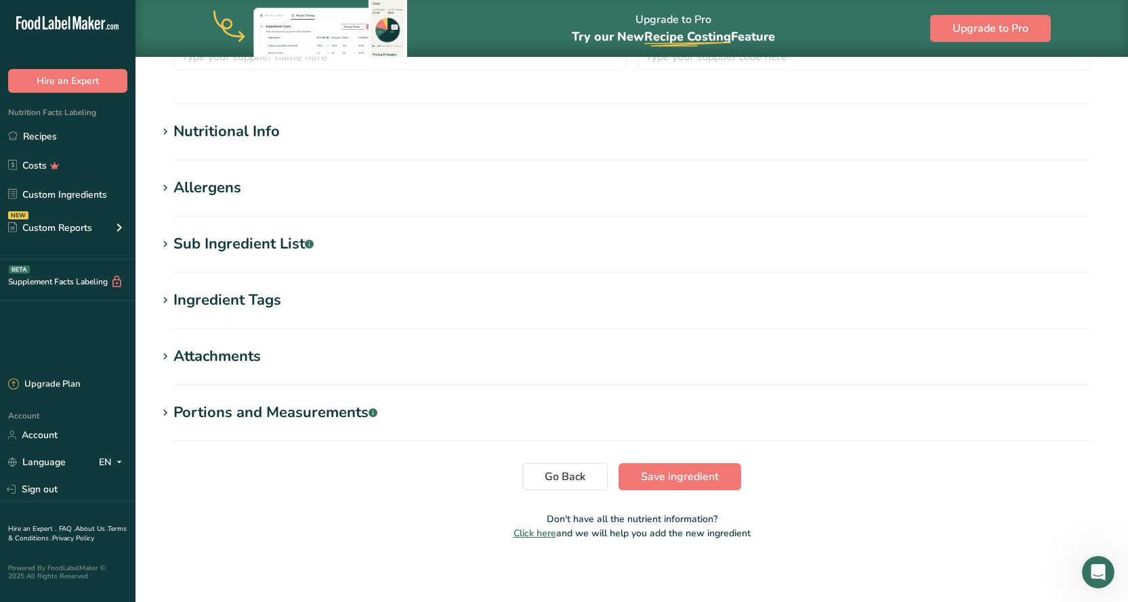
scroll to position [371, 0]
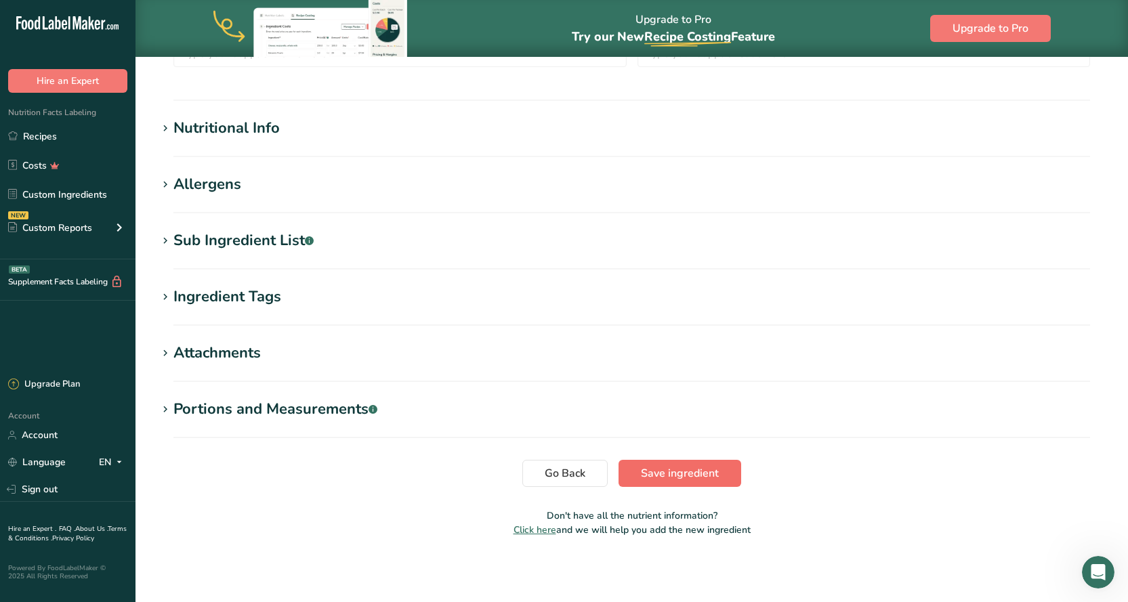
type input "WP Chicken Strips"
click at [698, 463] on button "Save ingredient" at bounding box center [679, 473] width 123 height 27
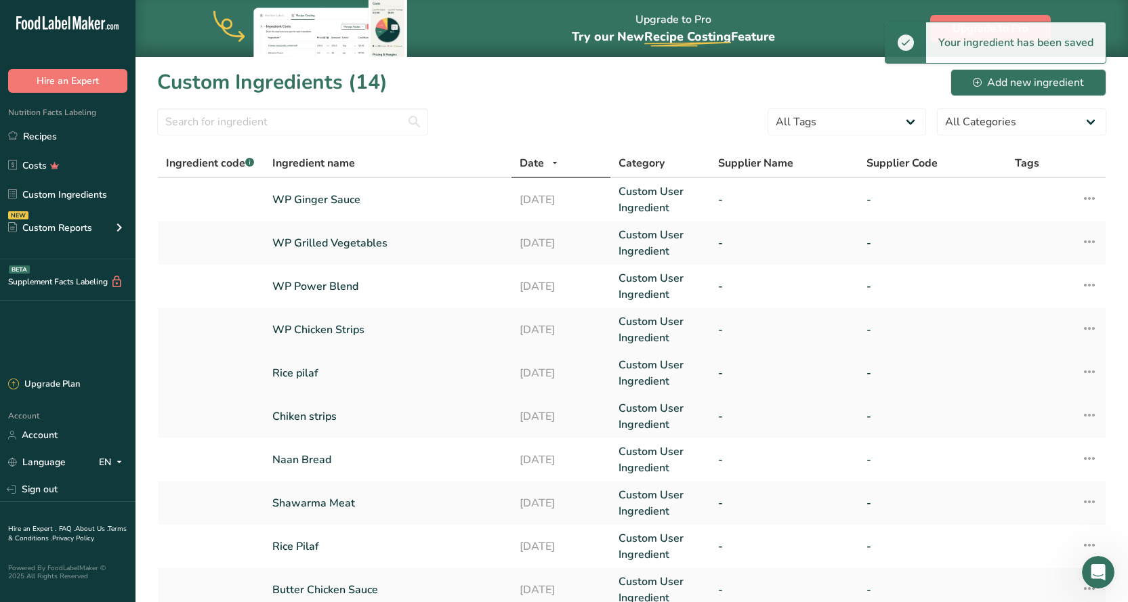
click at [301, 373] on link "Rice pilaf" at bounding box center [387, 373] width 231 height 16
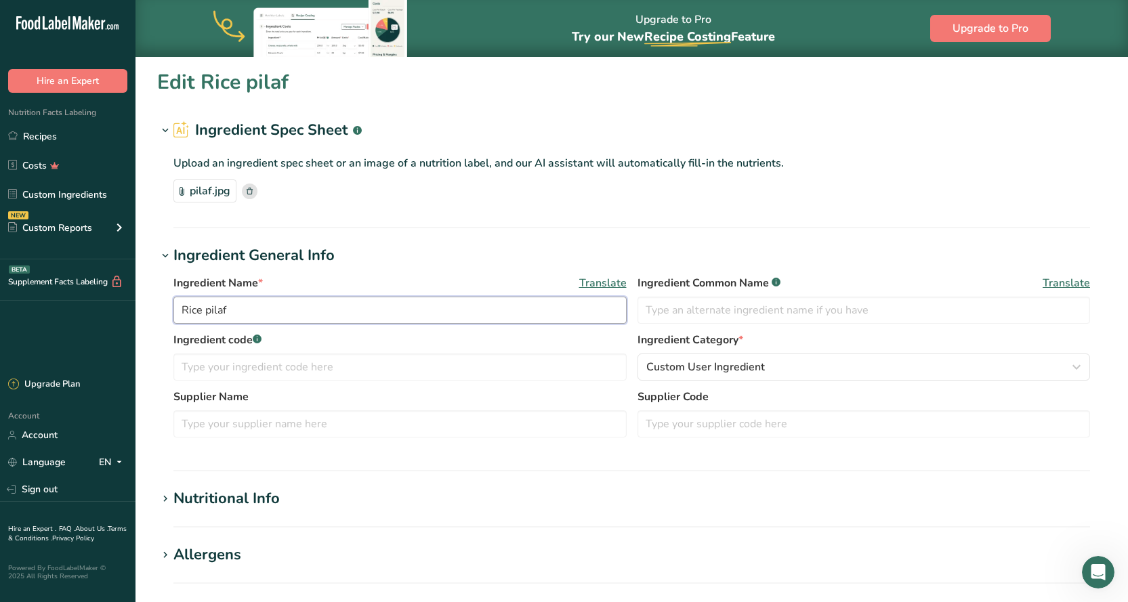
drag, startPoint x: 180, startPoint y: 308, endPoint x: 190, endPoint y: 318, distance: 14.9
click at [183, 308] on input "Rice pilaf" at bounding box center [399, 310] width 453 height 27
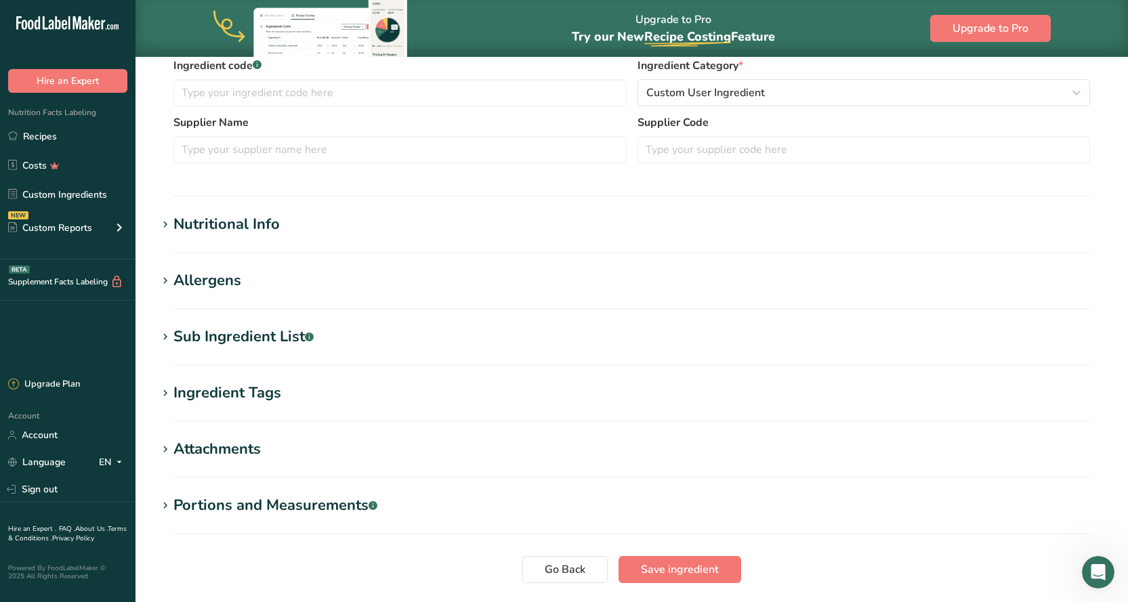
scroll to position [371, 0]
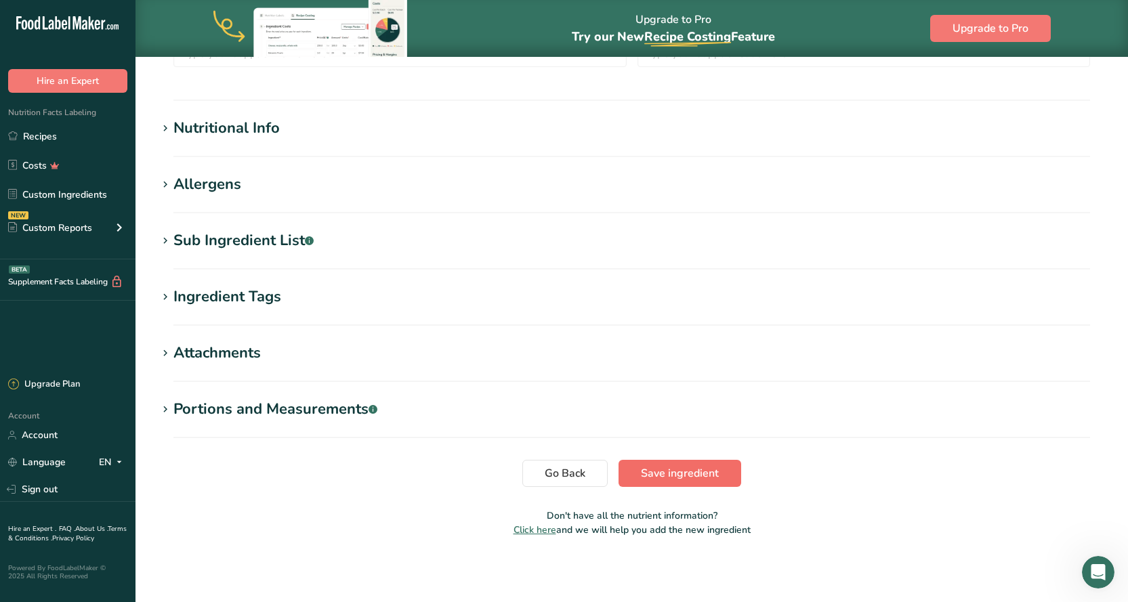
type input "[PERSON_NAME] pilaf"
click at [686, 481] on span "Save ingredient" at bounding box center [680, 473] width 78 height 16
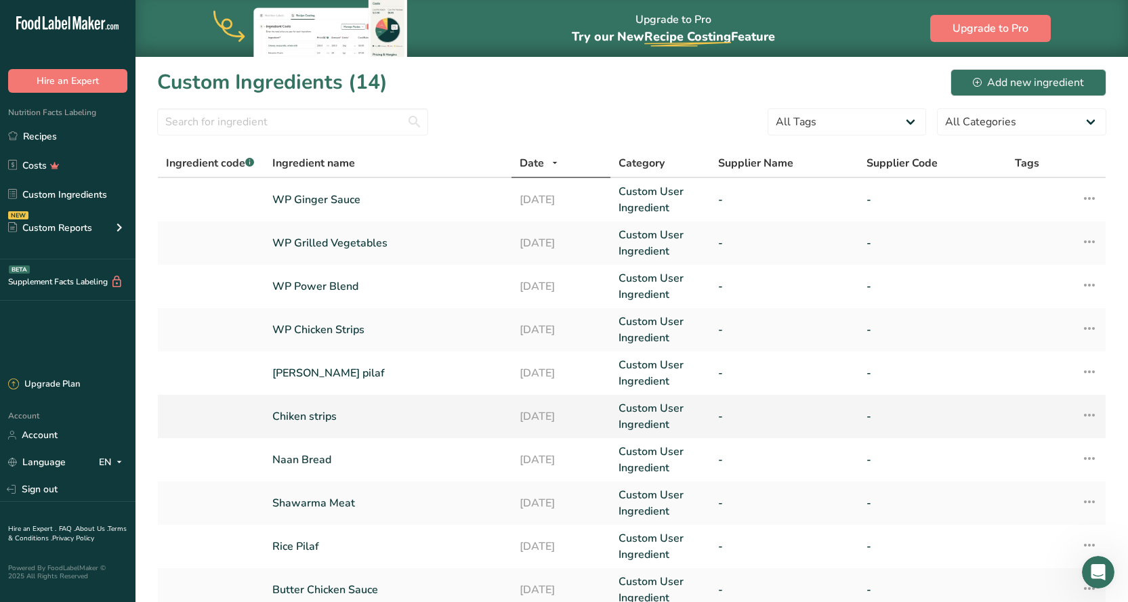
click at [1087, 412] on icon at bounding box center [1089, 415] width 16 height 24
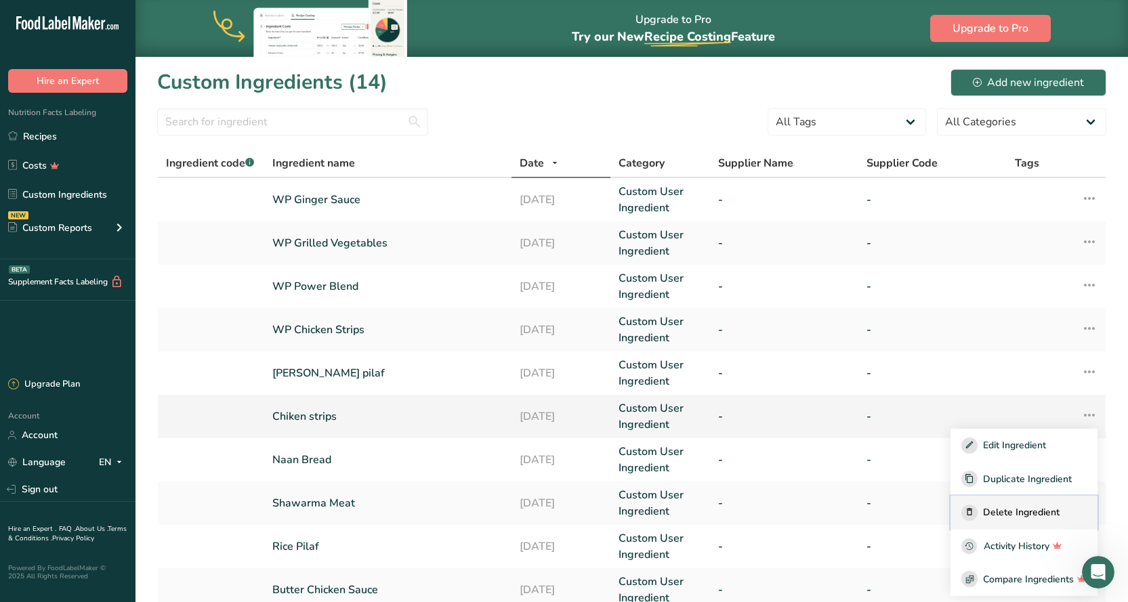
click at [1019, 517] on span "Delete Ingredient" at bounding box center [1021, 512] width 77 height 14
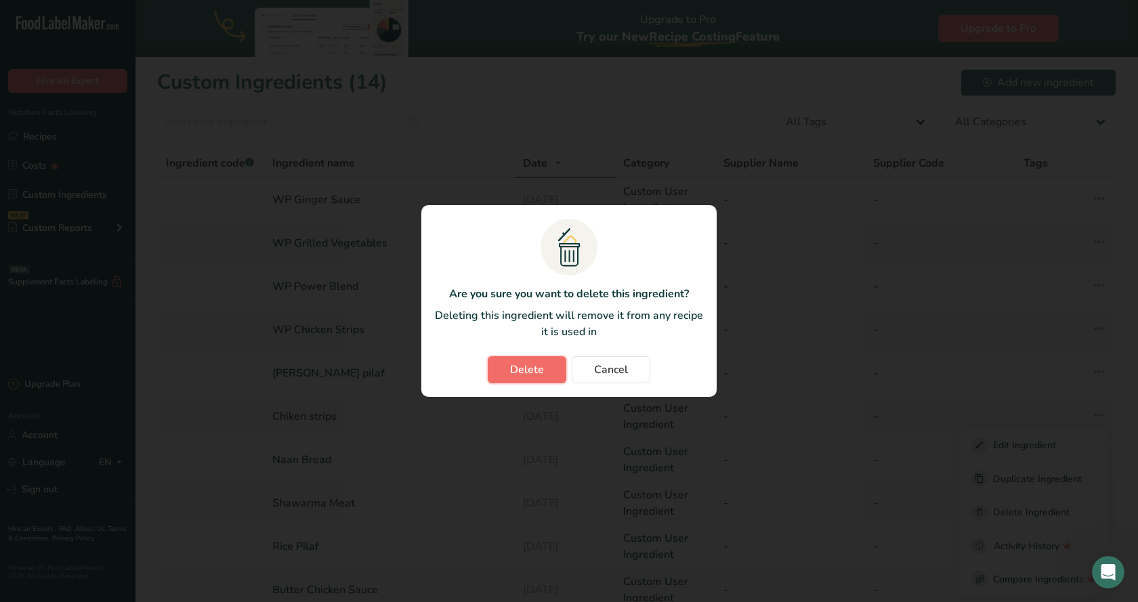
click at [541, 366] on span "Delete" at bounding box center [527, 370] width 34 height 16
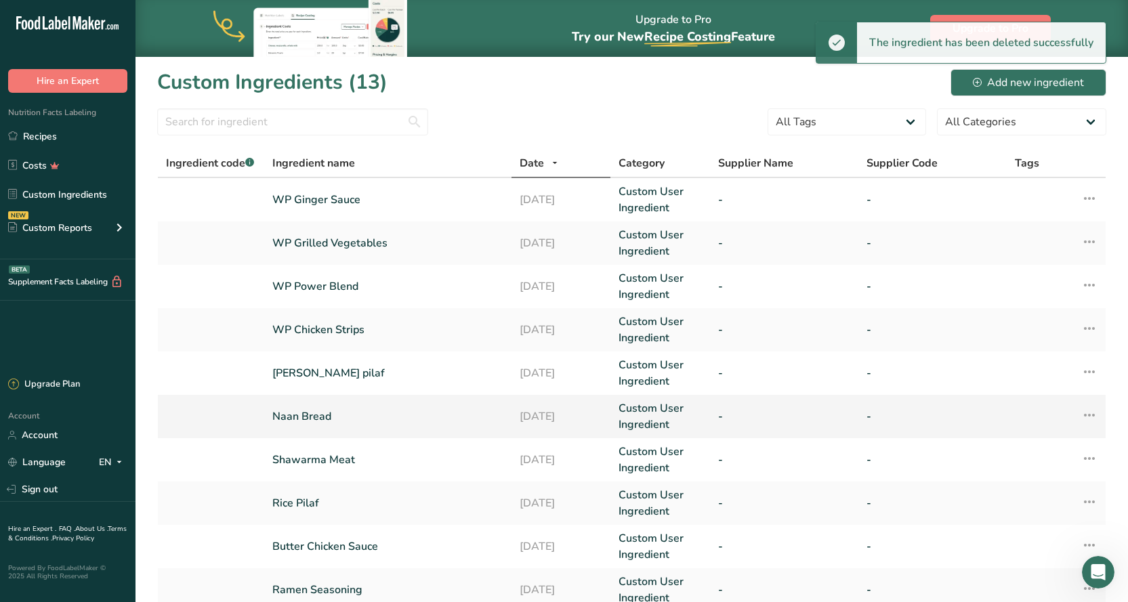
click at [301, 417] on link "Naan Bread" at bounding box center [387, 416] width 231 height 16
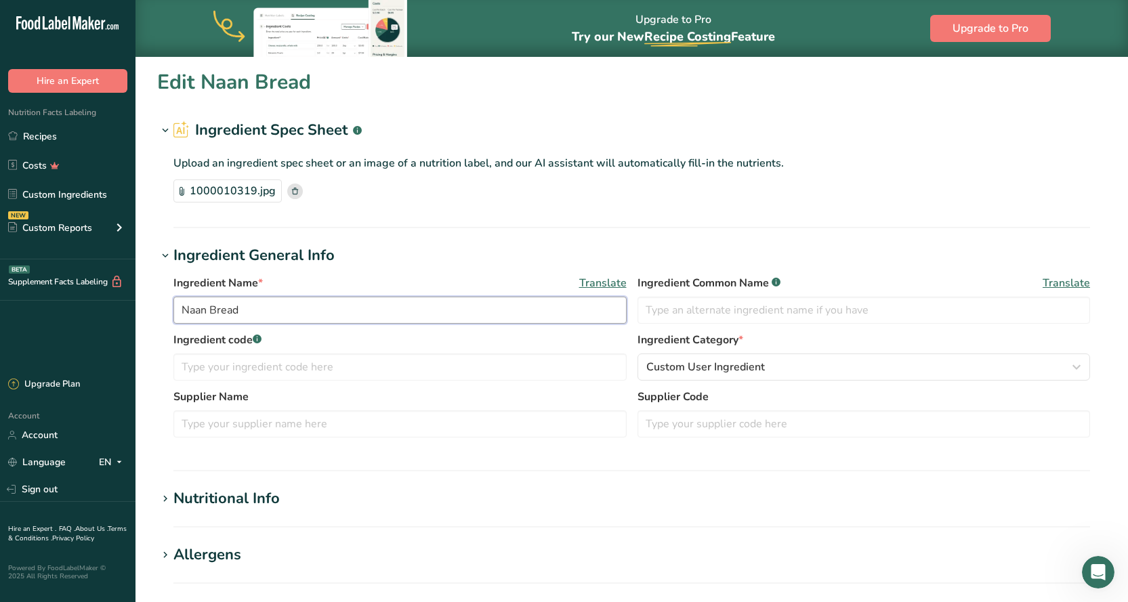
click at [183, 310] on input "Naan Bread" at bounding box center [399, 310] width 453 height 27
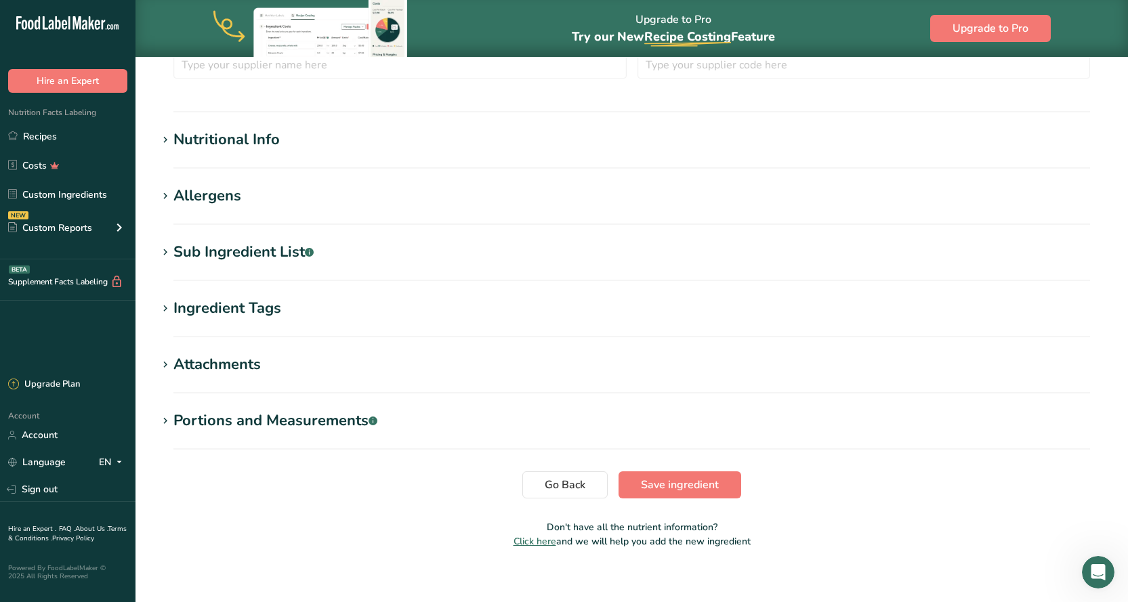
scroll to position [371, 0]
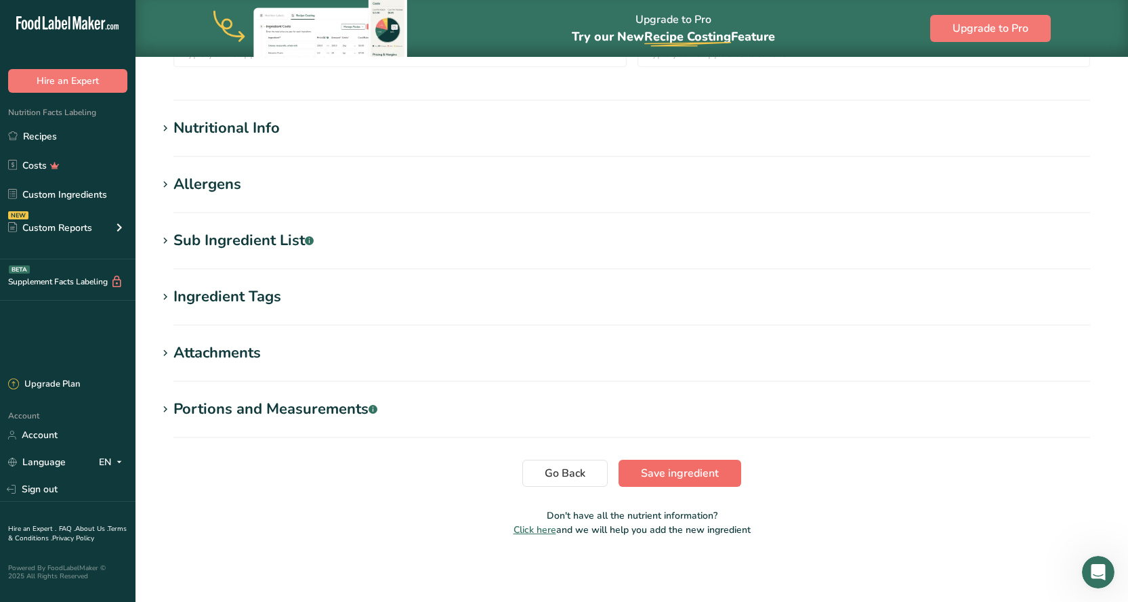
type input "WP Naan Bread"
click at [701, 468] on span "Save ingredient" at bounding box center [680, 473] width 78 height 16
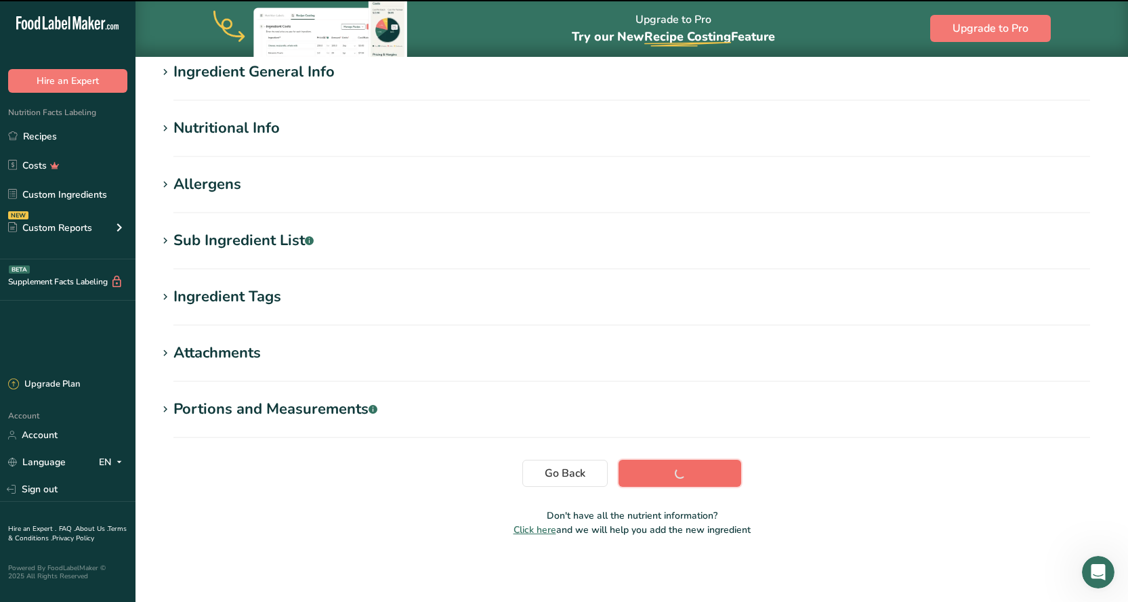
scroll to position [114, 0]
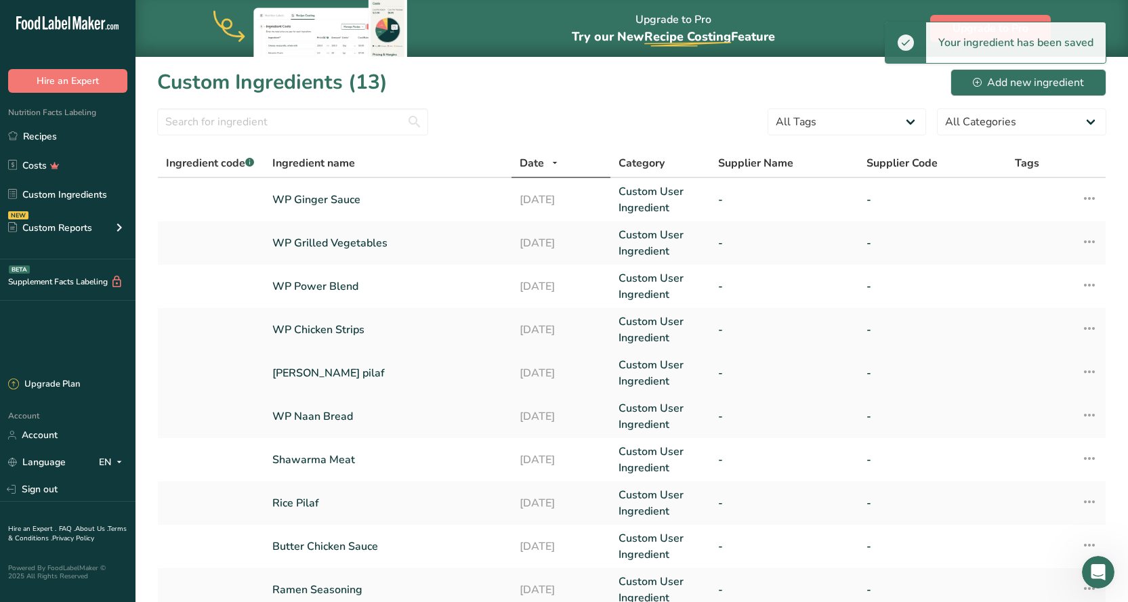
scroll to position [68, 0]
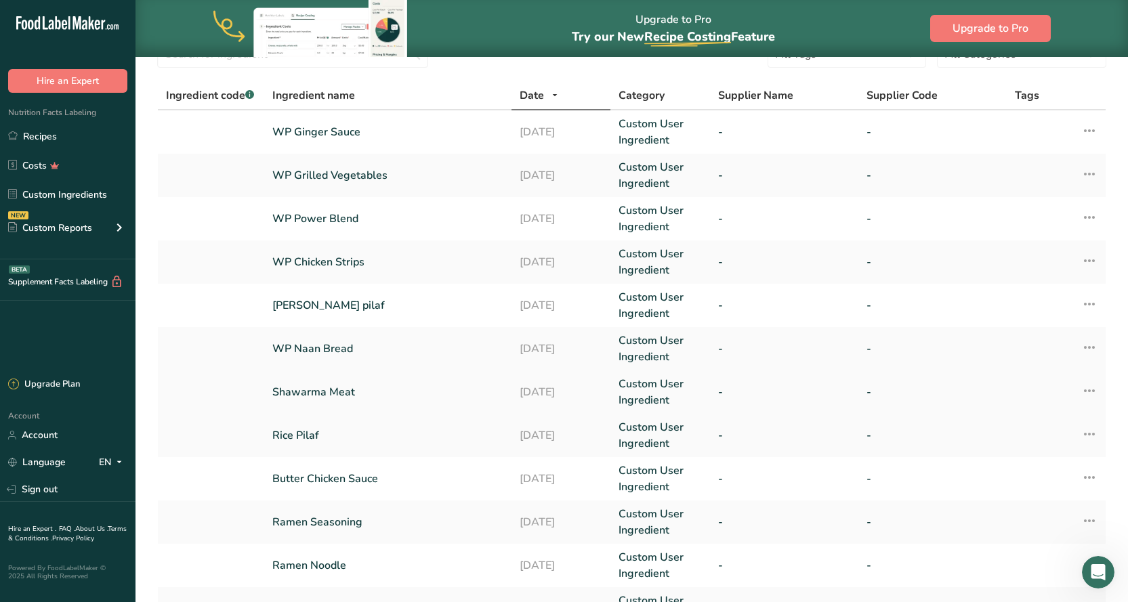
click at [312, 390] on link "Shawarma Meat" at bounding box center [387, 392] width 231 height 16
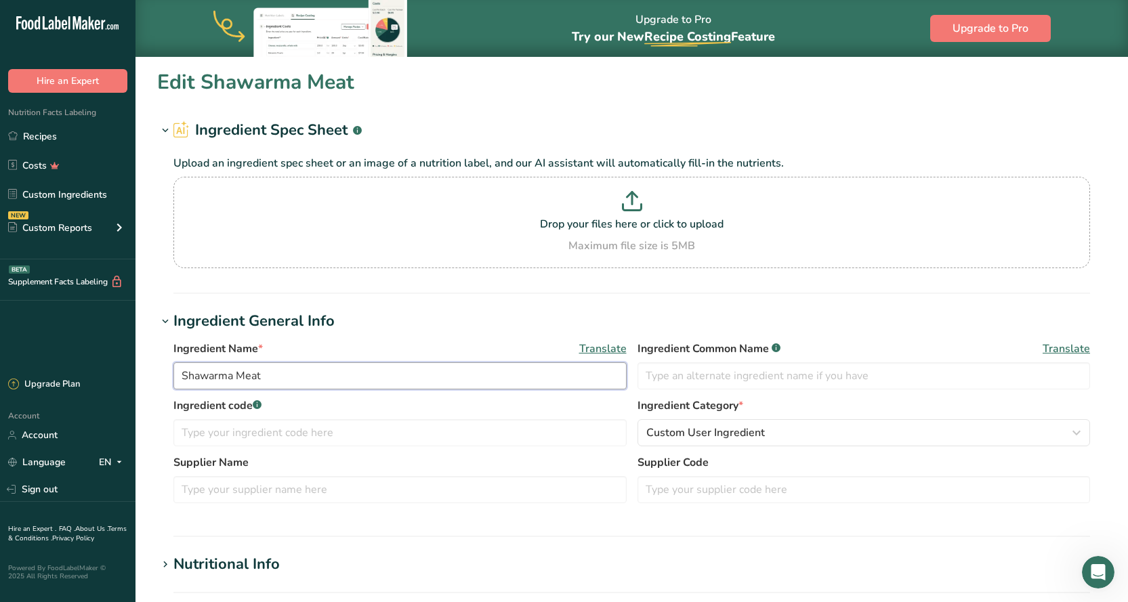
click at [183, 372] on input "Shawarma Meat" at bounding box center [399, 375] width 453 height 27
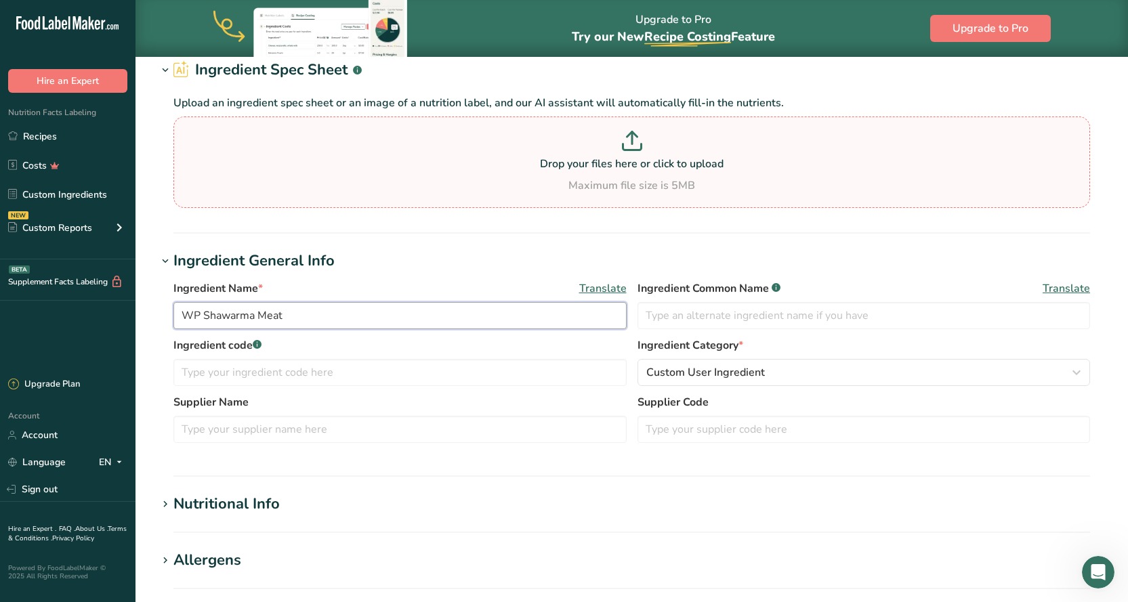
scroll to position [436, 0]
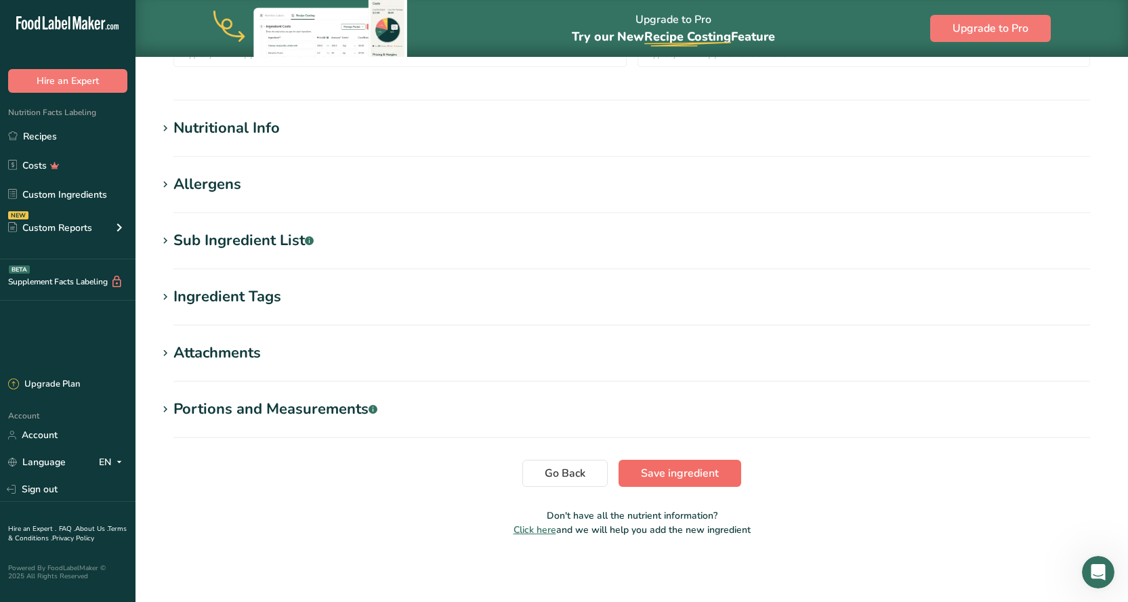
type input "WP Shawarma Meat"
click at [715, 477] on span "Save ingredient" at bounding box center [680, 473] width 78 height 16
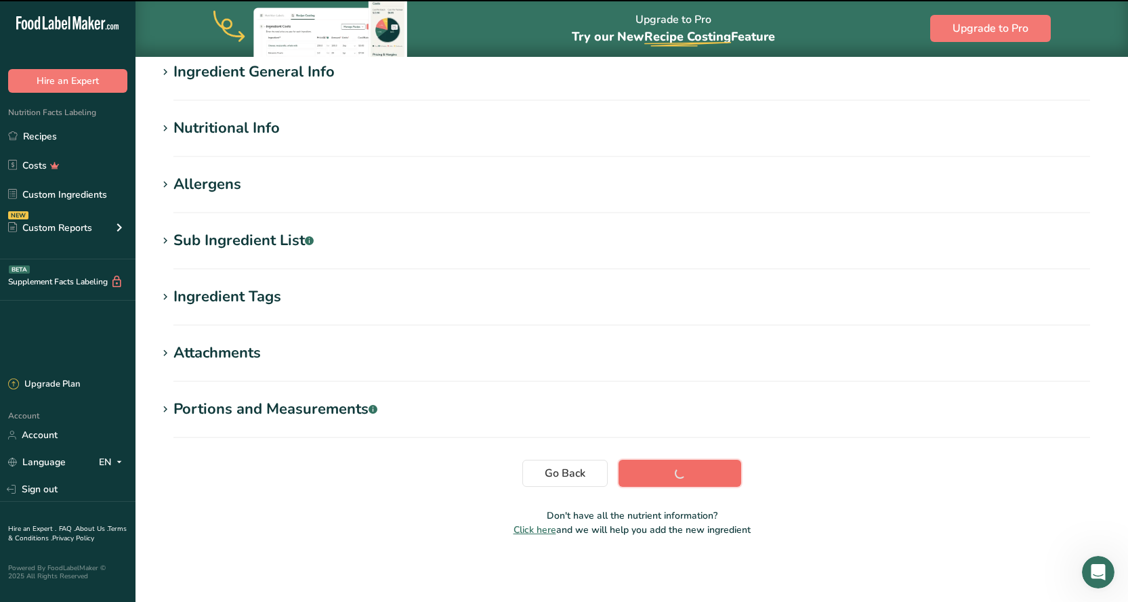
scroll to position [114, 0]
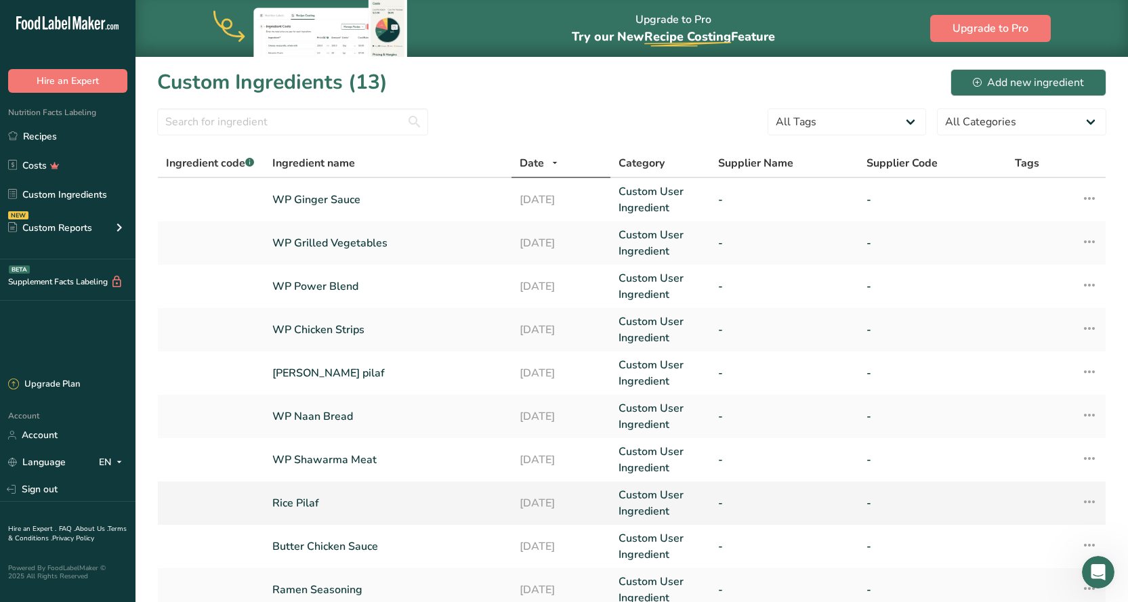
click at [1091, 503] on icon at bounding box center [1089, 502] width 16 height 24
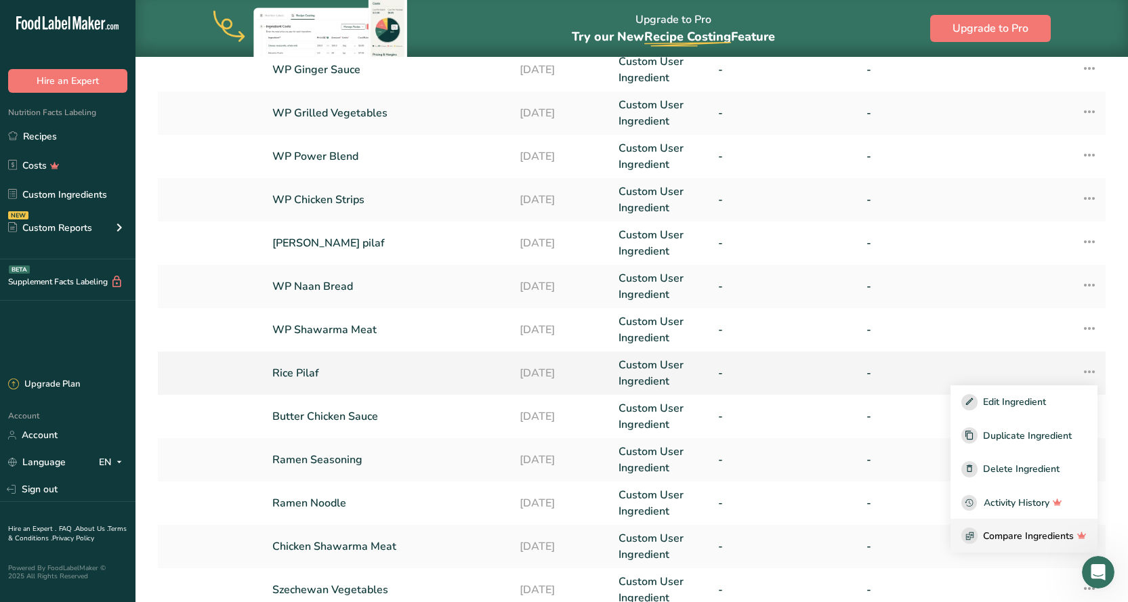
scroll to position [135, 0]
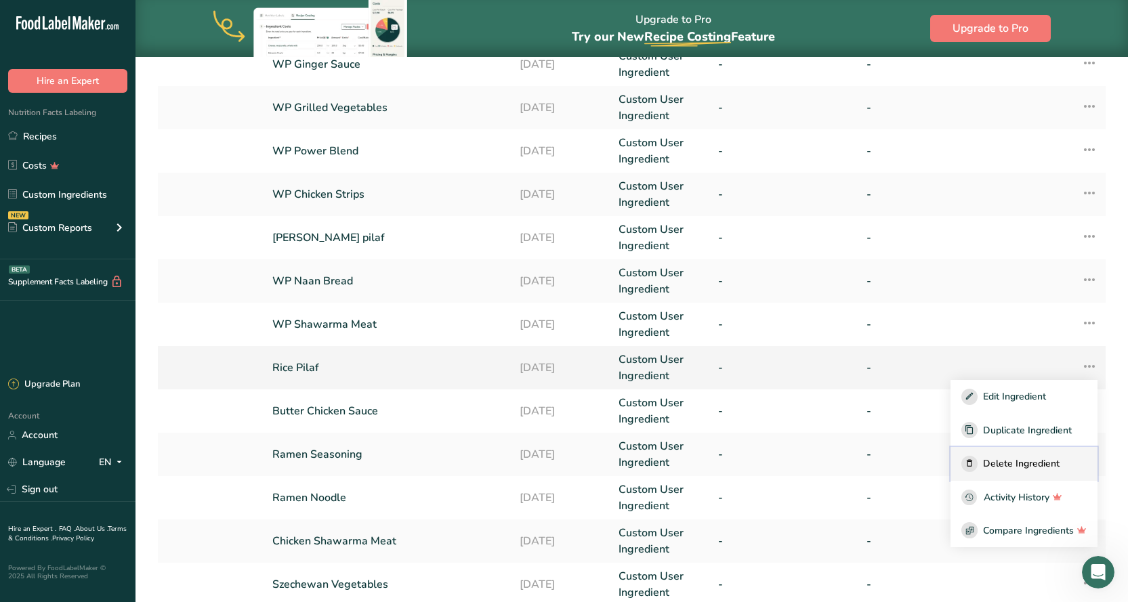
click at [1011, 464] on span "Delete Ingredient" at bounding box center [1021, 464] width 77 height 14
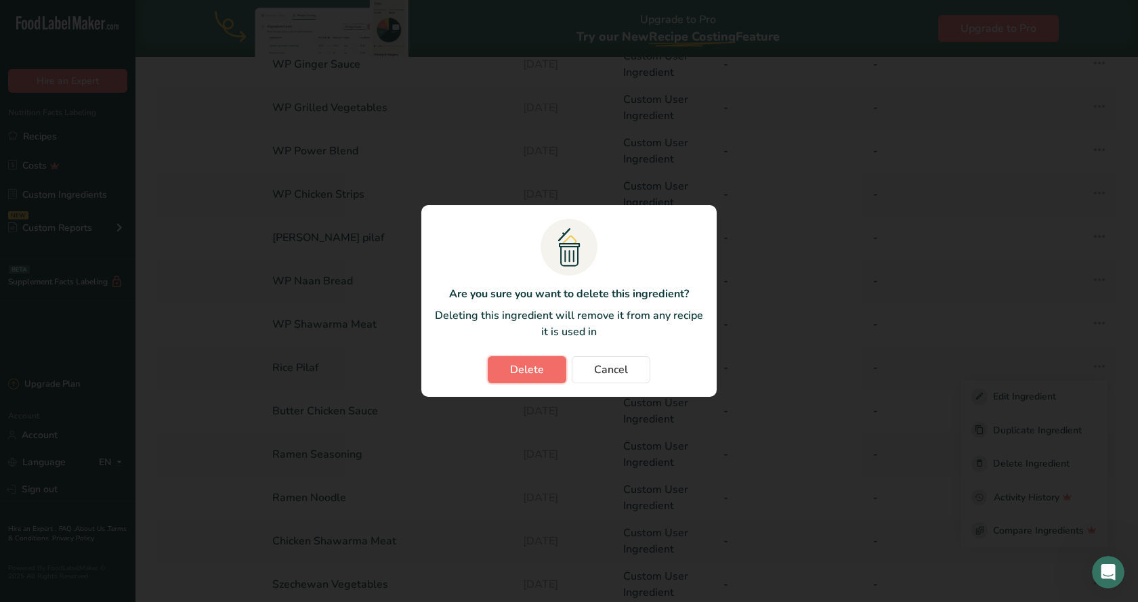
click at [520, 366] on span "Delete" at bounding box center [527, 370] width 34 height 16
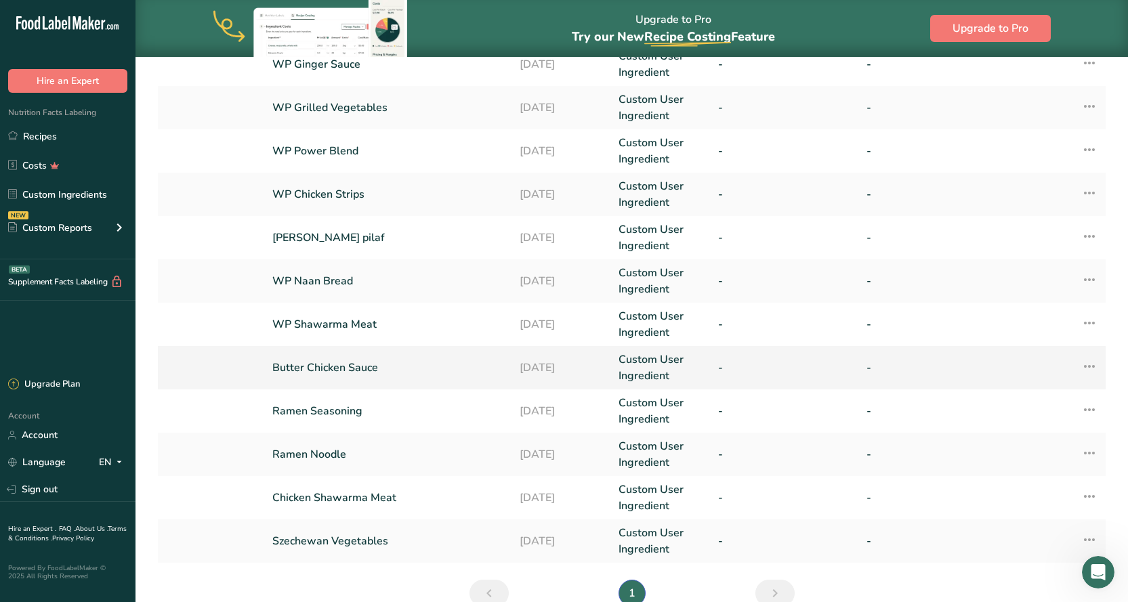
click at [299, 366] on link "Butter Chicken Sauce" at bounding box center [387, 368] width 231 height 16
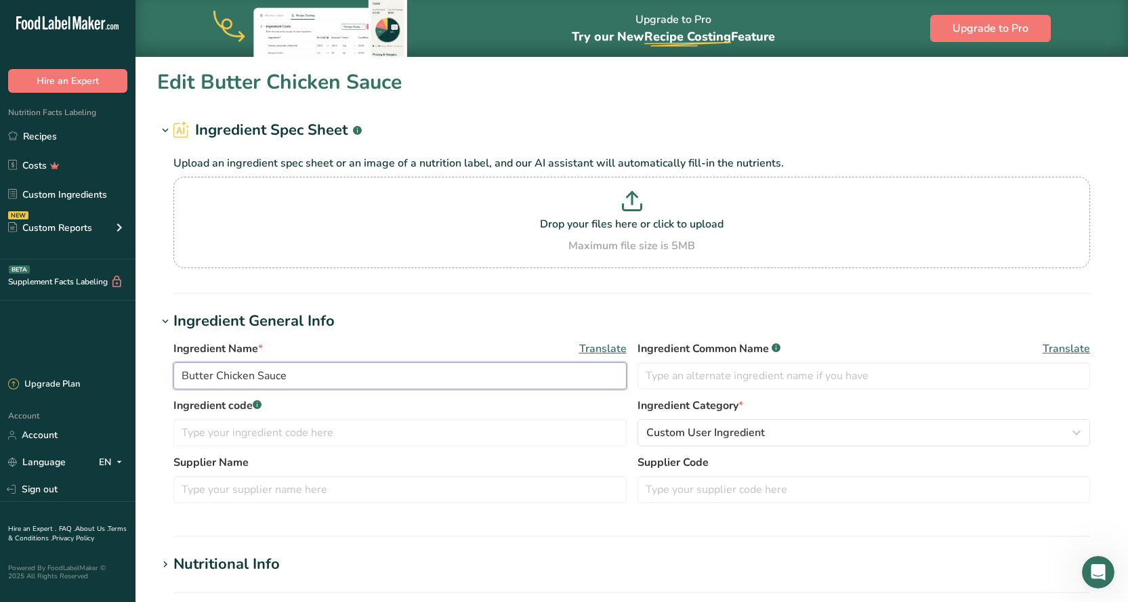
click at [184, 377] on input "Butter Chicken Sauce" at bounding box center [399, 375] width 453 height 27
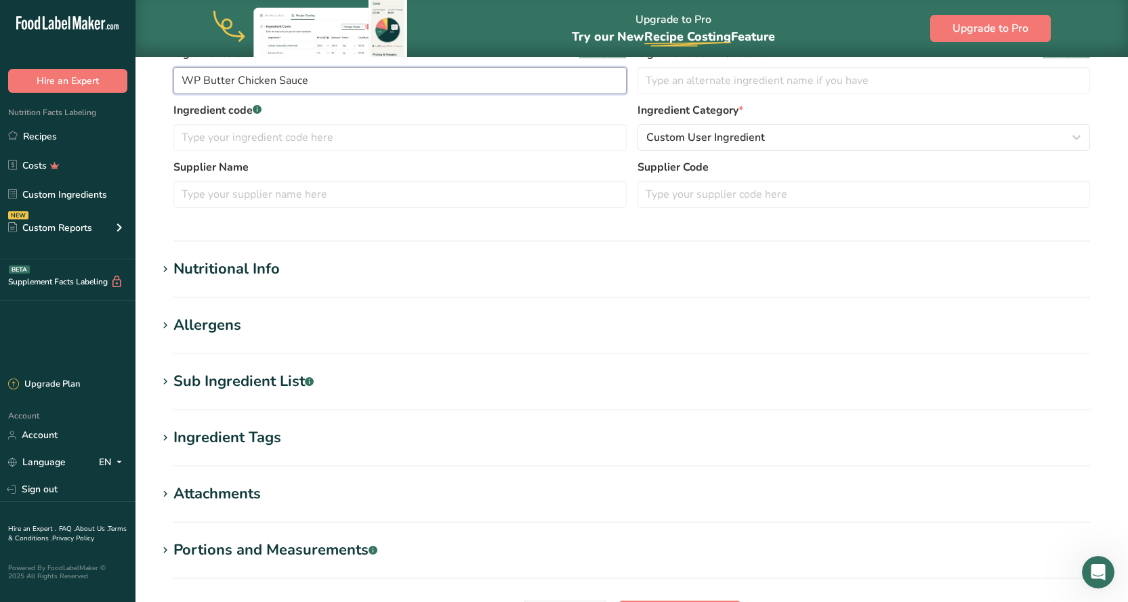
scroll to position [406, 0]
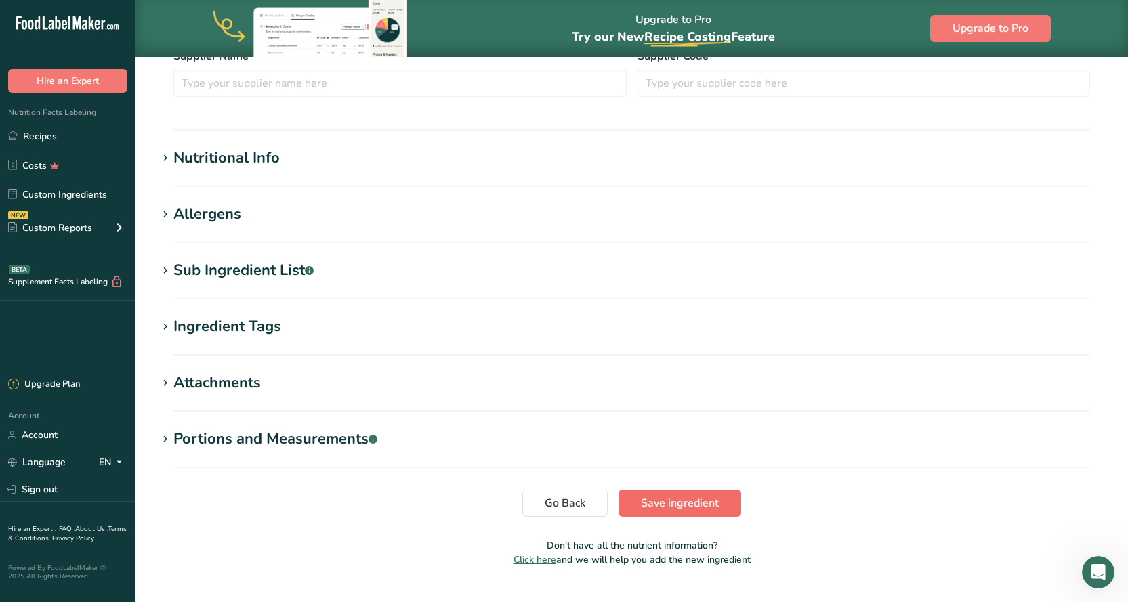
type input "WP Butter Chicken Sauce"
click at [707, 514] on button "Save ingredient" at bounding box center [679, 503] width 123 height 27
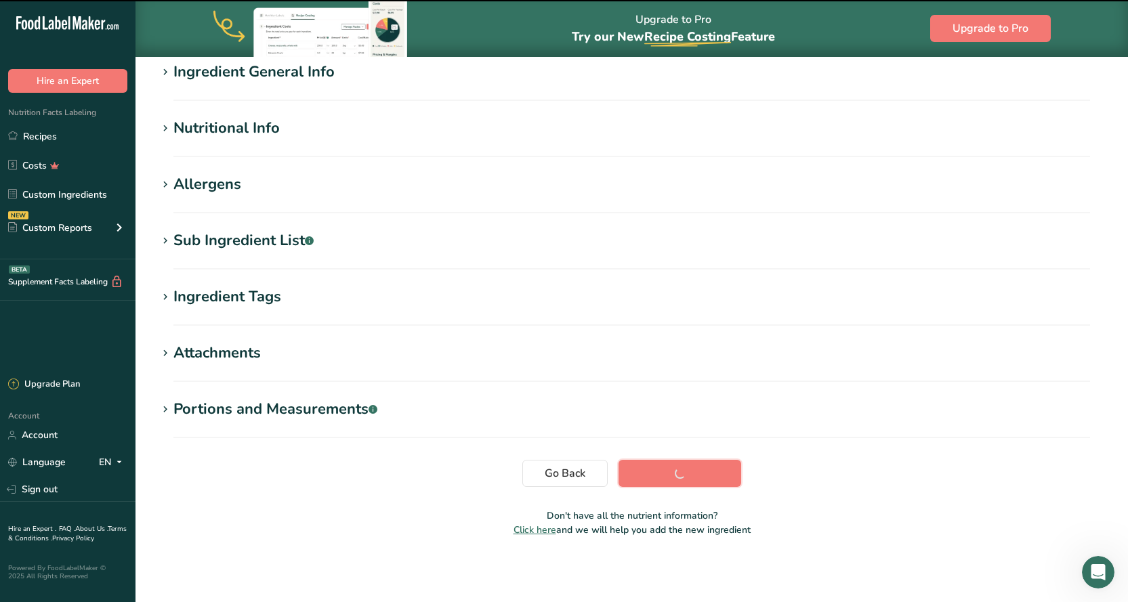
scroll to position [114, 0]
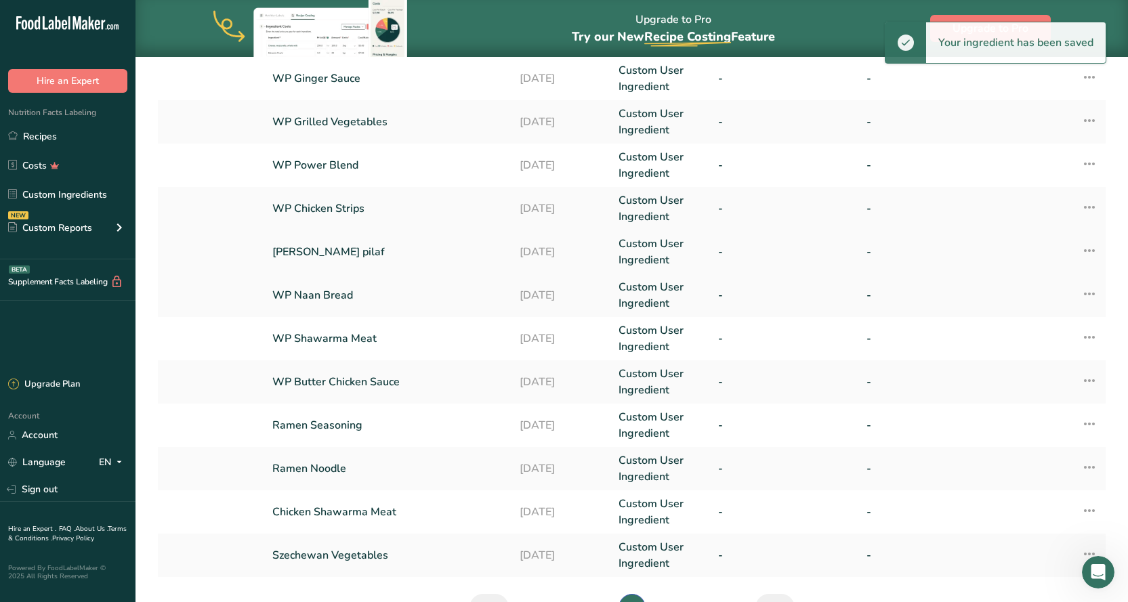
scroll to position [135, 0]
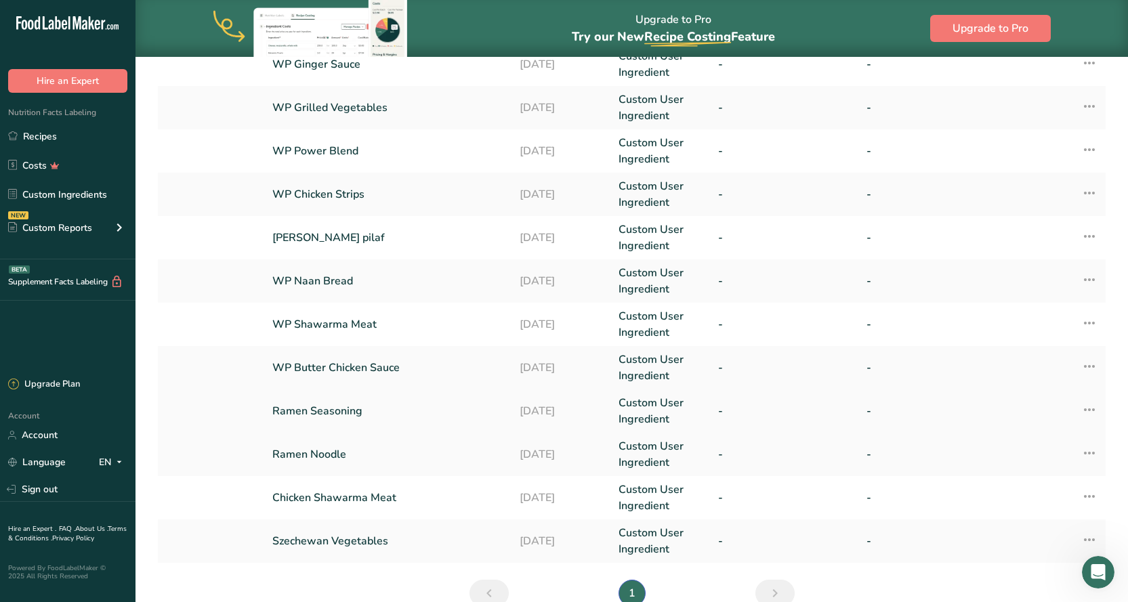
click at [323, 411] on link "Ramen Seasoning" at bounding box center [387, 411] width 231 height 16
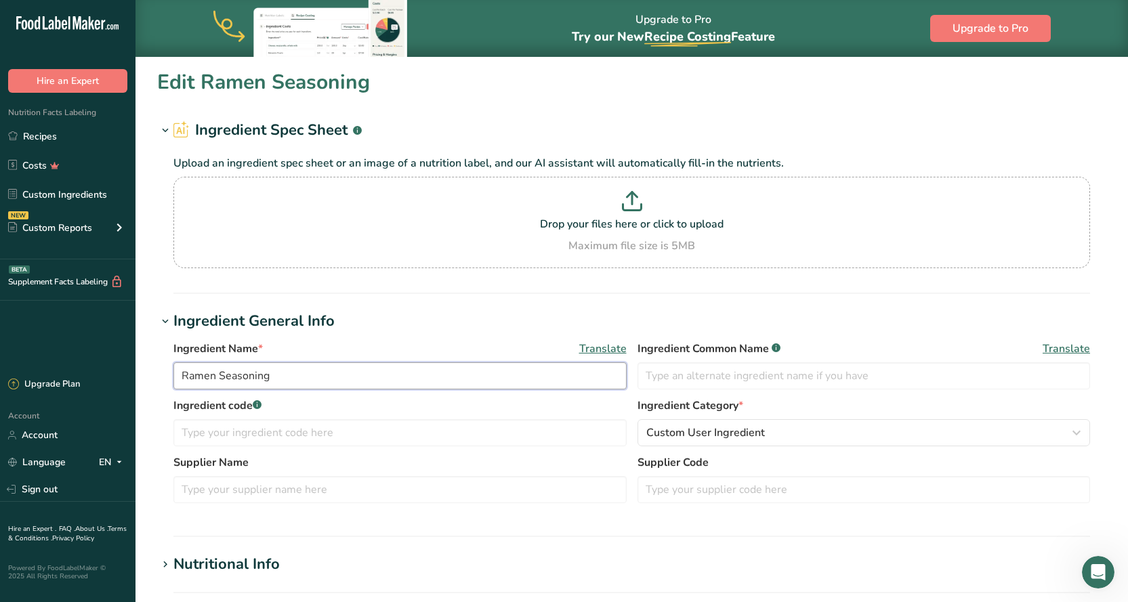
drag, startPoint x: 286, startPoint y: 377, endPoint x: 169, endPoint y: 375, distance: 117.2
click at [169, 375] on div "Ingredient Name * Translate Ramen Seasoning Ingredient Common Name .a-a{fill:#3…" at bounding box center [631, 426] width 949 height 187
click at [184, 377] on input "Vegetable Soup Base" at bounding box center [399, 375] width 453 height 27
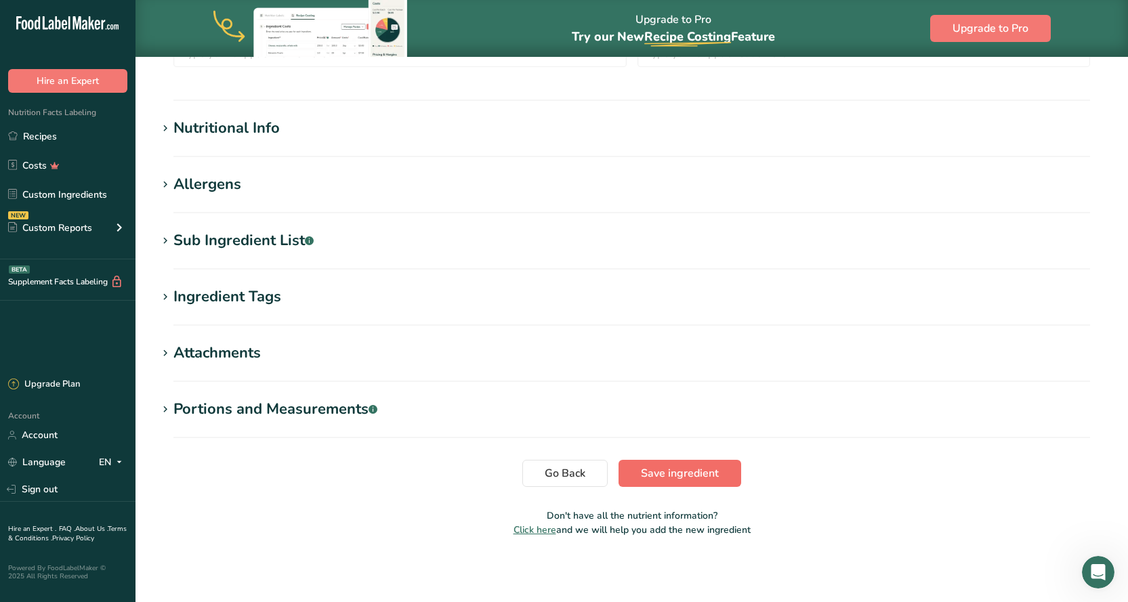
type input "WP Vegetable Soup Base"
click at [672, 467] on span "Save ingredient" at bounding box center [680, 473] width 78 height 16
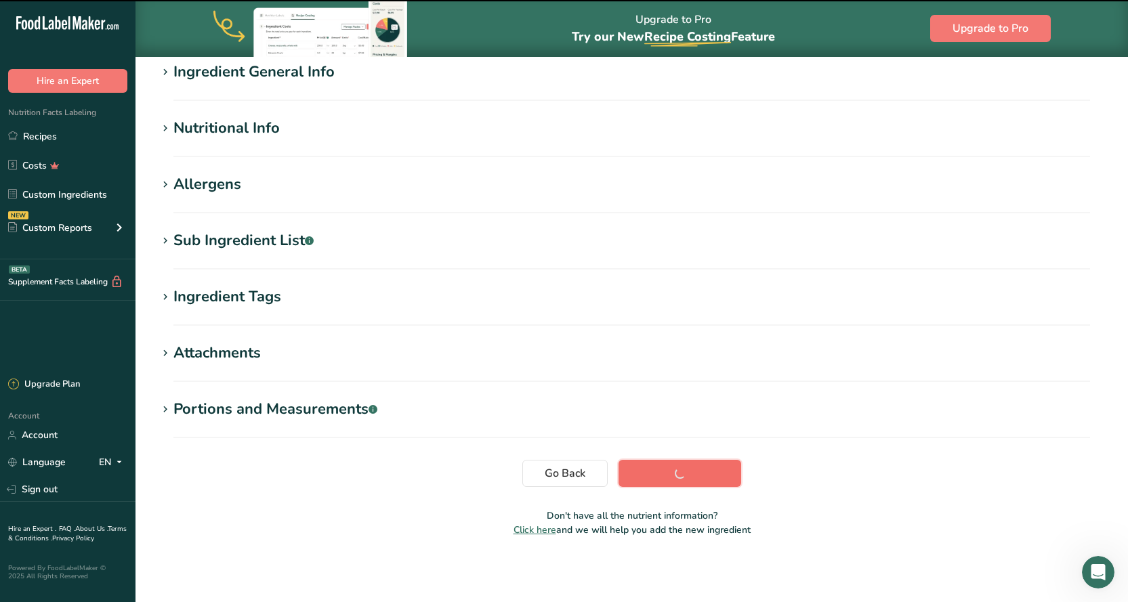
scroll to position [114, 0]
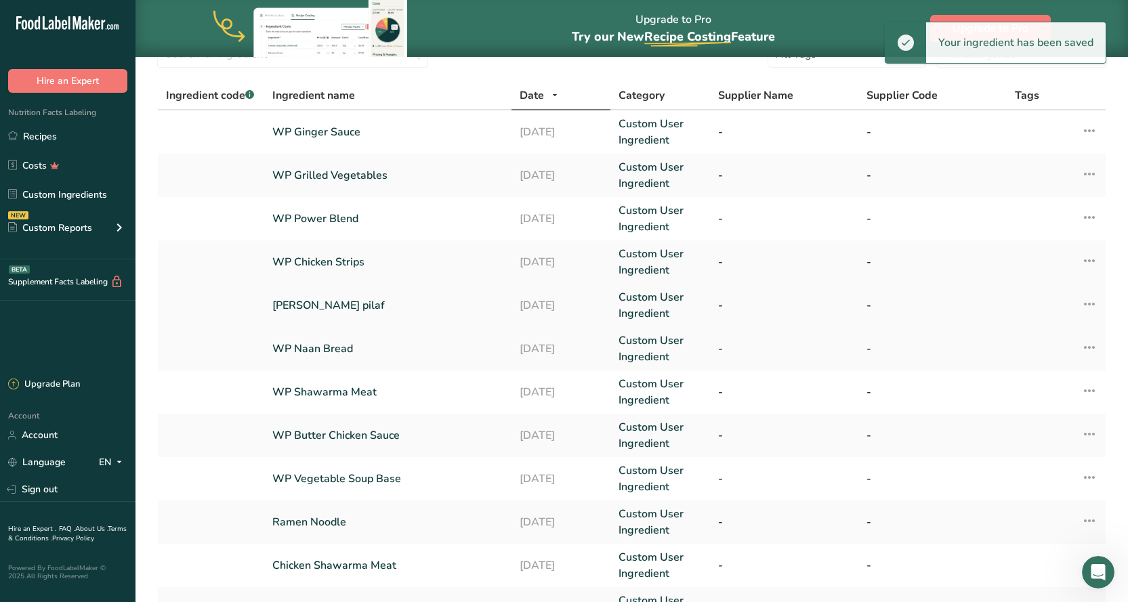
scroll to position [135, 0]
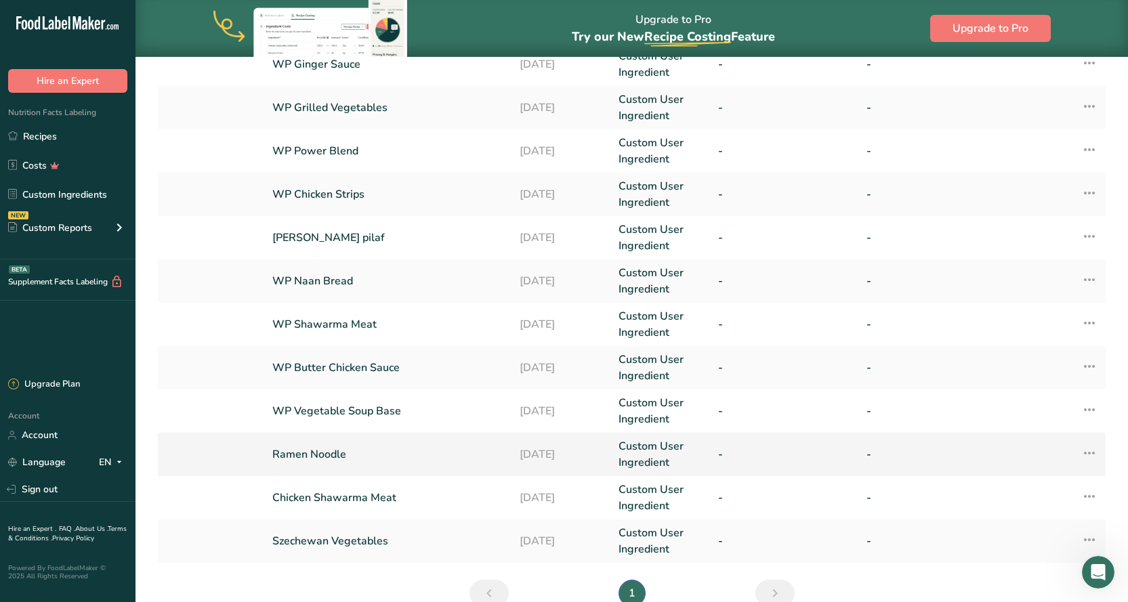
click at [312, 453] on link "Ramen Noodle" at bounding box center [387, 454] width 231 height 16
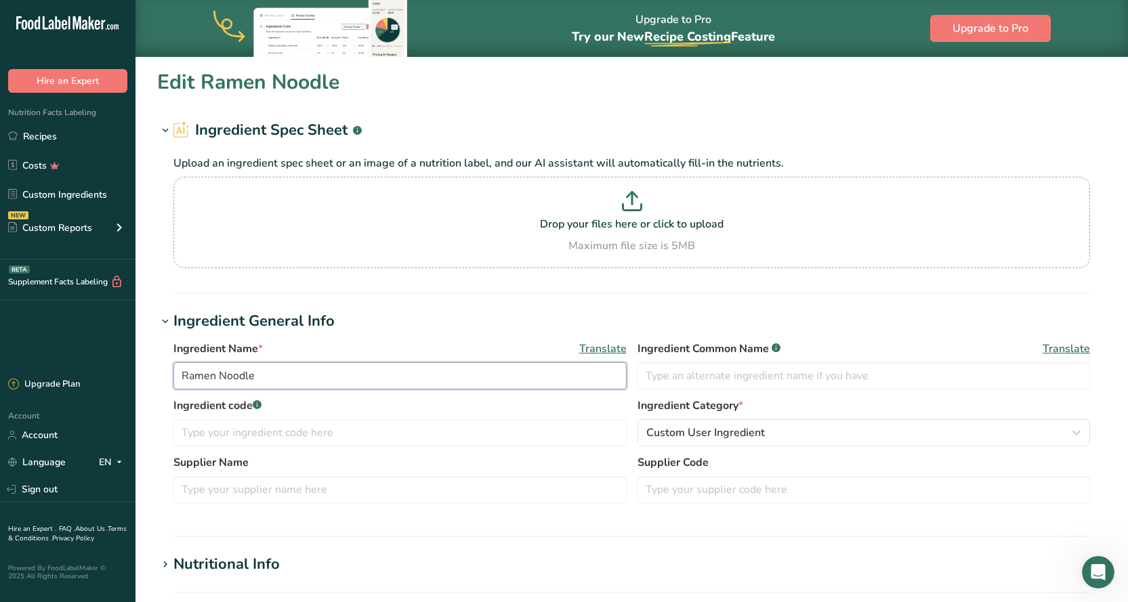
click at [182, 377] on input "Ramen Noodle" at bounding box center [399, 375] width 453 height 27
click at [280, 377] on input "WP Ramen Noodle" at bounding box center [399, 375] width 453 height 27
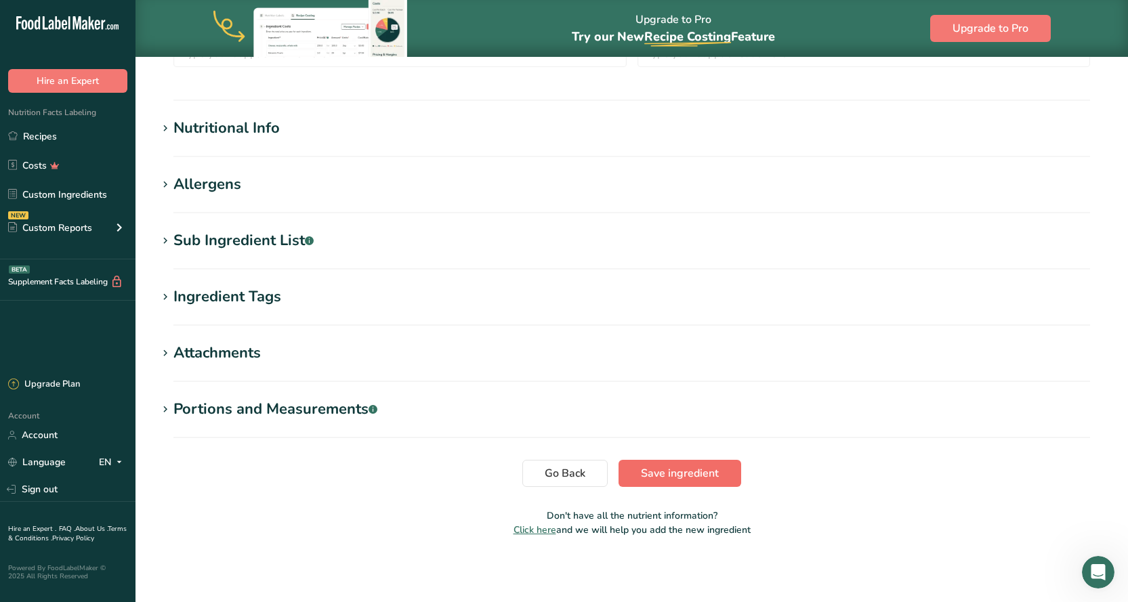
type input "WP Ramen Noodles"
click at [663, 473] on span "Save ingredient" at bounding box center [680, 473] width 78 height 16
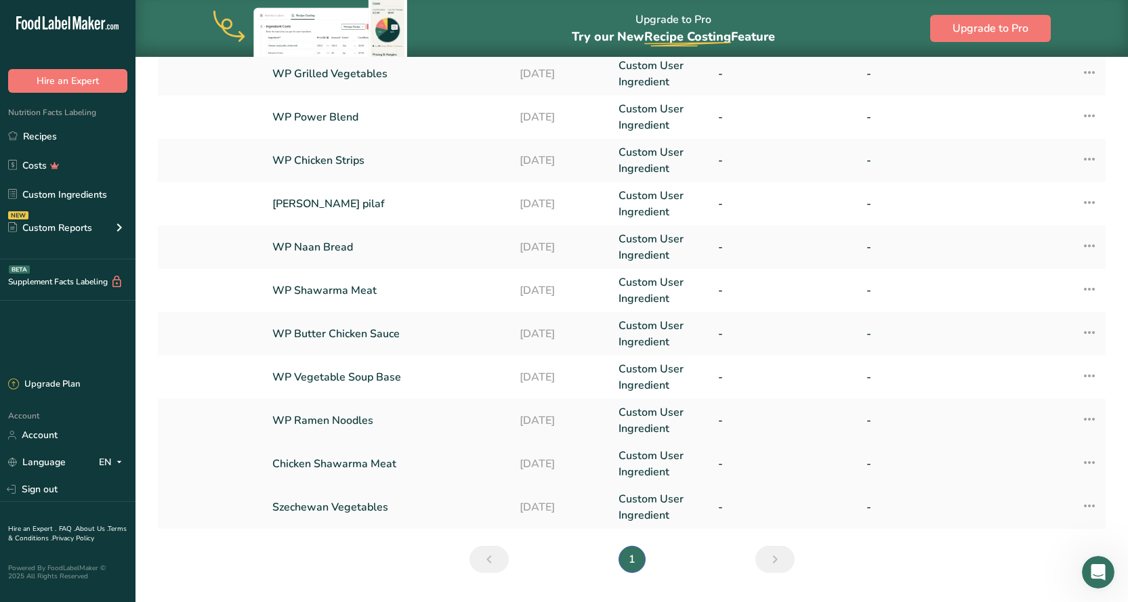
scroll to position [205, 0]
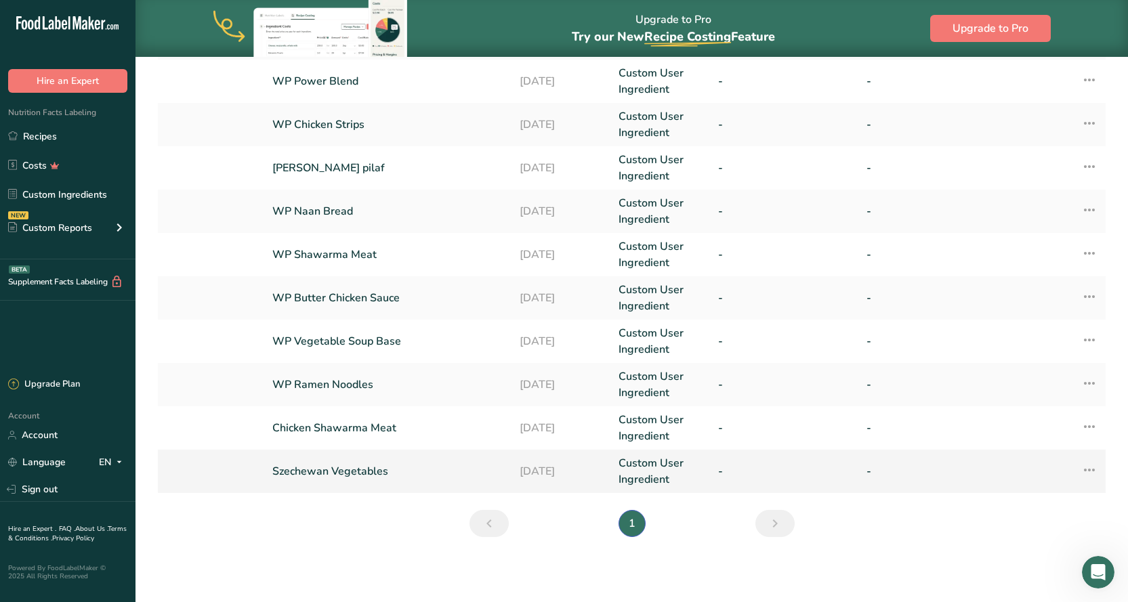
click at [322, 470] on link "Szechewan Vegetables" at bounding box center [387, 471] width 231 height 16
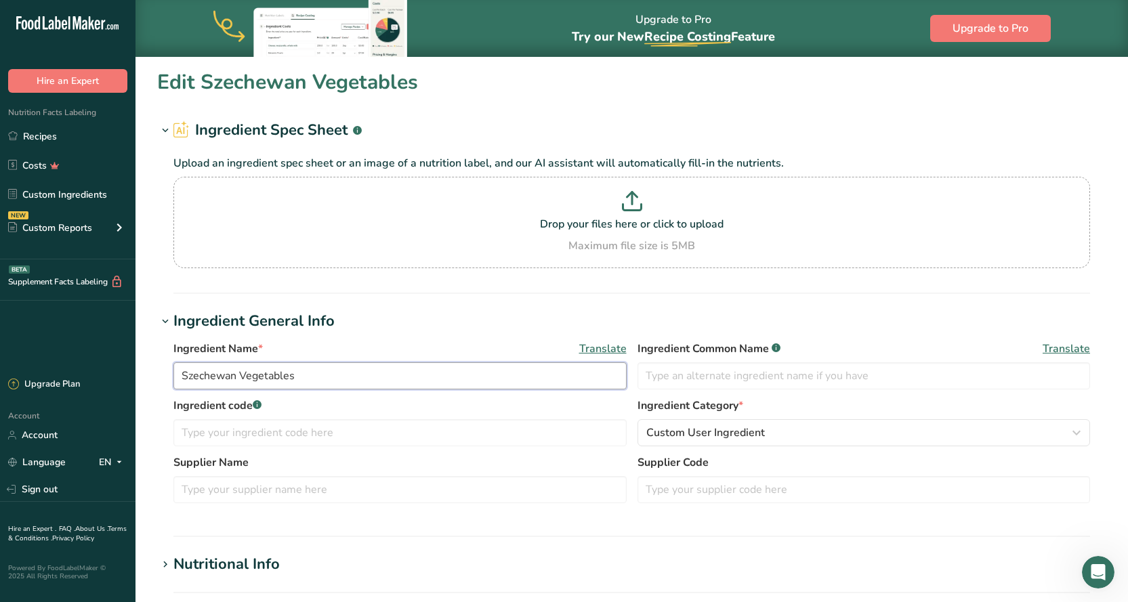
click at [183, 378] on input "Szechewan Vegetables" at bounding box center [399, 375] width 453 height 27
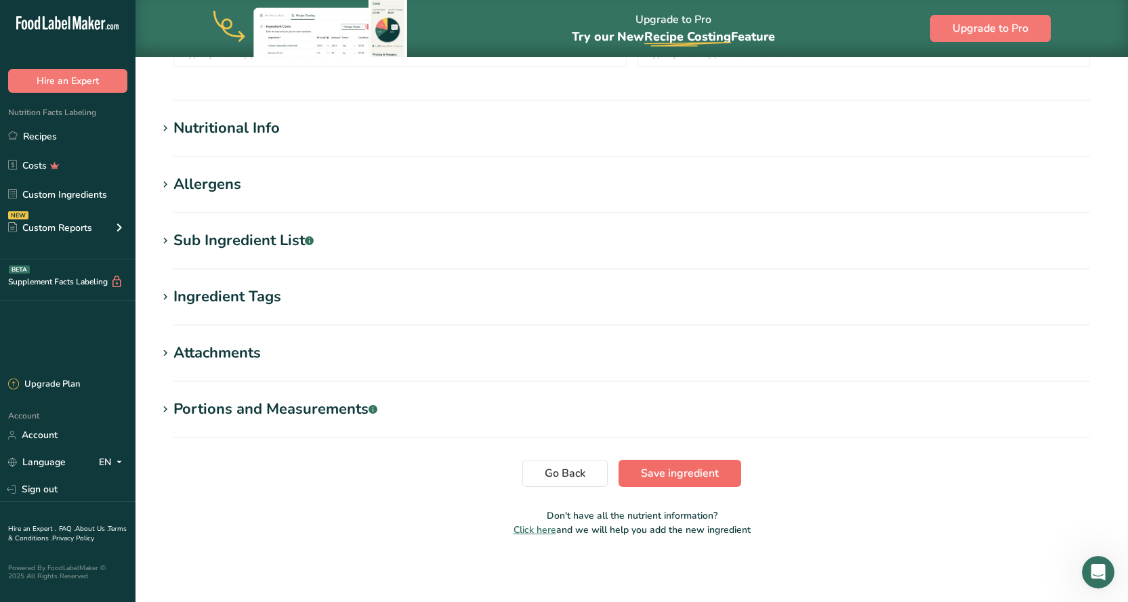
type input "WP Szechewan Vegetables"
click at [708, 467] on span "Save ingredient" at bounding box center [680, 473] width 78 height 16
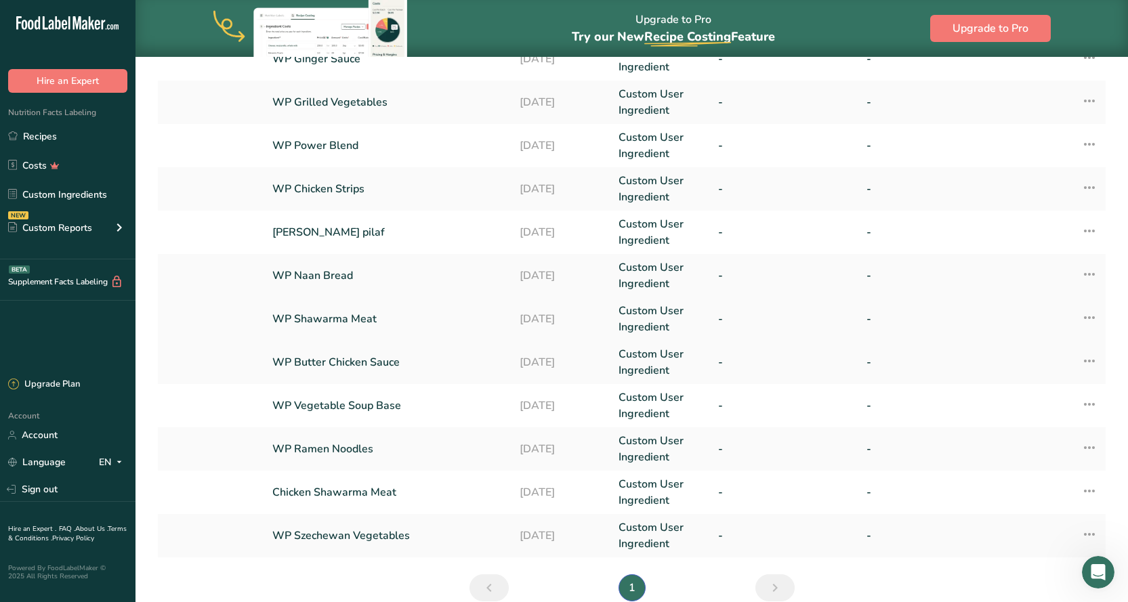
scroll to position [205, 0]
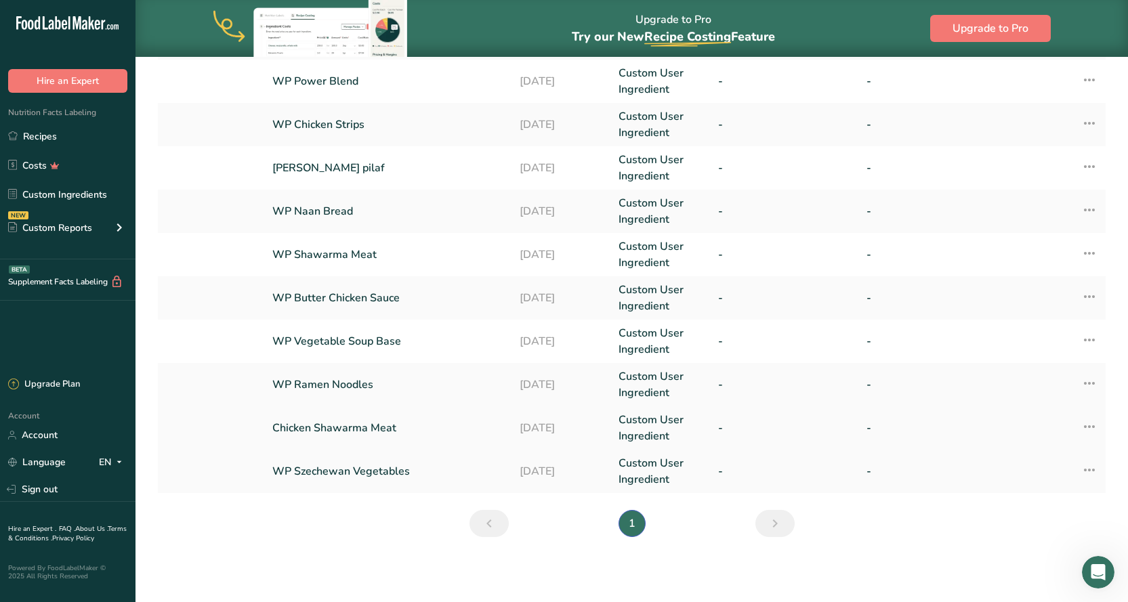
click at [314, 428] on link "Chicken Shawarma Meat" at bounding box center [387, 428] width 231 height 16
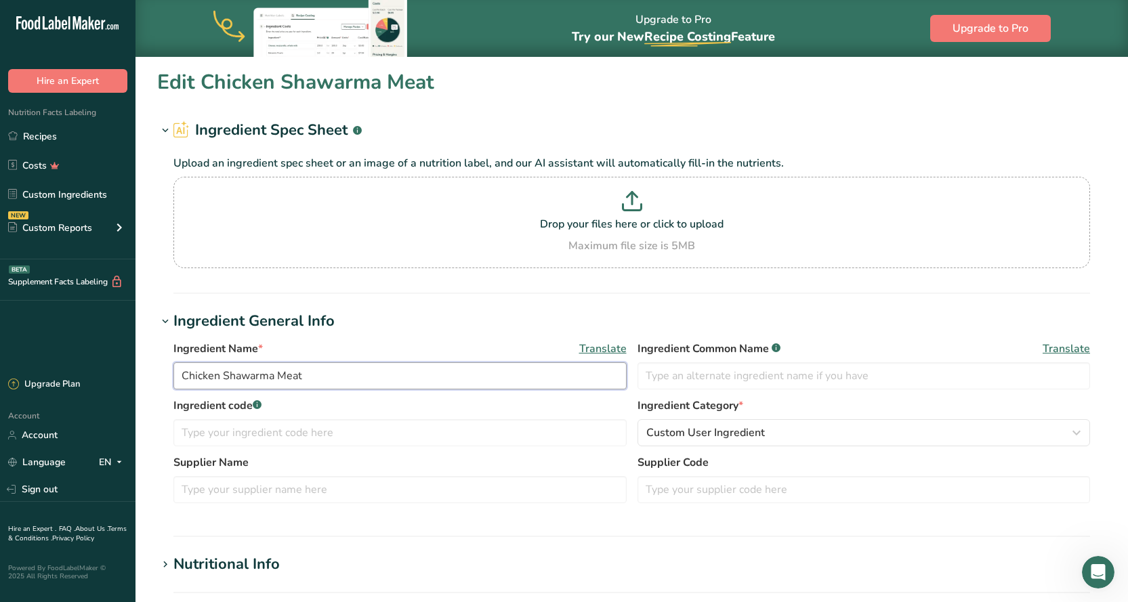
click at [181, 377] on input "Chicken Shawarma Meat" at bounding box center [399, 375] width 453 height 27
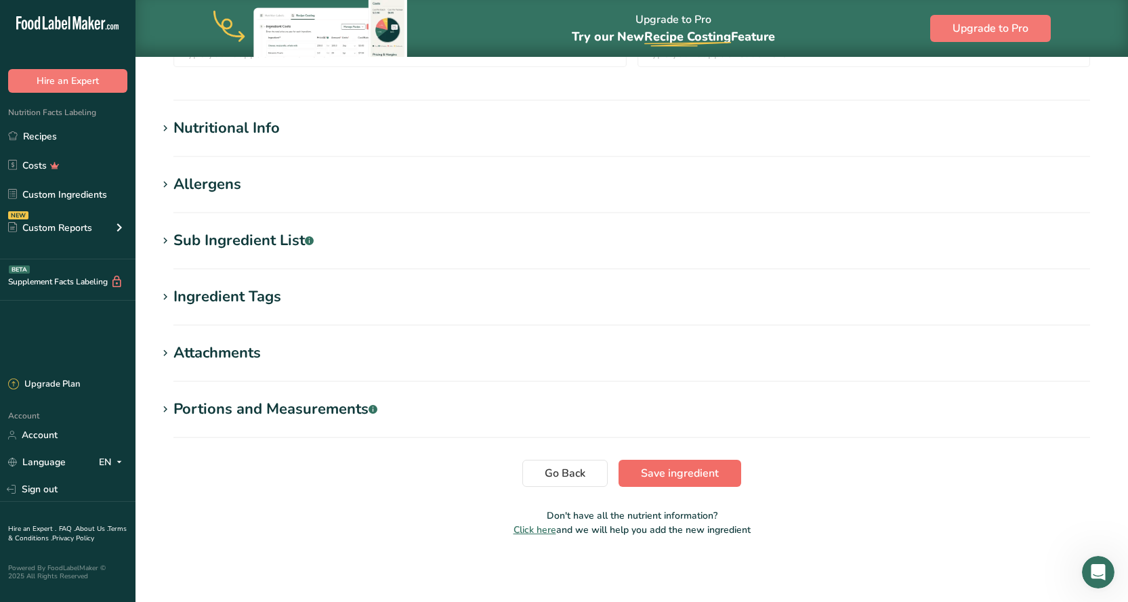
type input "WP Chicken Shawarma Meat"
click at [673, 477] on span "Save ingredient" at bounding box center [680, 473] width 78 height 16
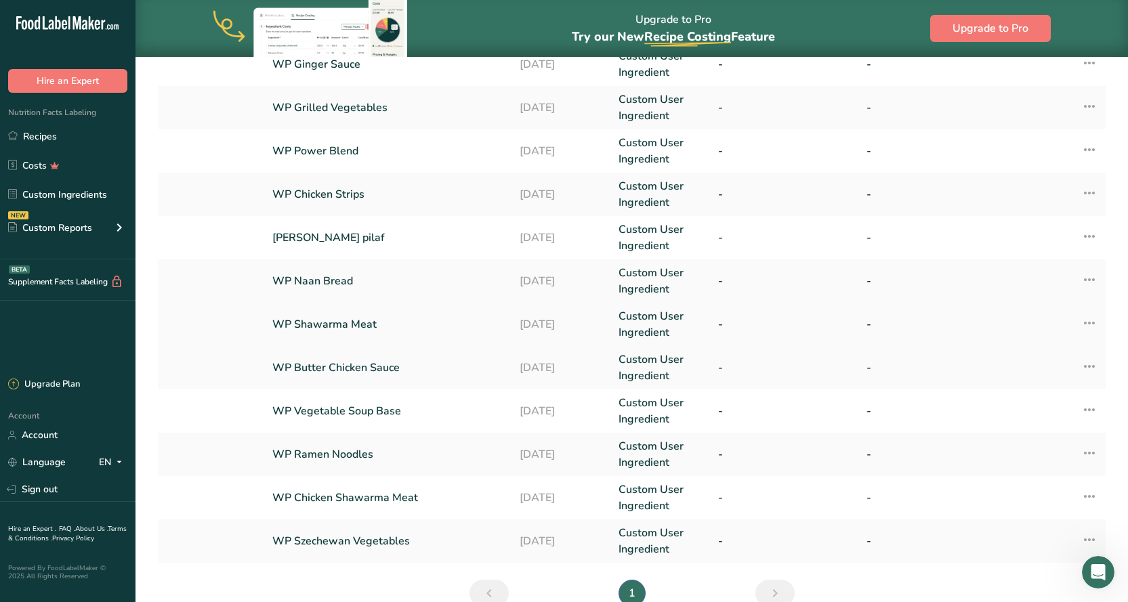
scroll to position [68, 0]
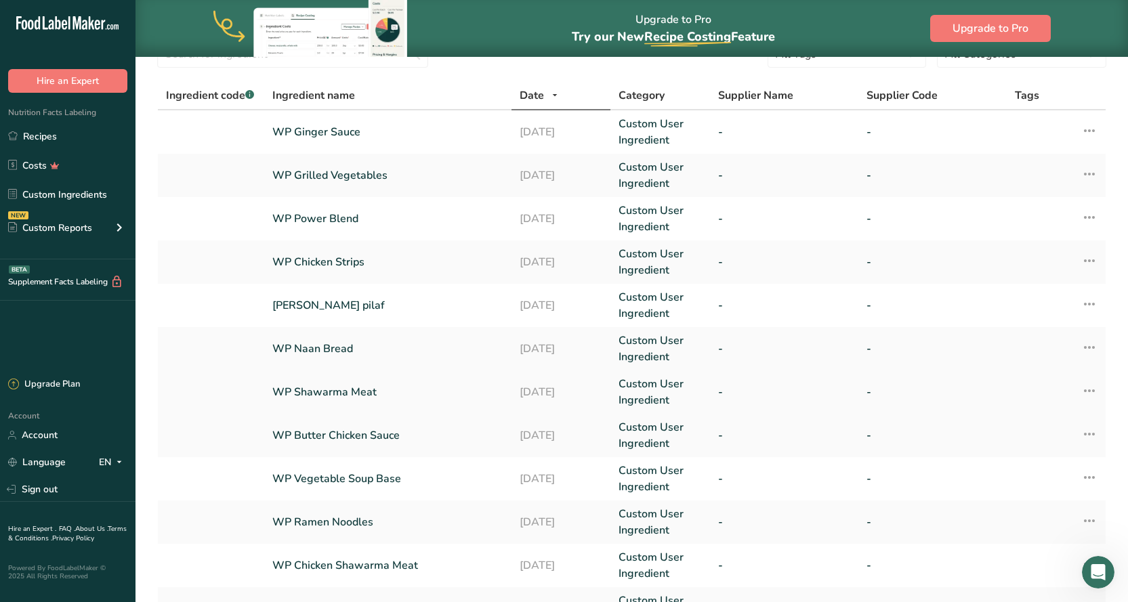
click at [316, 385] on link "WP Shawarma Meat" at bounding box center [387, 392] width 231 height 16
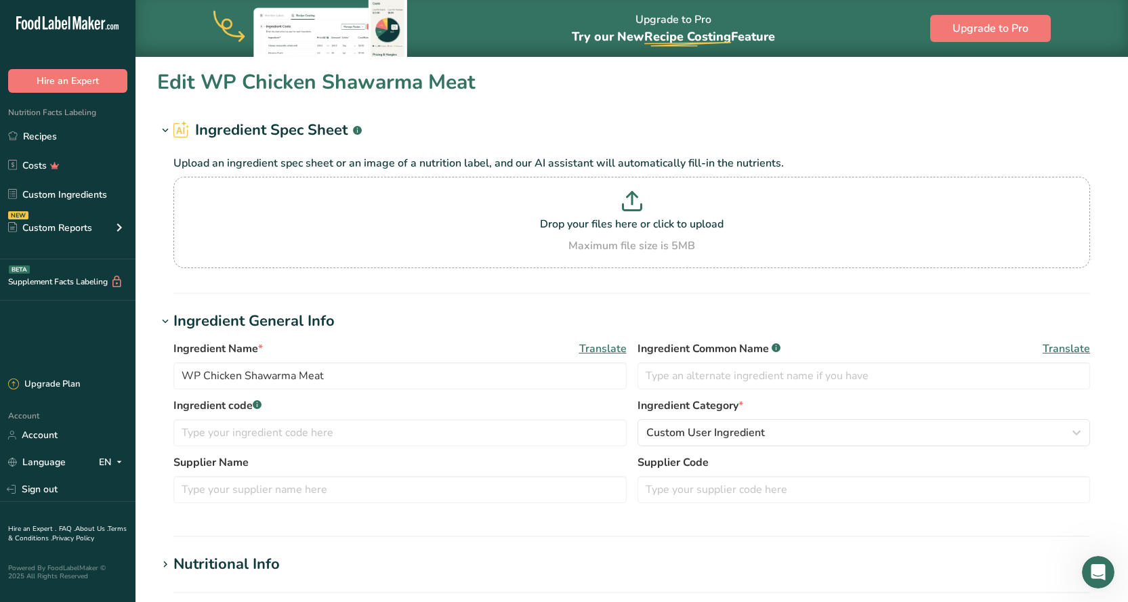
type input "WP Shawarma Meat"
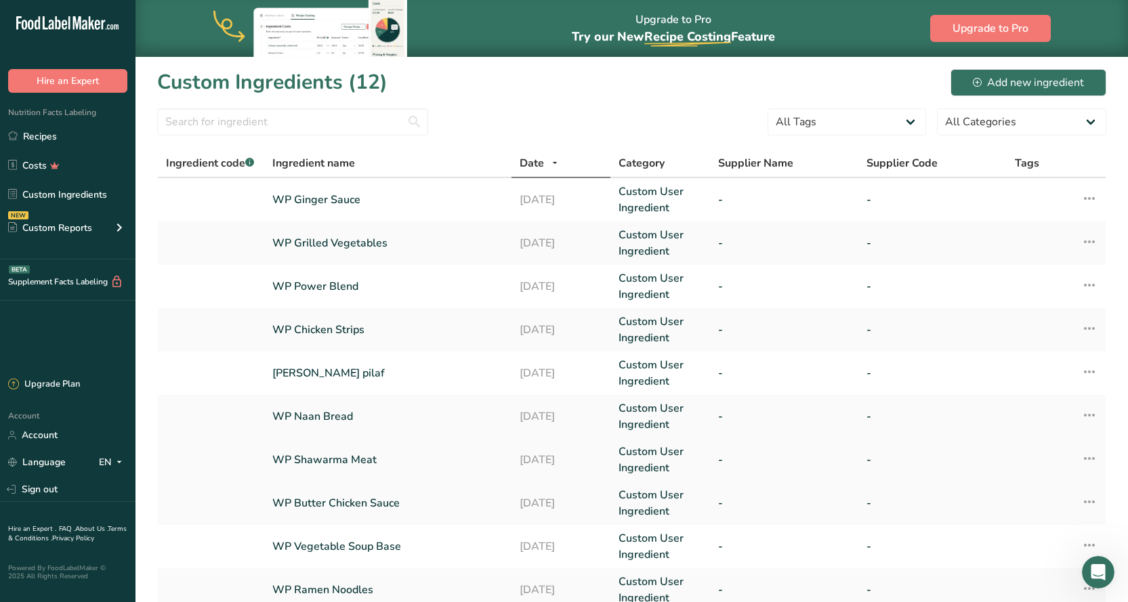
click at [1090, 459] on icon at bounding box center [1089, 458] width 16 height 24
click at [1017, 555] on span "Delete Ingredient" at bounding box center [1021, 556] width 77 height 14
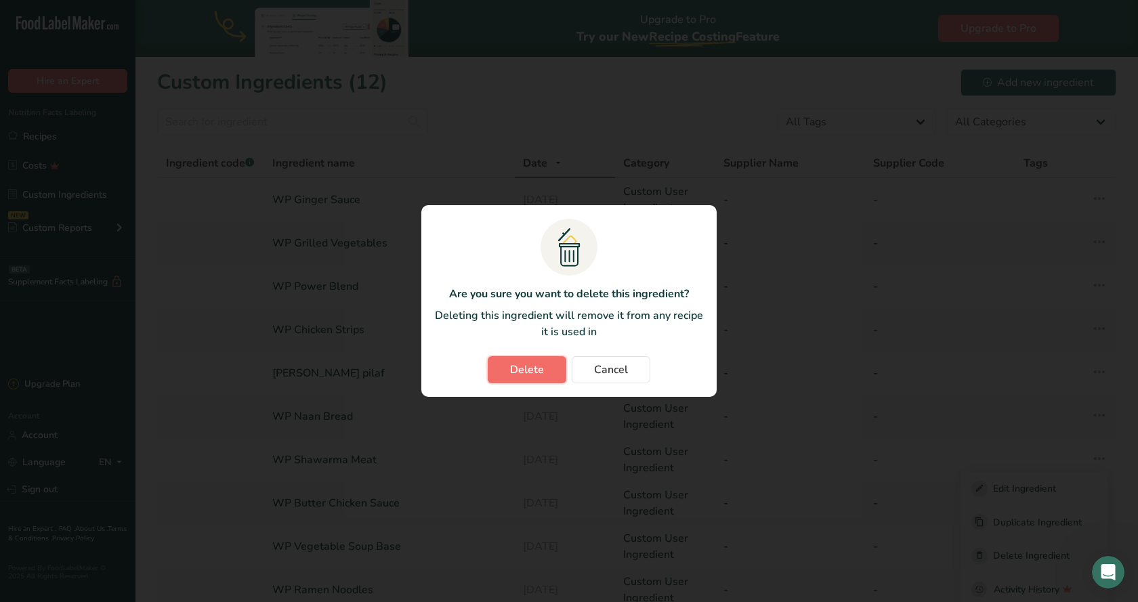
click at [510, 371] on button "Delete" at bounding box center [527, 369] width 79 height 27
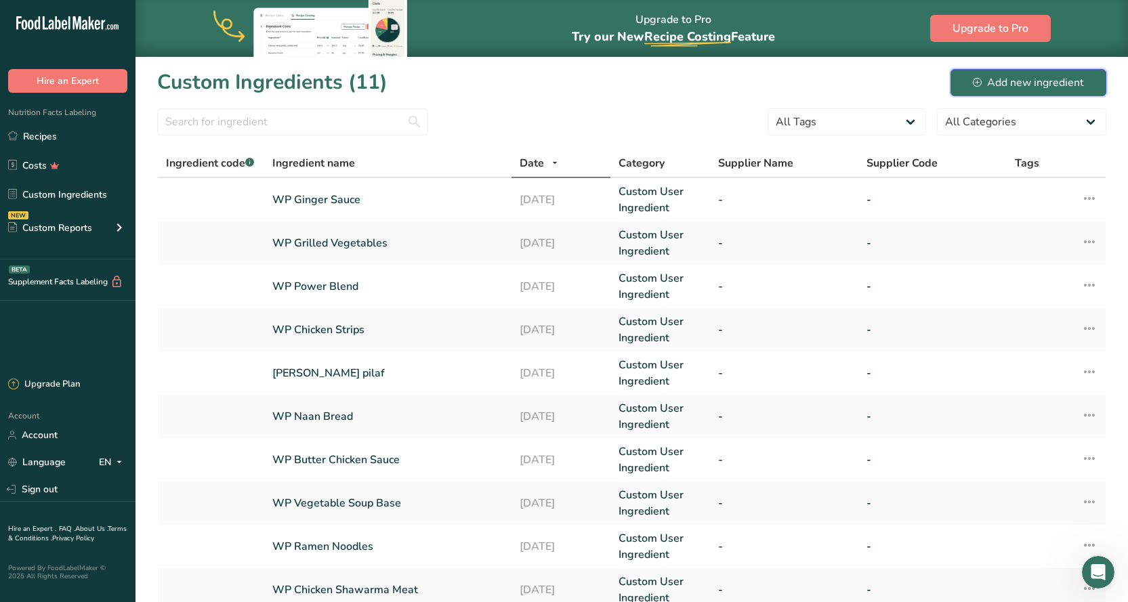
click at [1019, 87] on div "Add new ingredient" at bounding box center [1028, 83] width 111 height 16
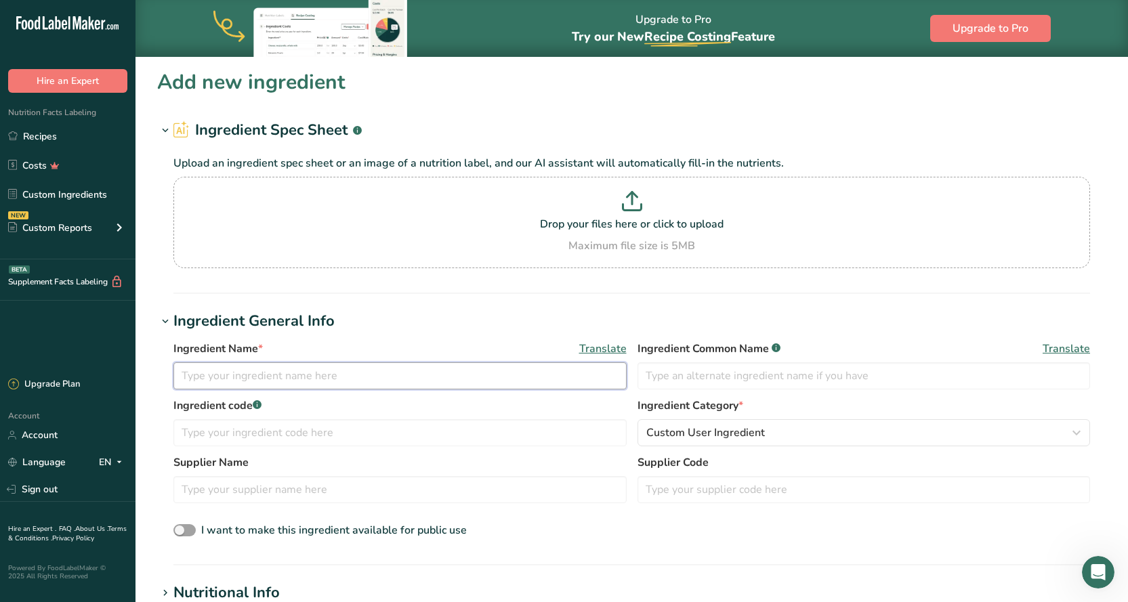
click at [213, 372] on input "text" at bounding box center [399, 375] width 453 height 27
type input "WP Vegetable Seasoning"
click at [622, 228] on p "Drop your files here or click to upload" at bounding box center [632, 224] width 910 height 16
click at [622, 228] on input "Drop your files here or click to upload Maximum file size is 5MB" at bounding box center [631, 222] width 917 height 91
type input "C:\fakepath\Vegetable Seasoning 2025.jpg"
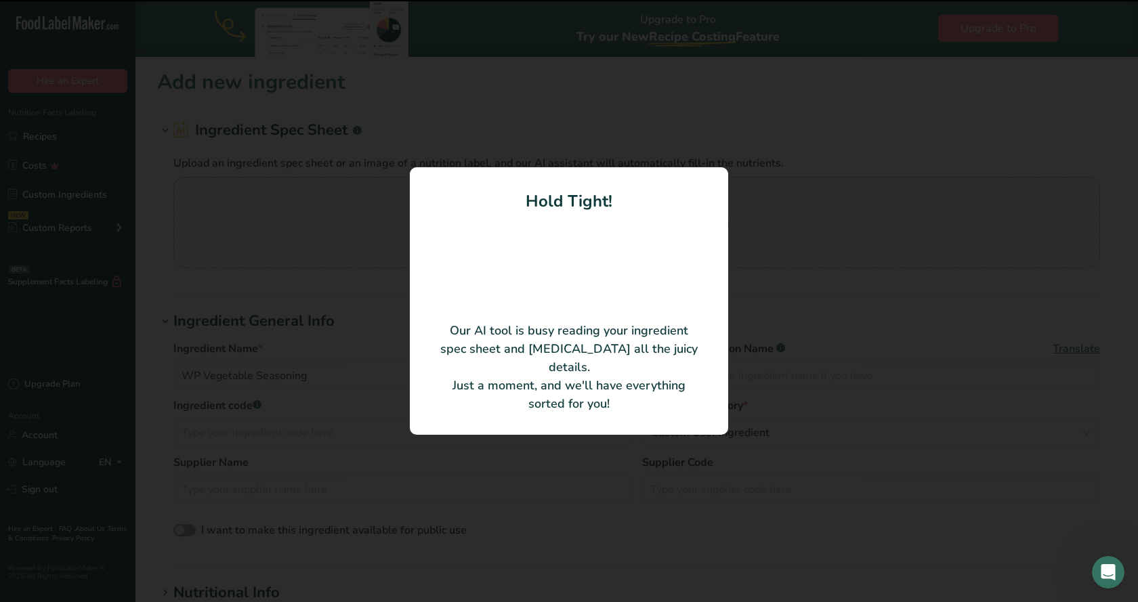
type input "Dehydrated vegetables"
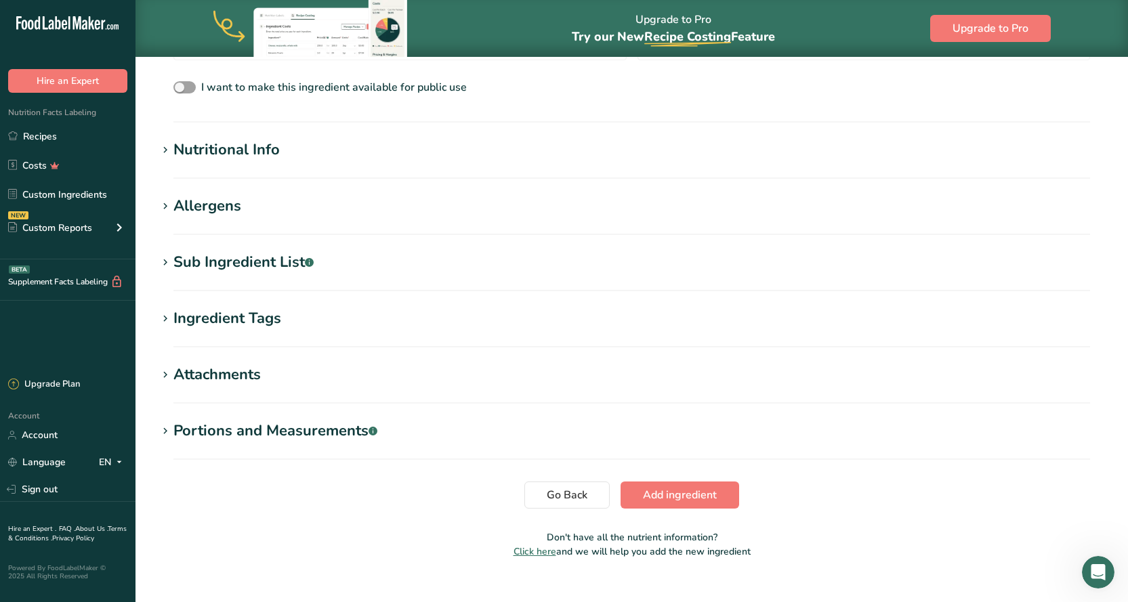
scroll to position [399, 0]
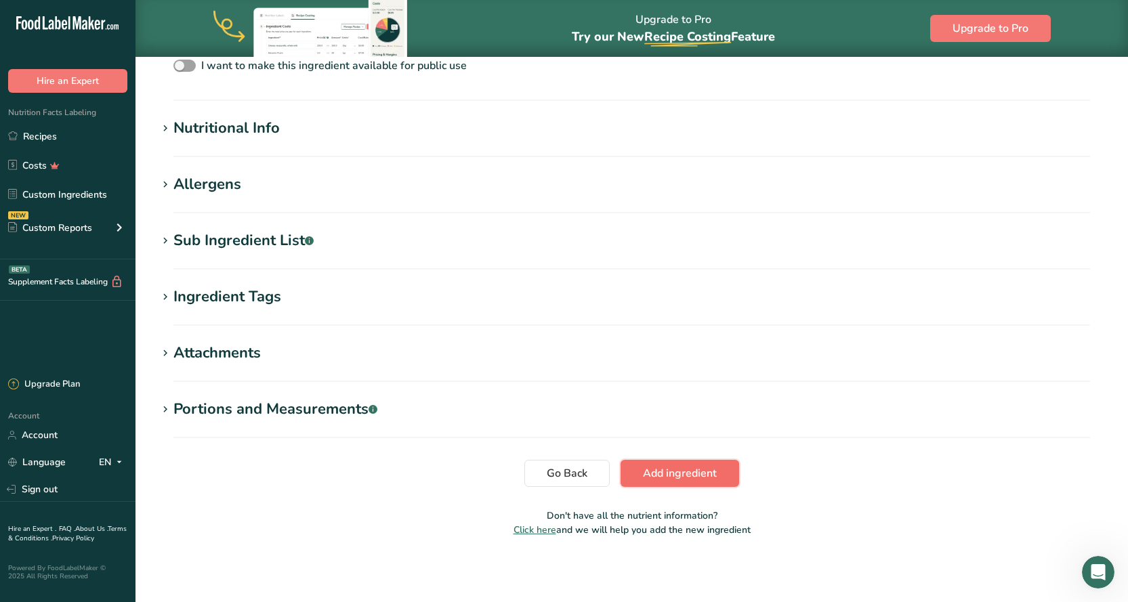
click at [695, 475] on span "Add ingredient" at bounding box center [680, 473] width 74 height 16
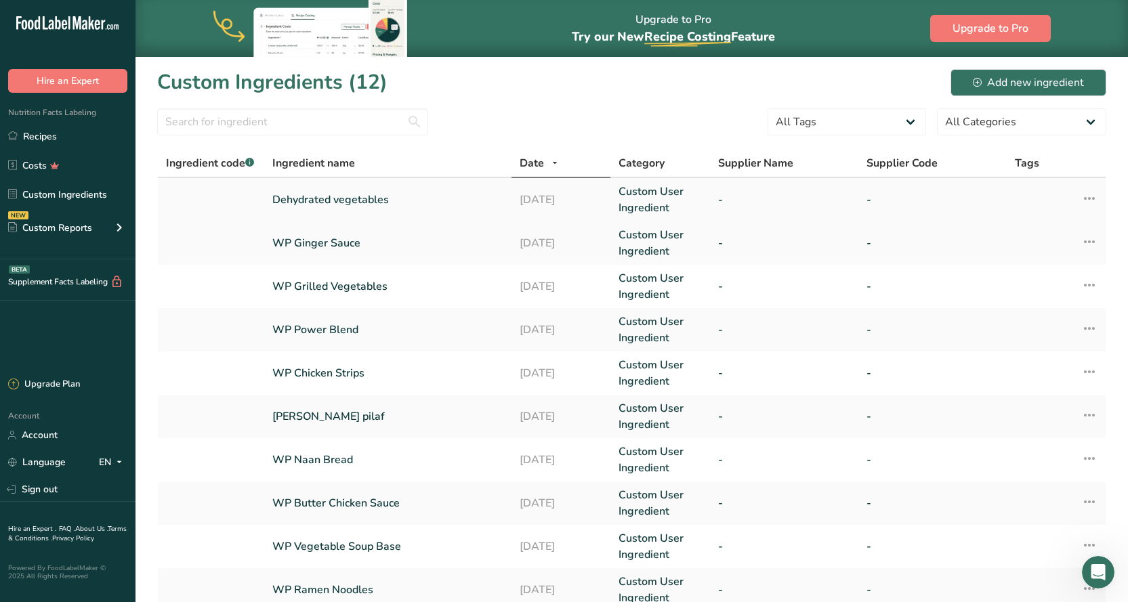
click at [295, 196] on link "Dehydrated vegetables" at bounding box center [387, 200] width 231 height 16
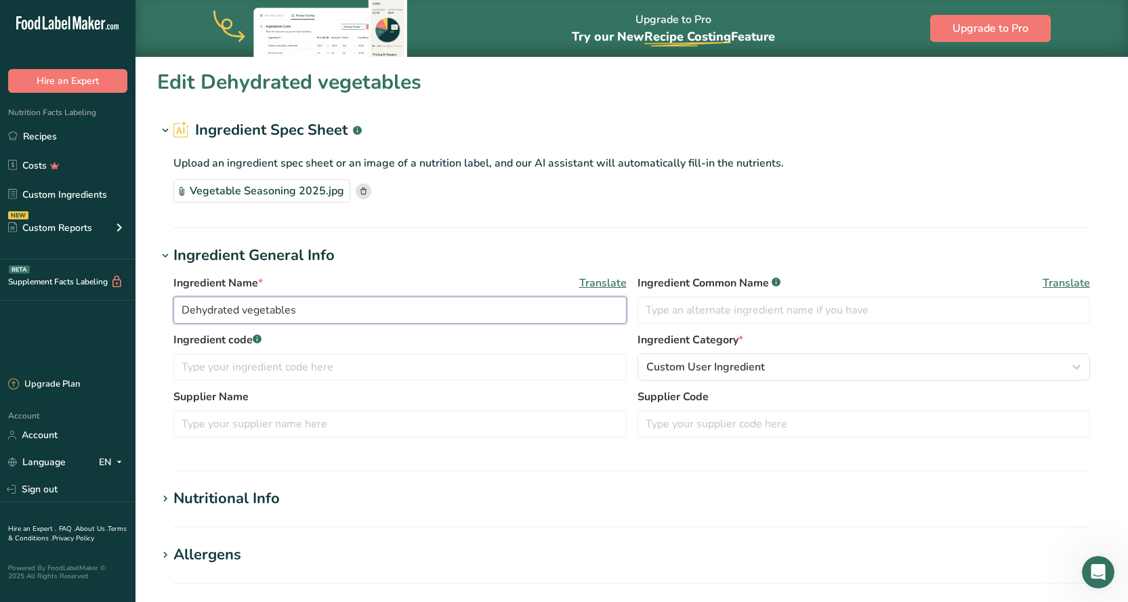
drag, startPoint x: 299, startPoint y: 309, endPoint x: 29, endPoint y: 308, distance: 269.6
click at [29, 308] on div ".a-20{fill:#fff;} Hire an Expert Nutrition Facts Labeling Recipes Costs Custom …" at bounding box center [564, 486] width 1128 height 973
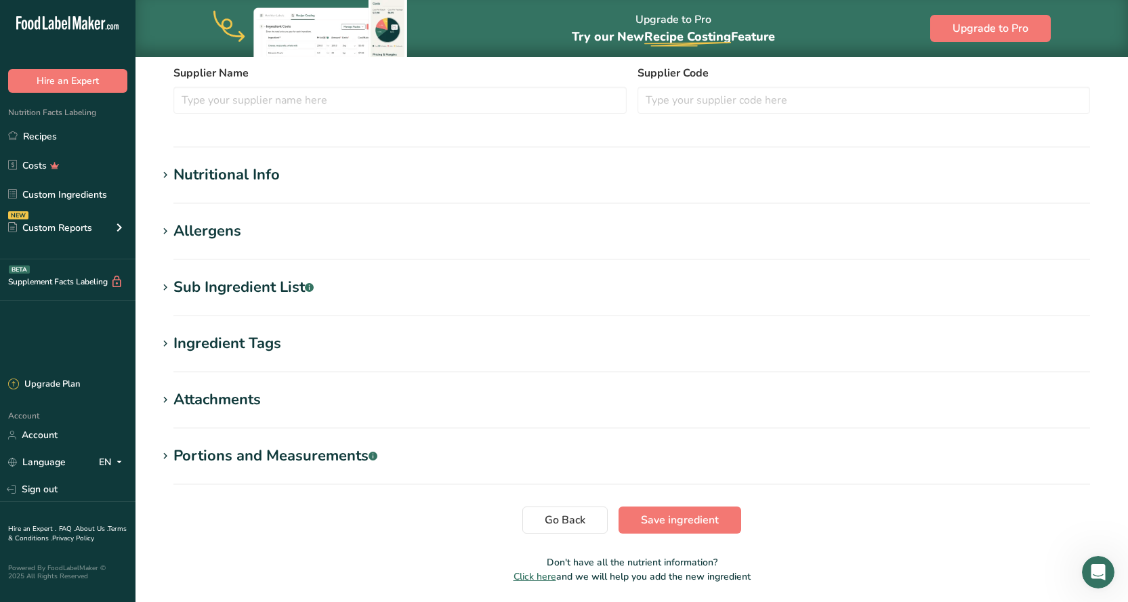
scroll to position [371, 0]
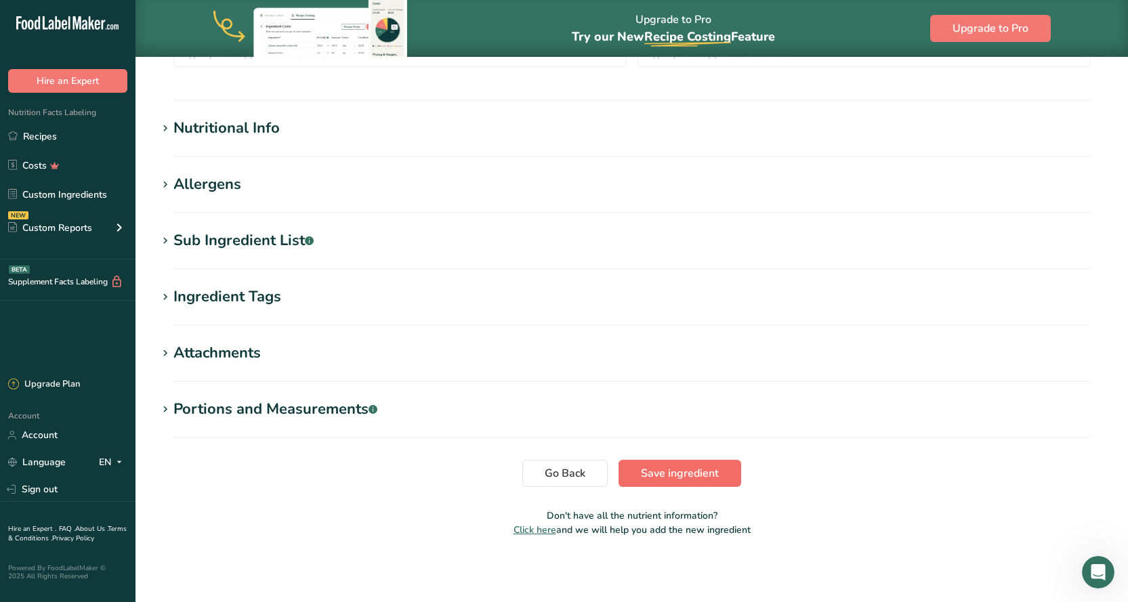
type input "WP Vegetable Seasoning"
click at [673, 473] on span "Save ingredient" at bounding box center [680, 473] width 78 height 16
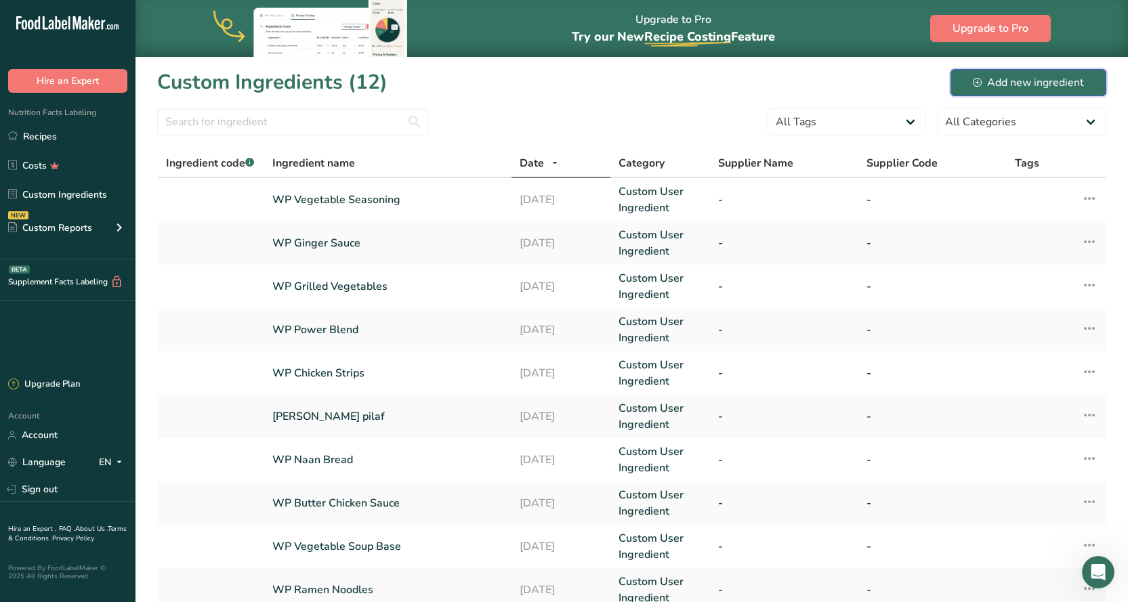
click at [1042, 87] on div "Add new ingredient" at bounding box center [1028, 83] width 111 height 16
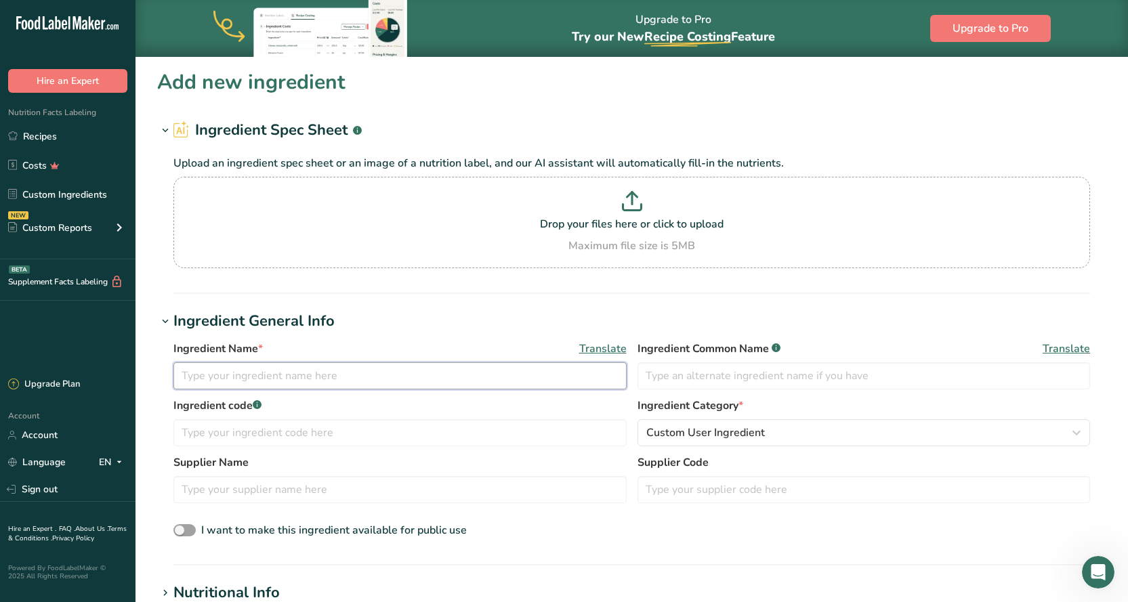
click at [301, 374] on input "text" at bounding box center [399, 375] width 453 height 27
type input "WP Beef Strips"
click at [623, 222] on p "Drop your files here or click to upload" at bounding box center [632, 224] width 910 height 16
click at [623, 222] on input "Drop your files here or click to upload Maximum file size is 5MB" at bounding box center [631, 222] width 917 height 91
type input "C:\fakepath\Beef Strips.jpg"
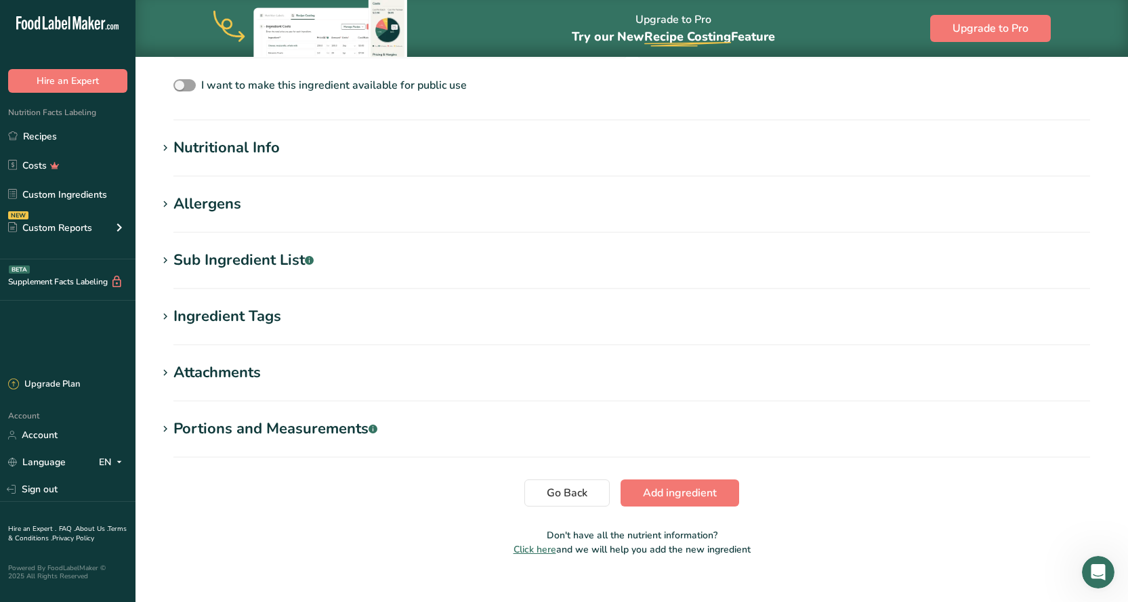
scroll to position [399, 0]
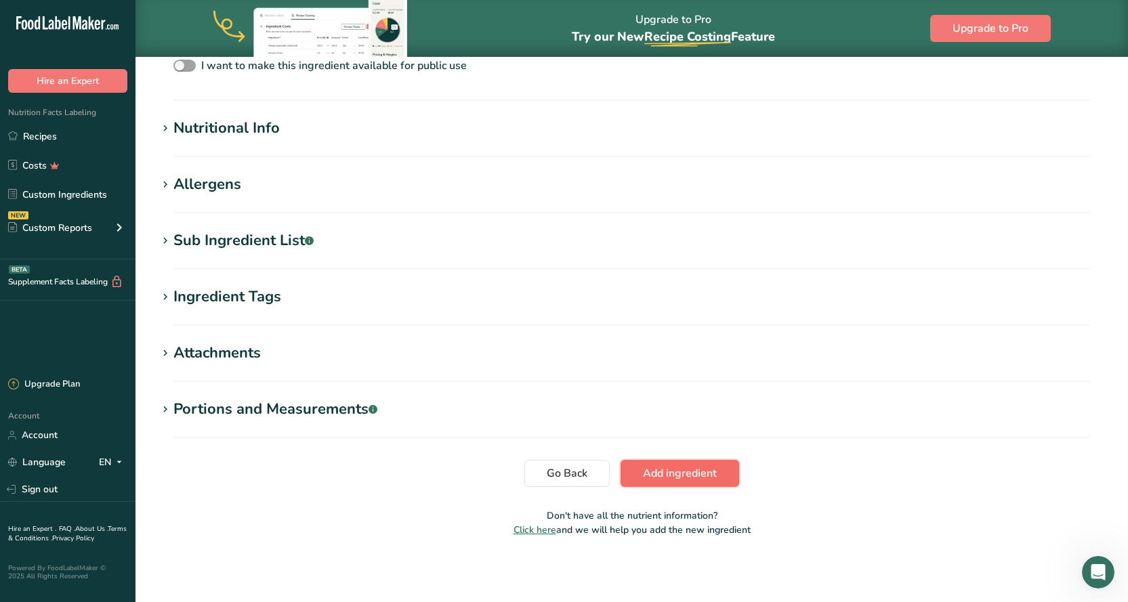
click at [685, 471] on span "Add ingredient" at bounding box center [680, 473] width 74 height 16
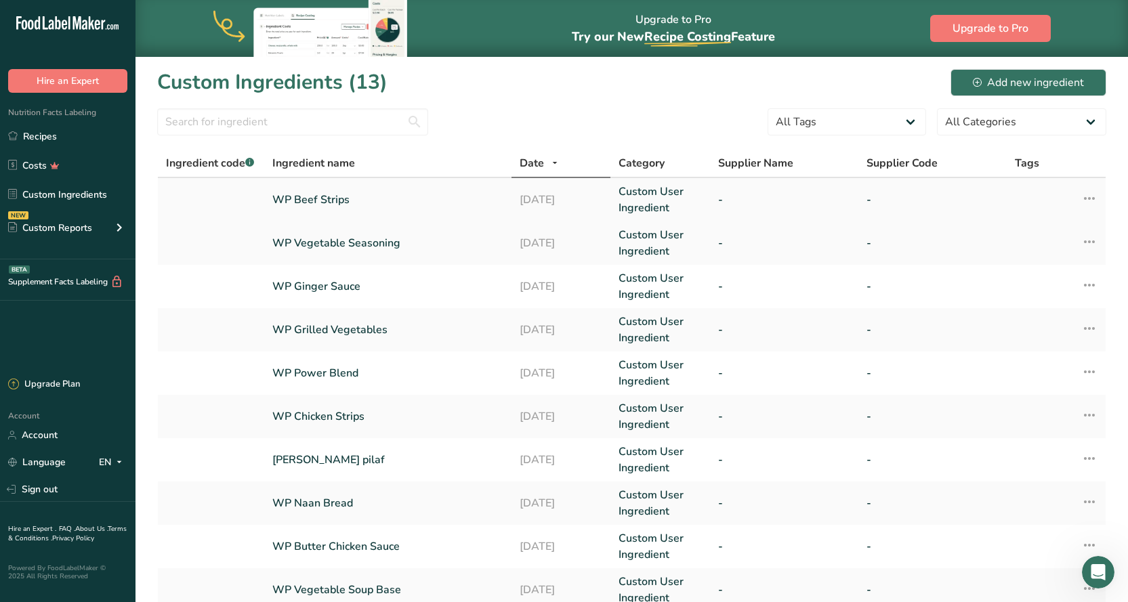
click at [329, 201] on link "WP Beef Strips" at bounding box center [387, 200] width 231 height 16
click at [350, 414] on link "WP Chicken Strips" at bounding box center [387, 416] width 231 height 16
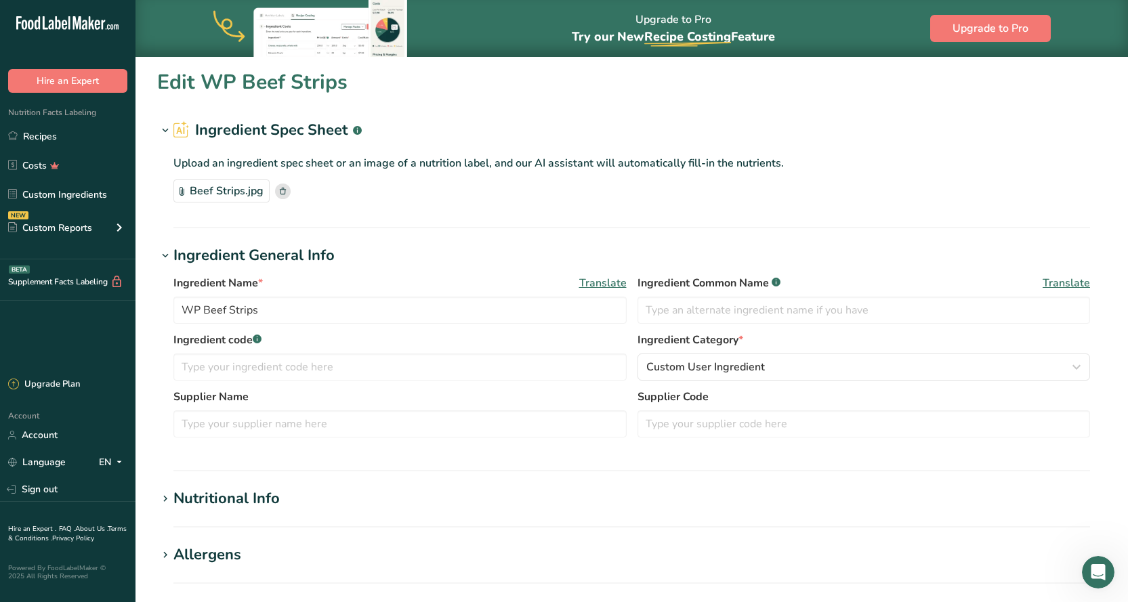
type input "WP Chicken Strips"
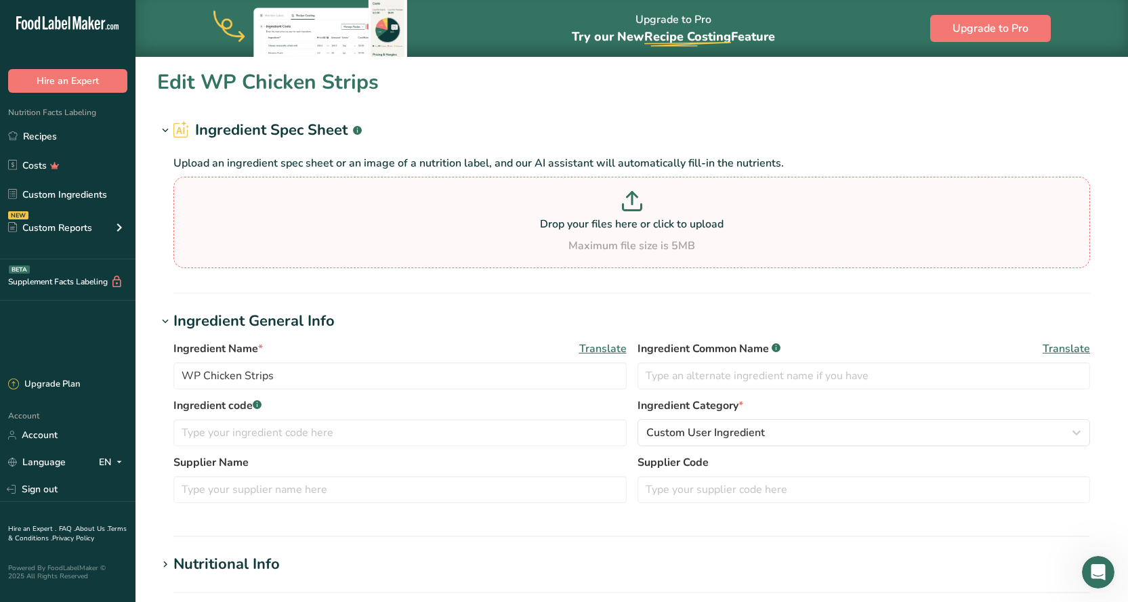
click at [629, 213] on p at bounding box center [632, 203] width 910 height 25
click at [629, 213] on input "Drop your files here or click to upload Maximum file size is 5MB" at bounding box center [631, 222] width 917 height 91
type input "C:\fakepath\Chicken Strips.jpg"
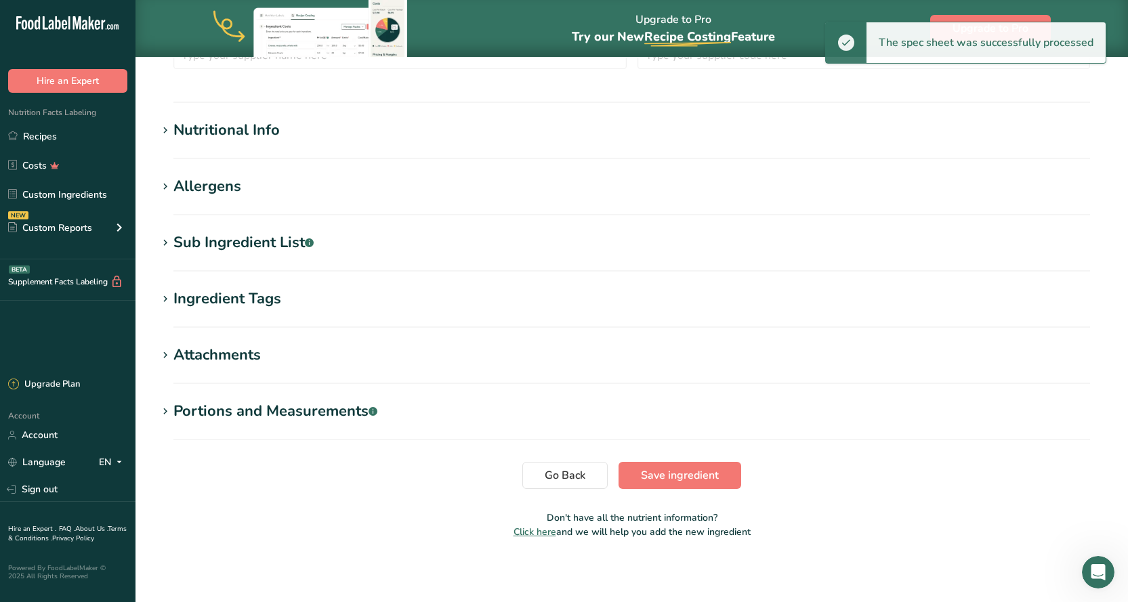
scroll to position [371, 0]
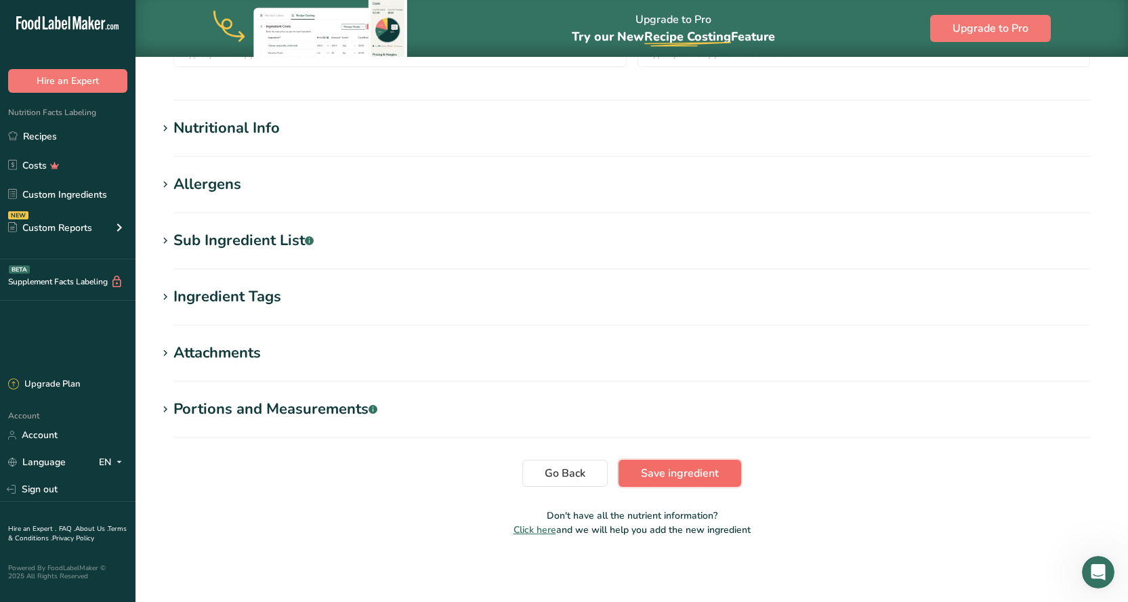
click at [709, 472] on span "Save ingredient" at bounding box center [680, 473] width 78 height 16
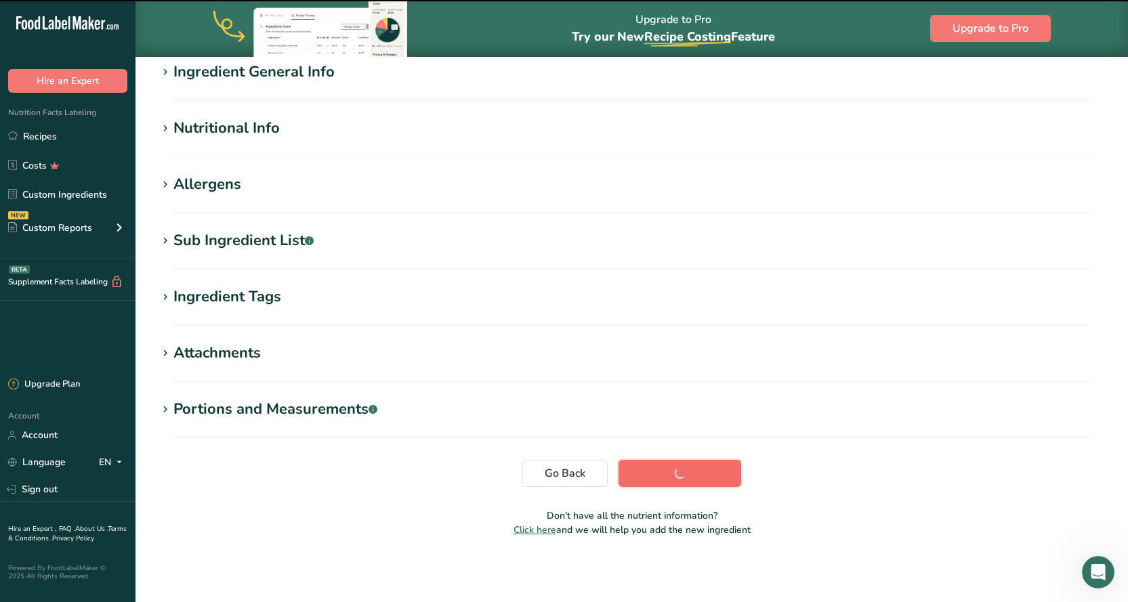
scroll to position [114, 0]
